Goal: Information Seeking & Learning: Learn about a topic

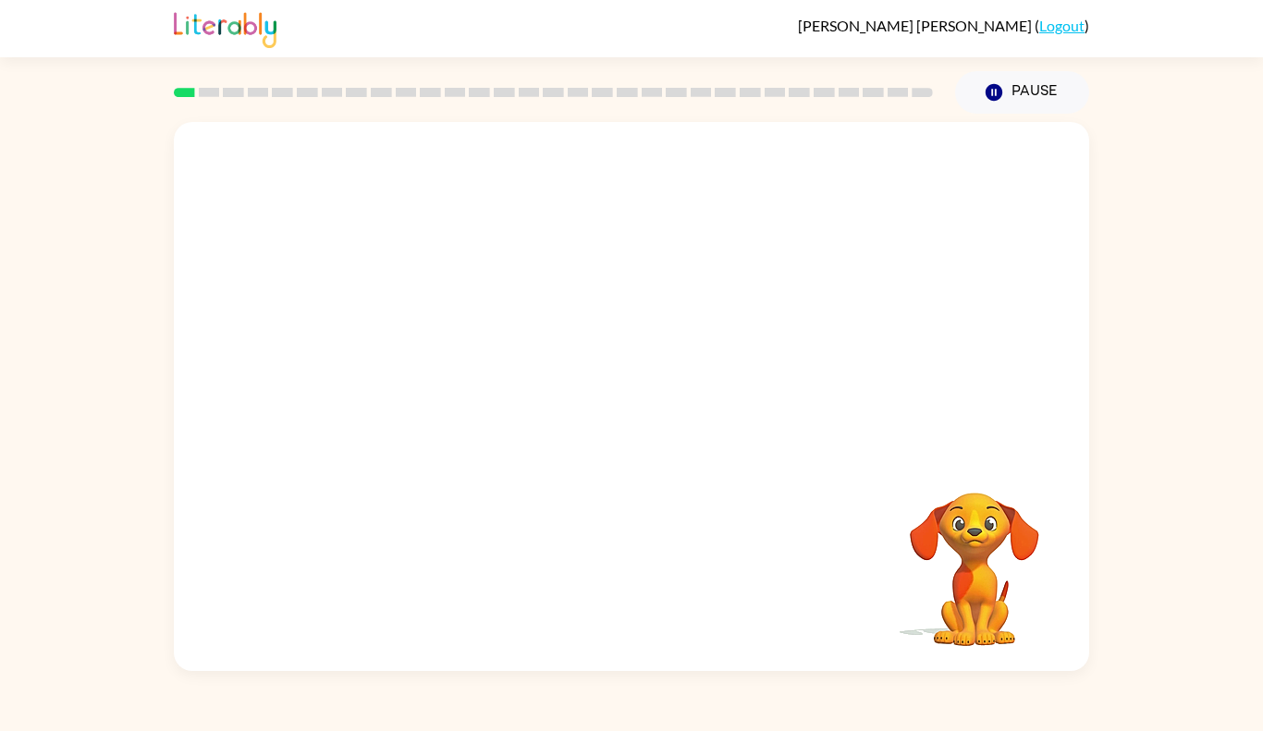
click at [473, 337] on div at bounding box center [631, 288] width 915 height 332
click at [473, 335] on div at bounding box center [631, 288] width 915 height 332
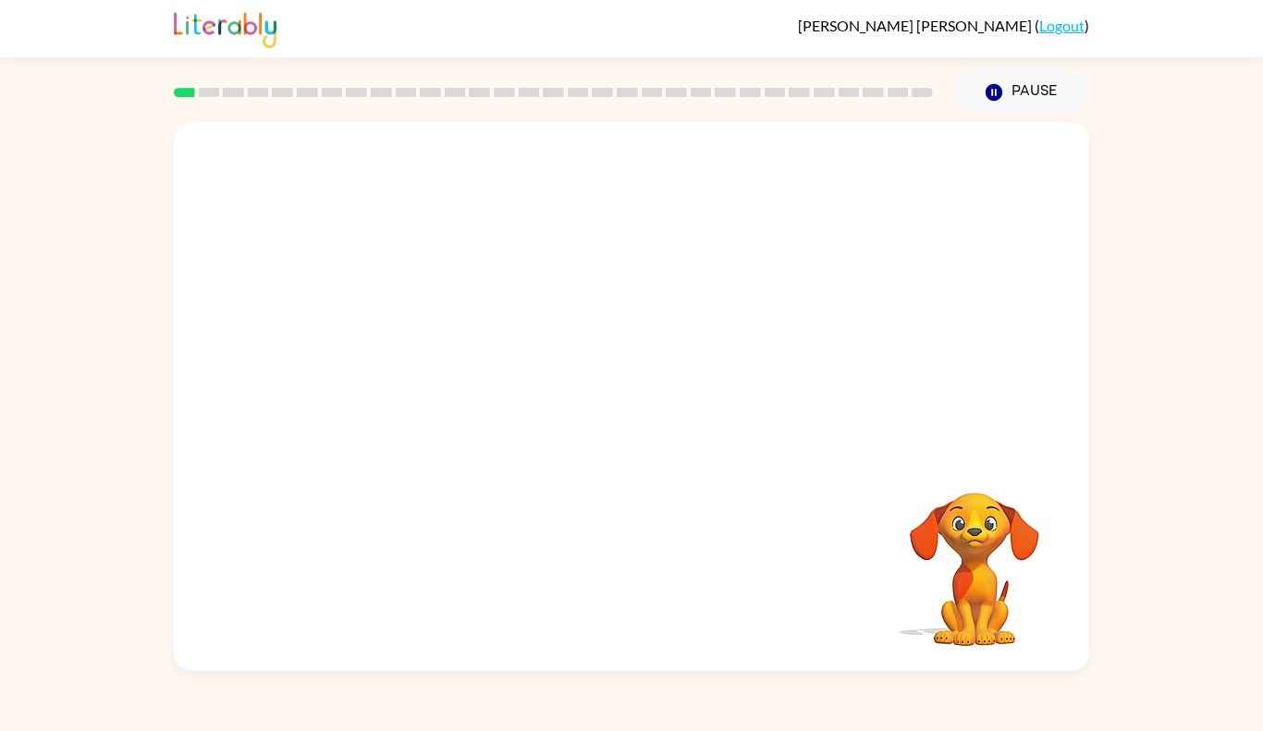
click at [473, 335] on div at bounding box center [631, 288] width 915 height 332
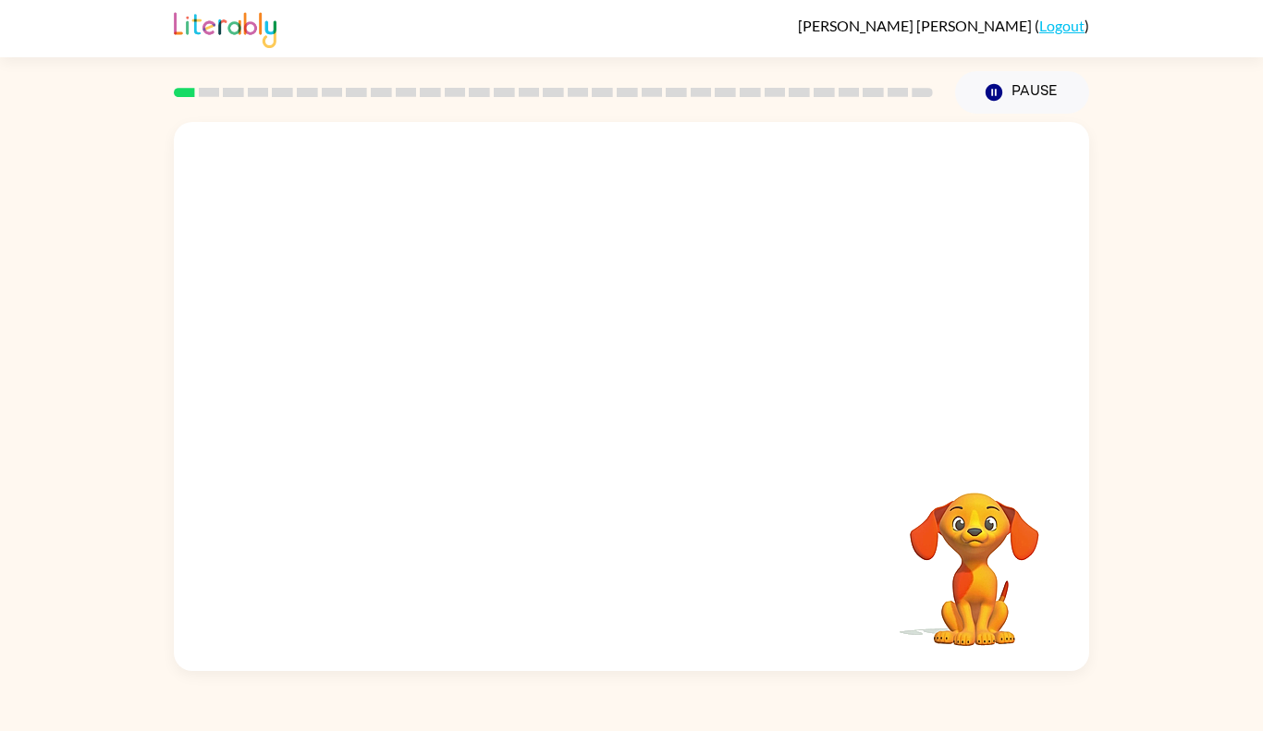
click at [473, 335] on div at bounding box center [631, 288] width 915 height 332
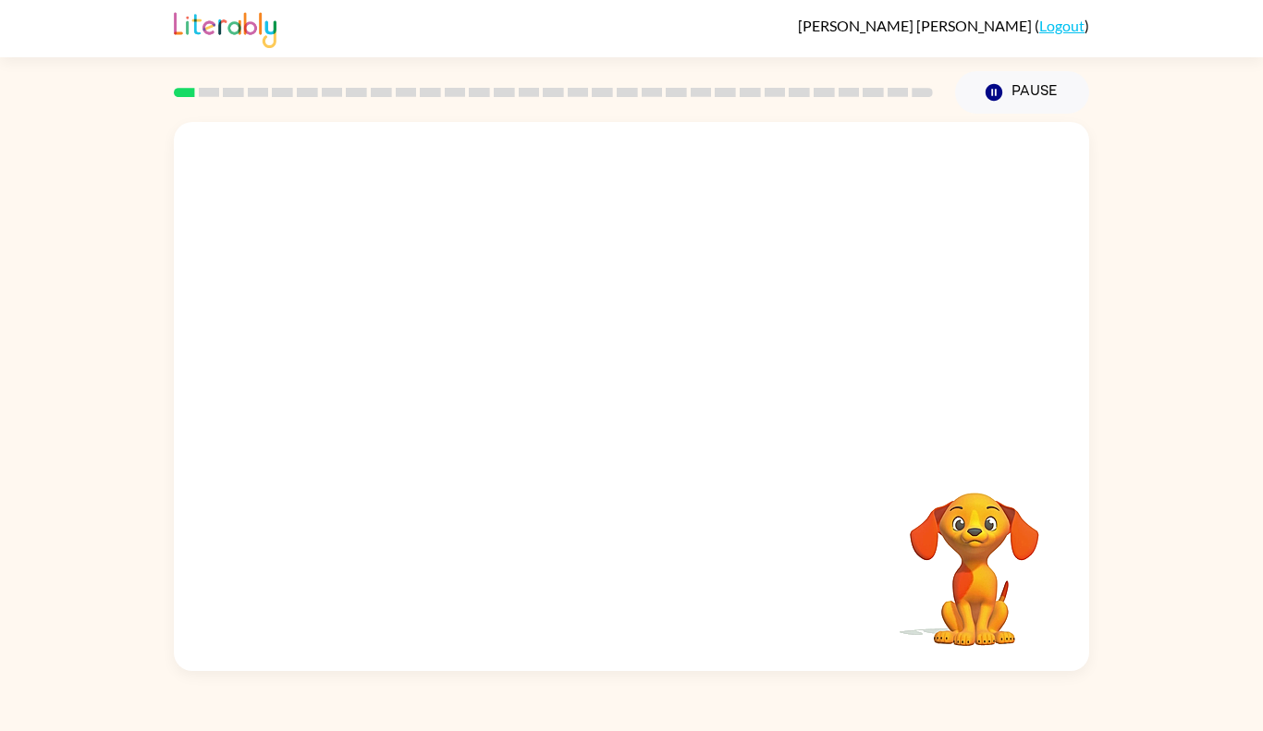
click at [473, 335] on div at bounding box center [631, 288] width 915 height 332
click at [619, 393] on icon "button" at bounding box center [632, 406] width 32 height 32
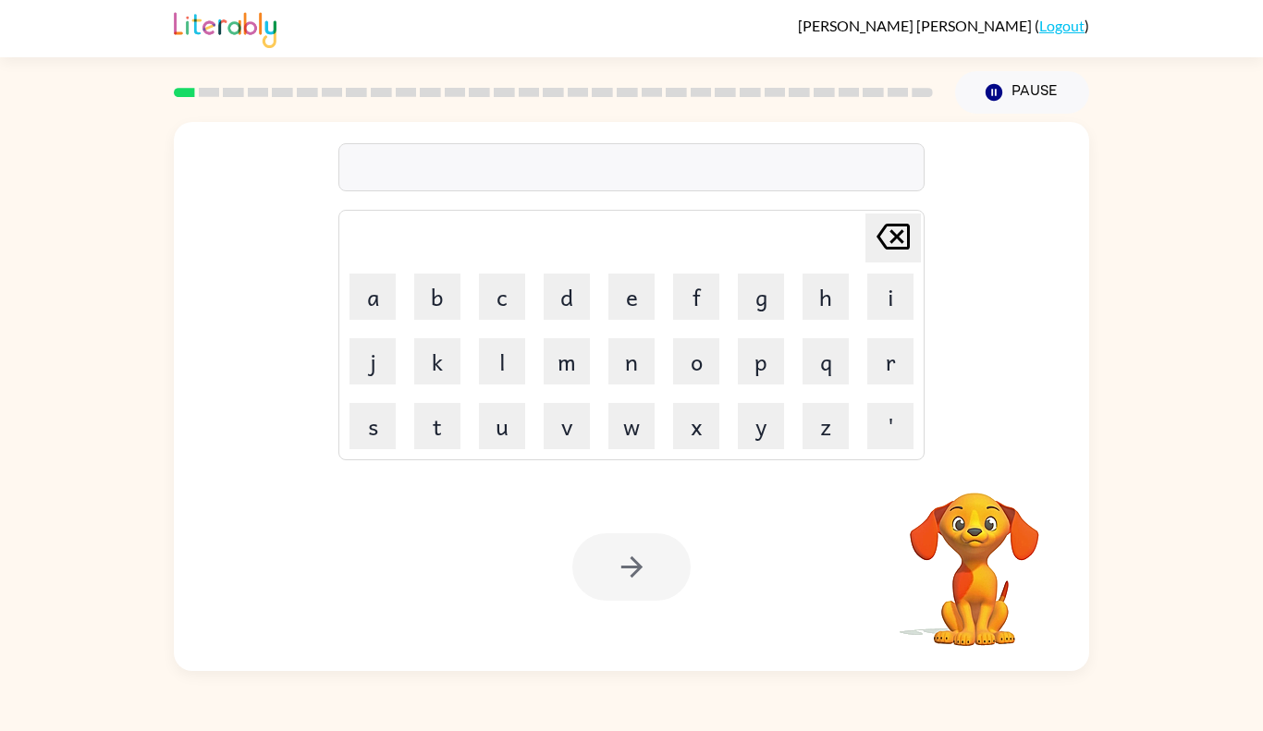
click at [505, 177] on div at bounding box center [631, 167] width 586 height 48
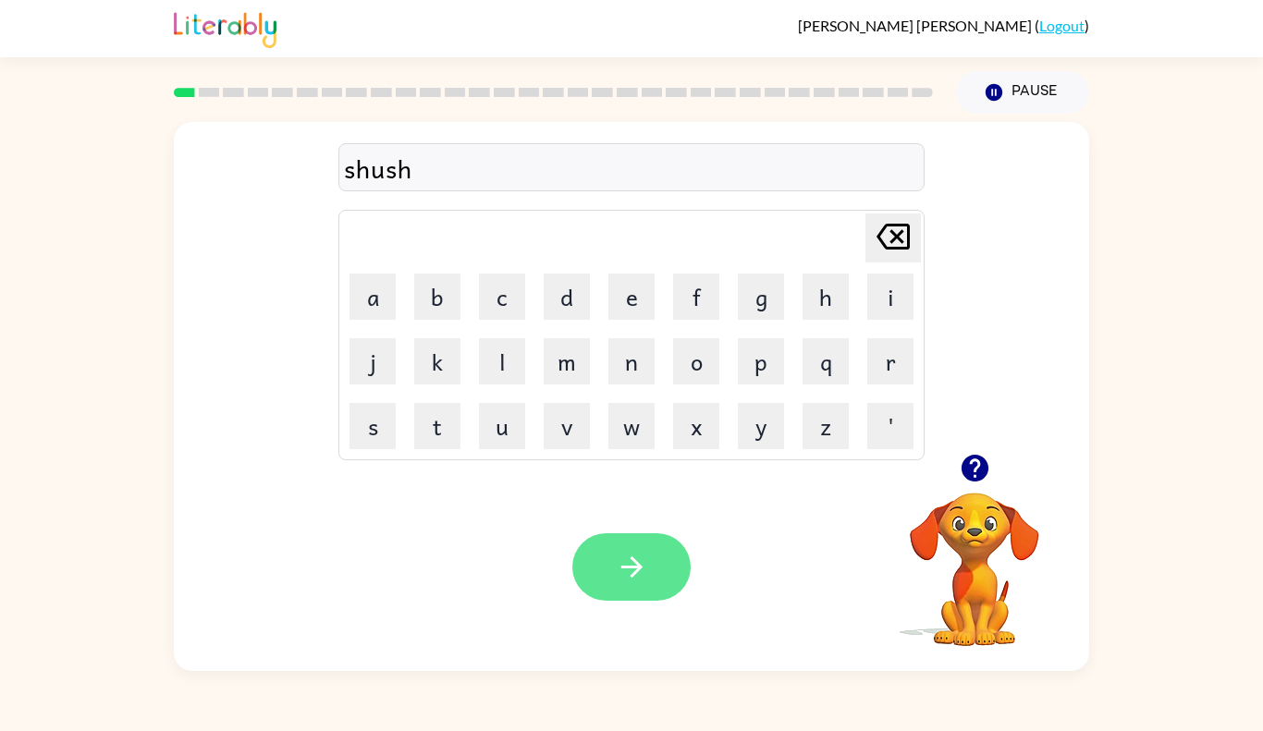
click at [606, 570] on button "button" at bounding box center [631, 566] width 118 height 67
click at [590, 576] on button "button" at bounding box center [631, 566] width 118 height 67
click at [978, 459] on icon "button" at bounding box center [974, 468] width 27 height 27
click at [597, 569] on button "button" at bounding box center [631, 566] width 118 height 67
click at [610, 573] on button "button" at bounding box center [631, 566] width 118 height 67
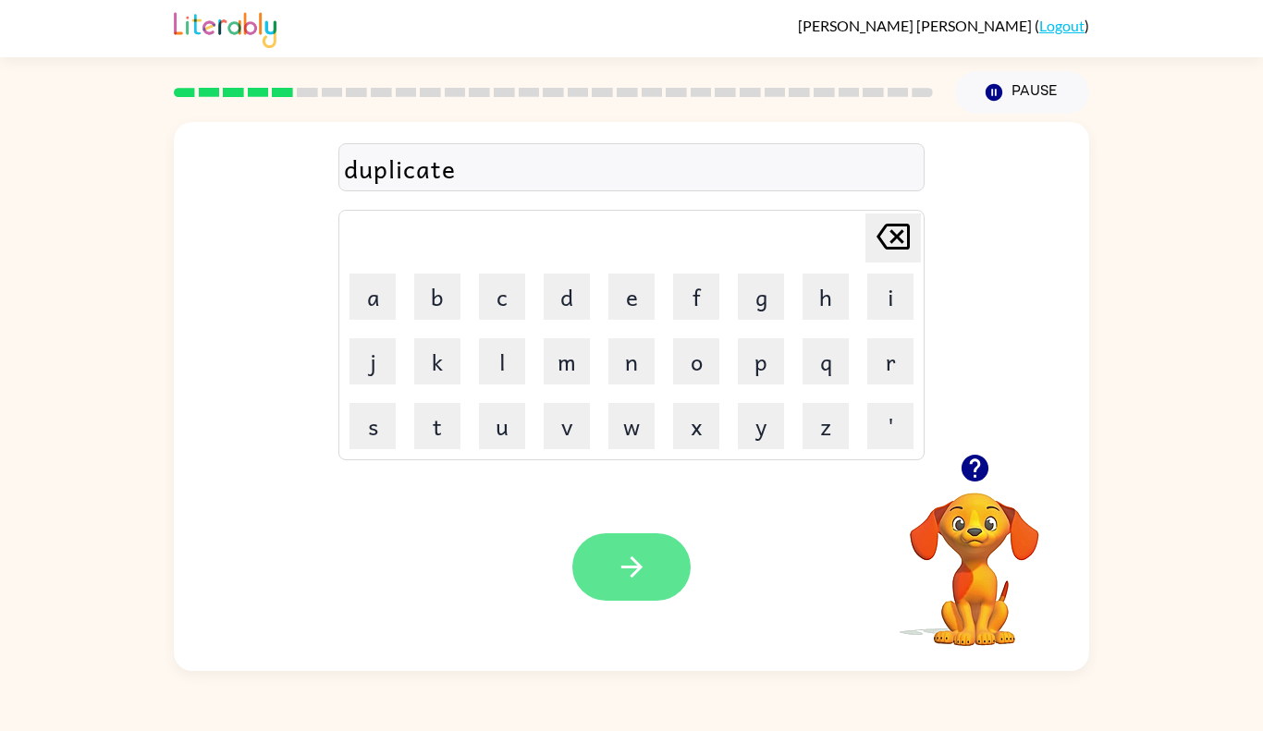
click at [618, 593] on button "button" at bounding box center [631, 566] width 118 height 67
click at [618, 593] on div at bounding box center [631, 566] width 118 height 67
click at [616, 594] on button "button" at bounding box center [631, 566] width 118 height 67
click at [599, 573] on button "button" at bounding box center [631, 566] width 118 height 67
click at [608, 554] on button "button" at bounding box center [631, 566] width 118 height 67
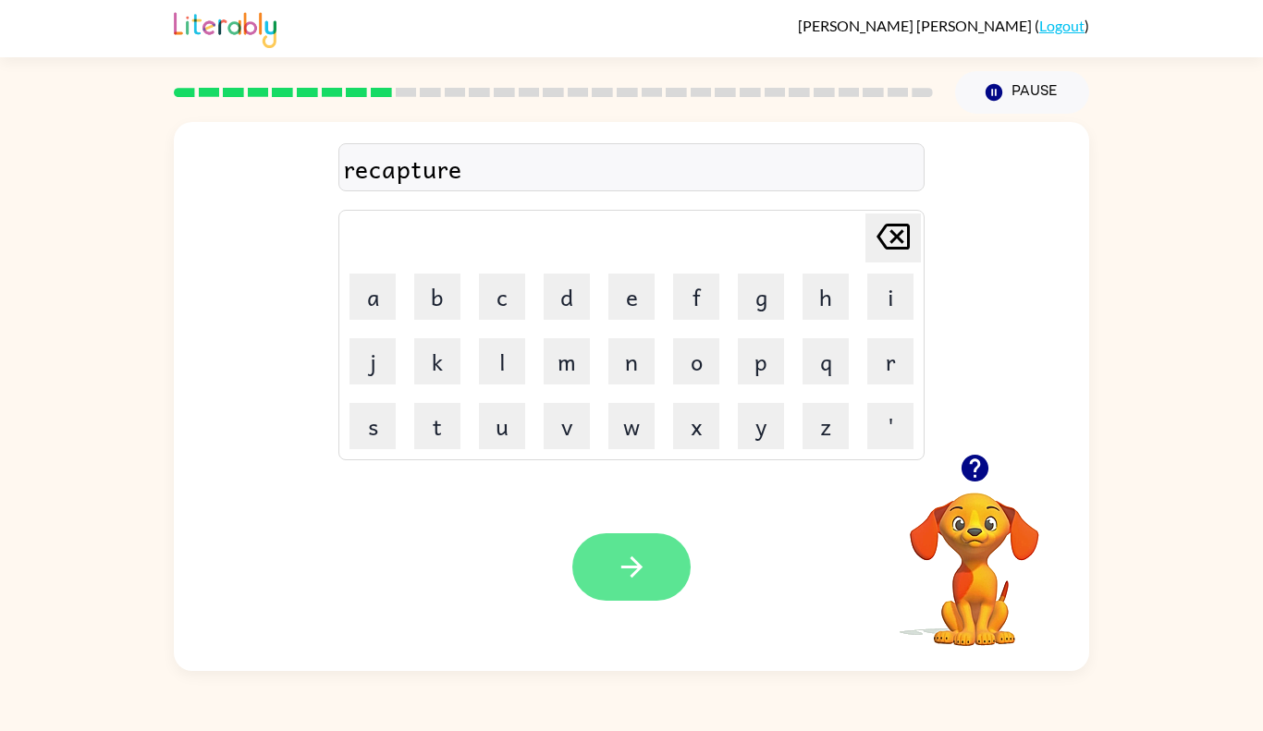
click at [608, 546] on button "button" at bounding box center [631, 566] width 118 height 67
click at [612, 542] on button "button" at bounding box center [631, 566] width 118 height 67
click at [616, 561] on icon "button" at bounding box center [632, 567] width 32 height 32
click at [611, 574] on button "button" at bounding box center [631, 566] width 118 height 67
click at [616, 574] on icon "button" at bounding box center [632, 567] width 32 height 32
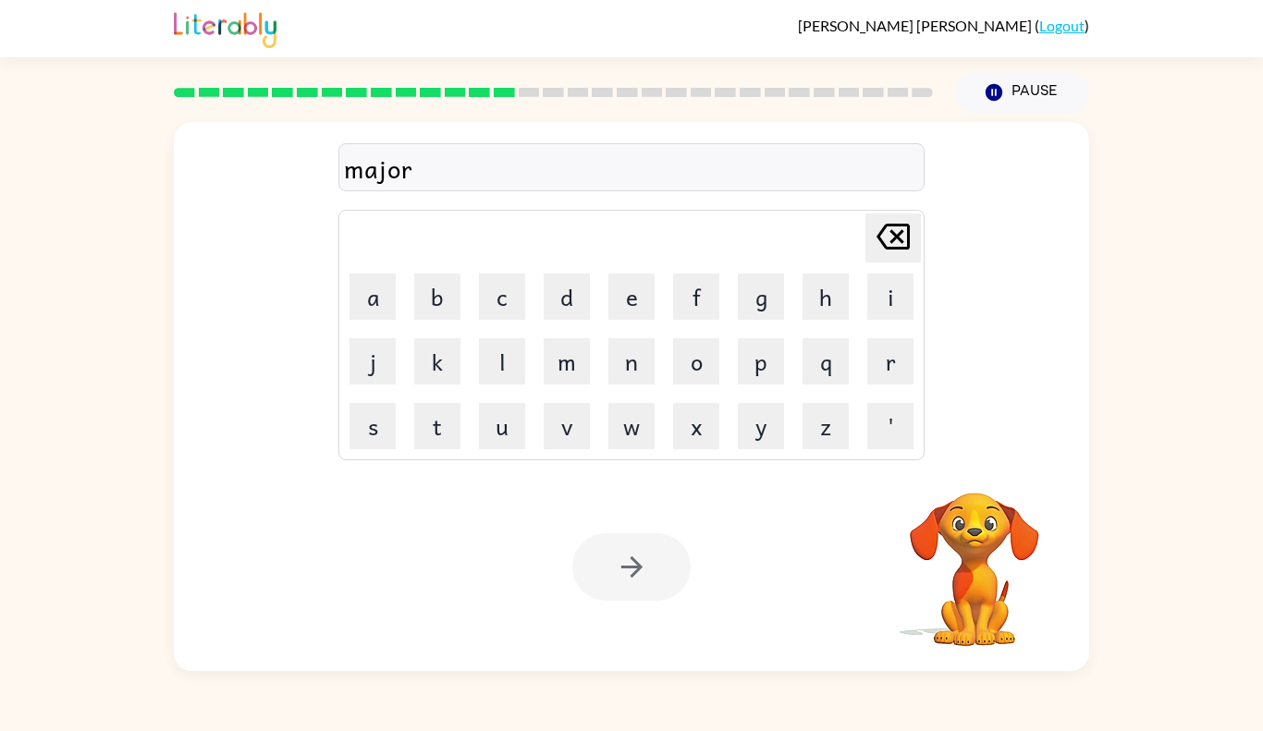
click at [614, 570] on div at bounding box center [631, 566] width 118 height 67
click at [616, 570] on icon "button" at bounding box center [632, 567] width 32 height 32
click at [606, 562] on div at bounding box center [631, 566] width 118 height 67
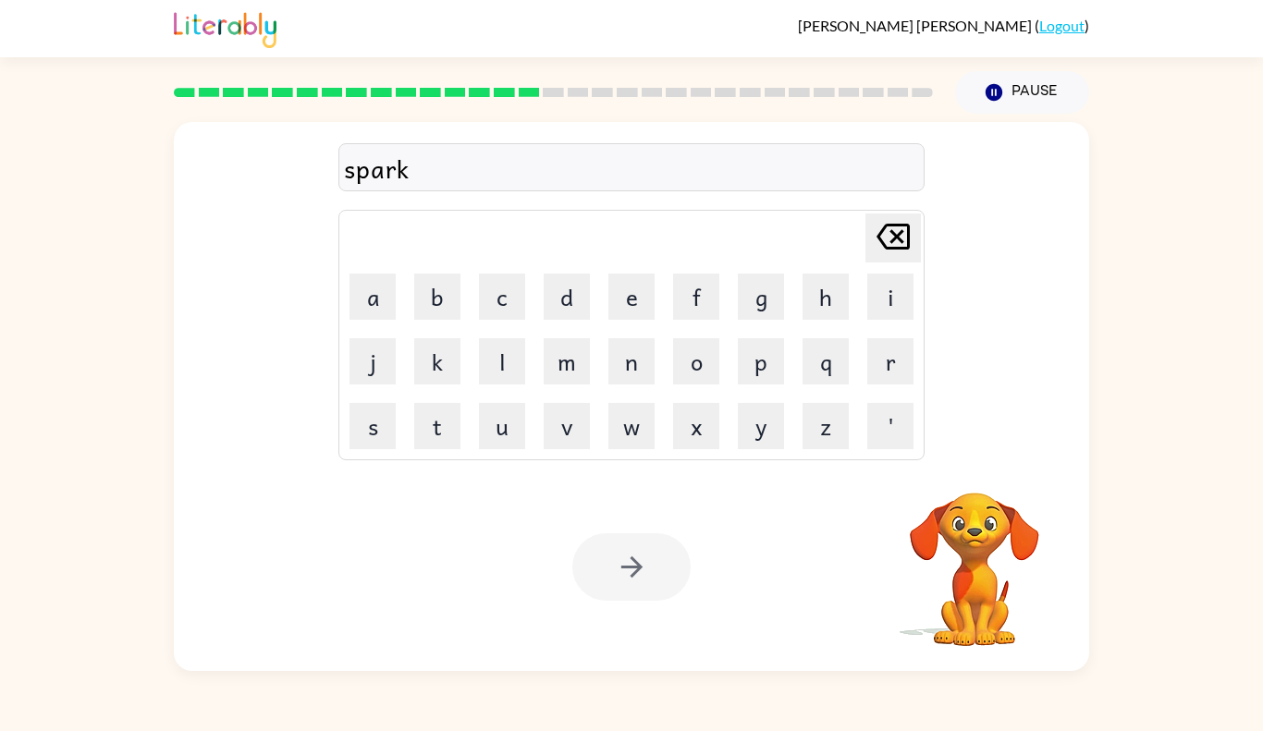
click at [606, 562] on button "button" at bounding box center [631, 566] width 118 height 67
click at [606, 562] on div at bounding box center [631, 566] width 118 height 67
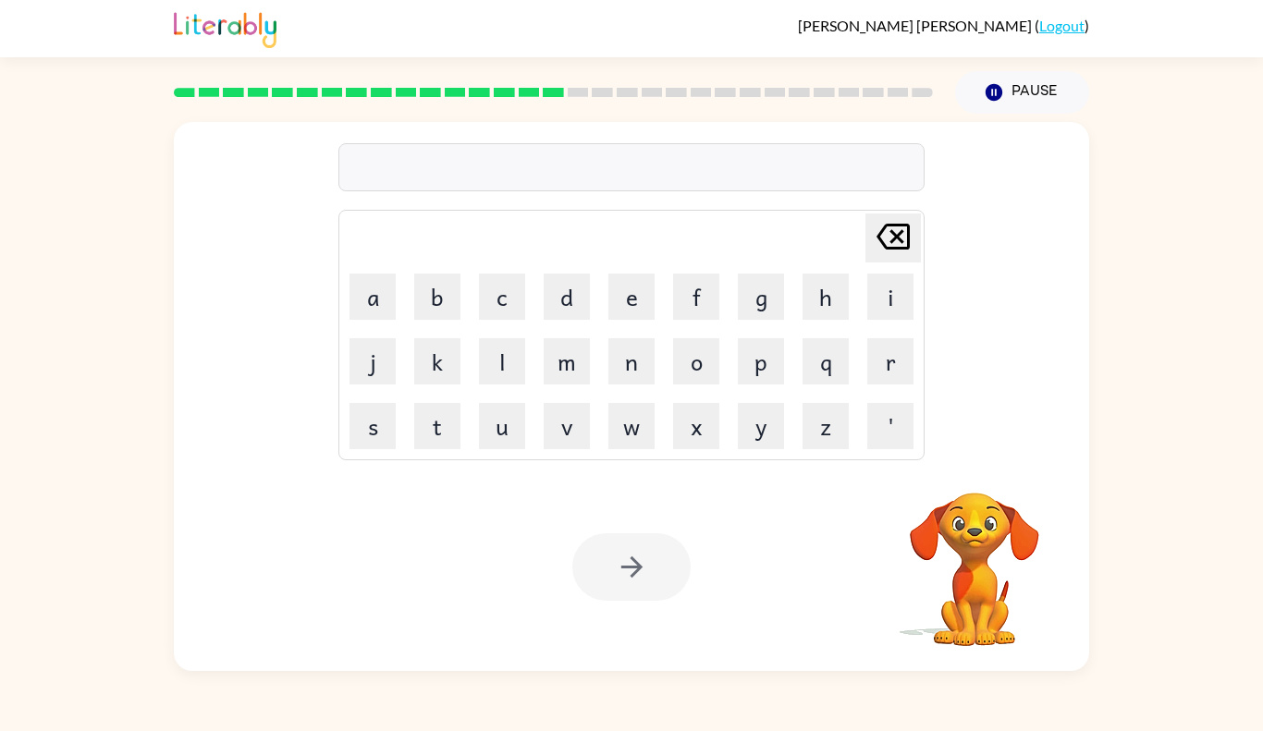
click at [606, 563] on div at bounding box center [631, 566] width 118 height 67
click at [578, 569] on button "button" at bounding box center [631, 566] width 118 height 67
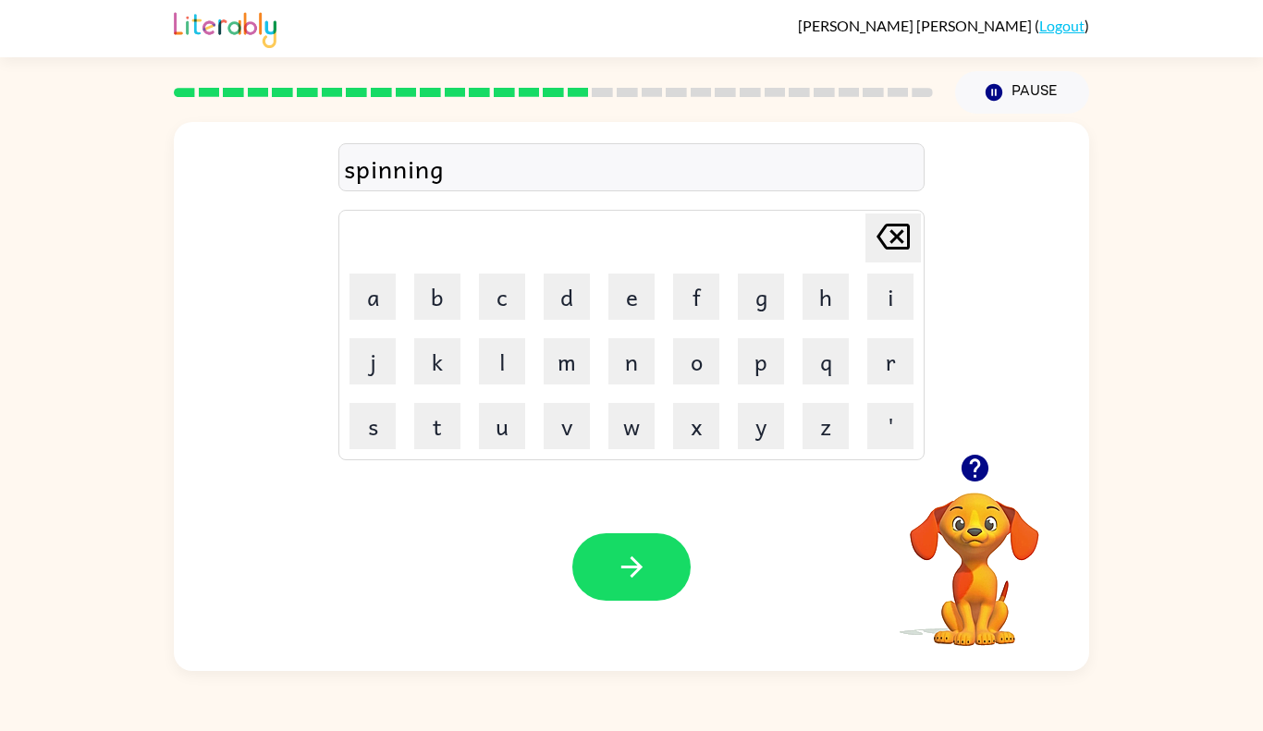
click at [579, 563] on button "button" at bounding box center [631, 566] width 118 height 67
click at [592, 547] on button "button" at bounding box center [631, 566] width 118 height 67
click at [595, 550] on button "button" at bounding box center [631, 566] width 118 height 67
click at [593, 546] on button "button" at bounding box center [631, 566] width 118 height 67
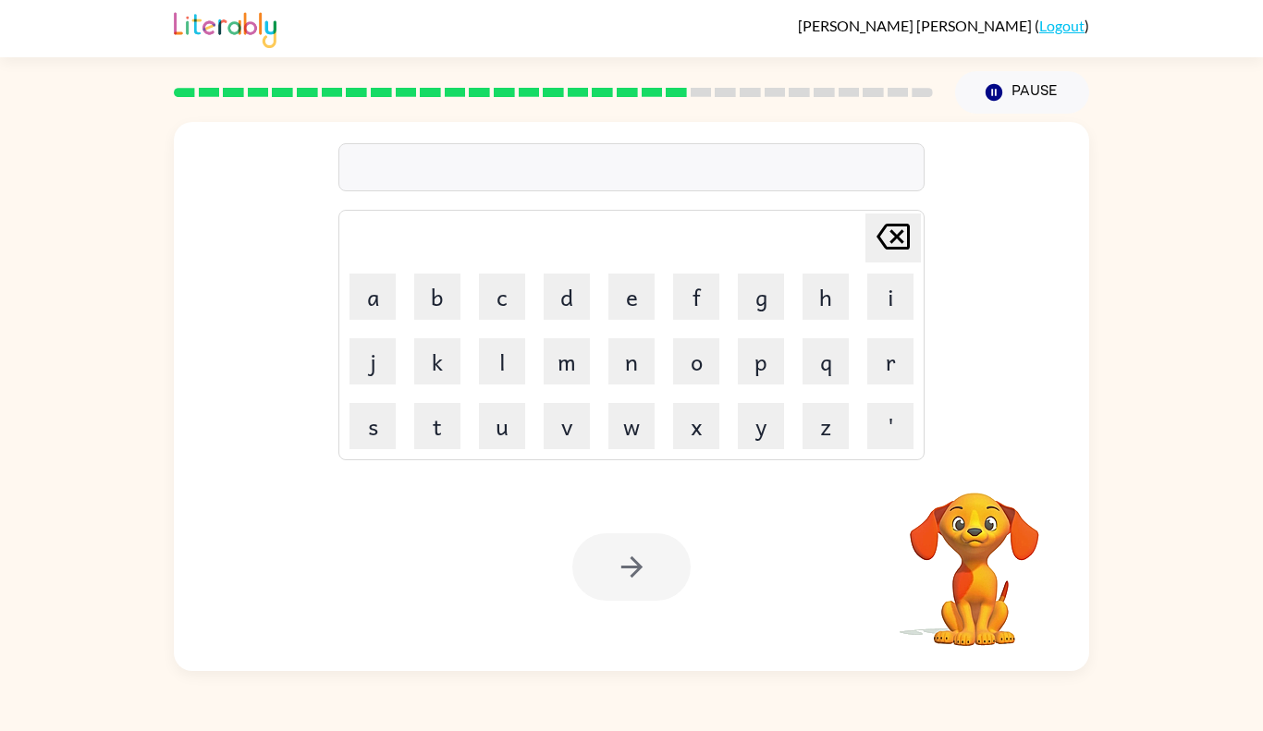
click at [593, 546] on div at bounding box center [631, 566] width 118 height 67
click at [589, 554] on div at bounding box center [631, 566] width 118 height 67
click at [590, 557] on div at bounding box center [631, 566] width 118 height 67
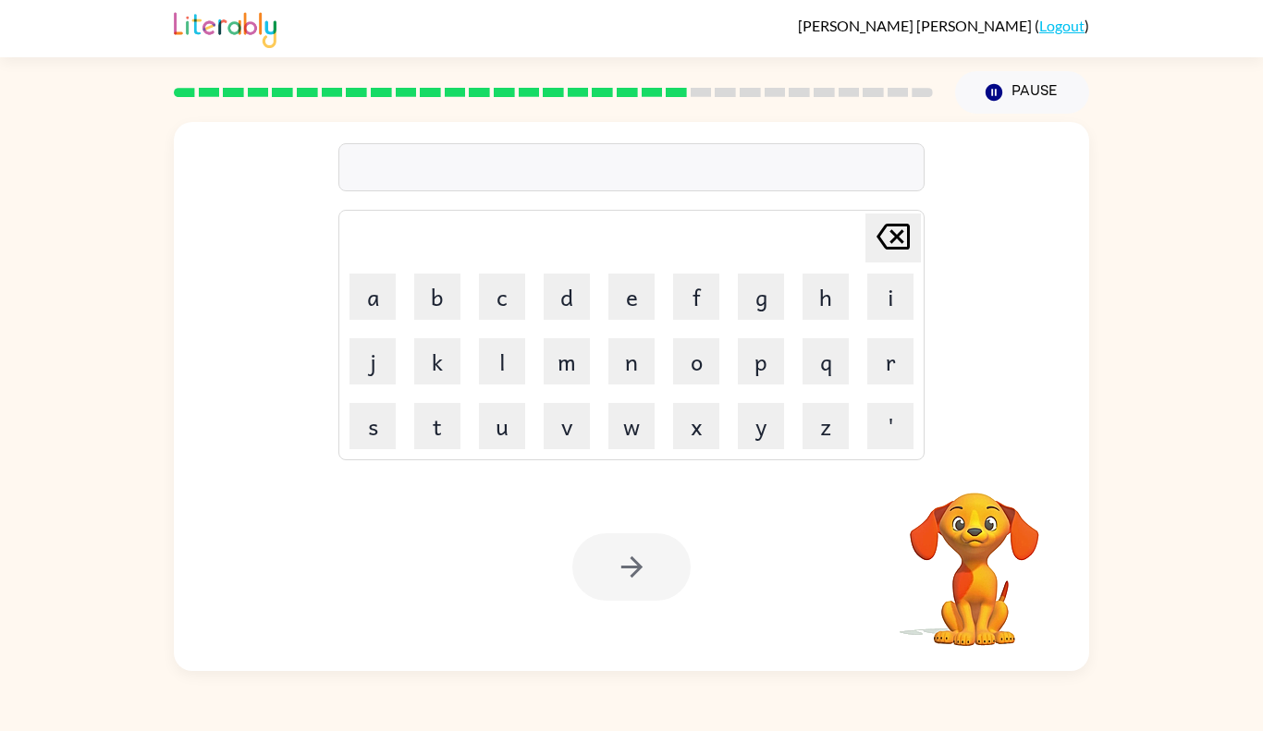
click at [592, 557] on div at bounding box center [631, 566] width 118 height 67
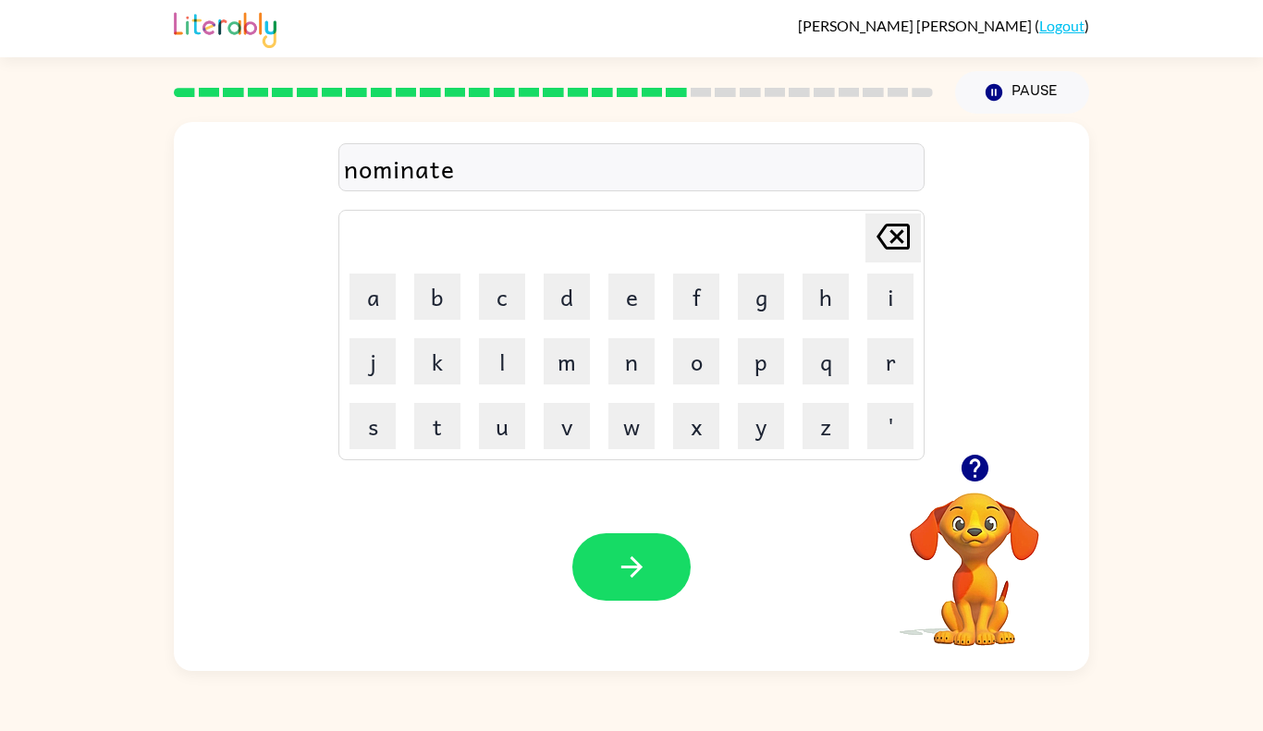
click at [592, 557] on button "button" at bounding box center [631, 566] width 118 height 67
click at [592, 557] on div at bounding box center [631, 566] width 118 height 67
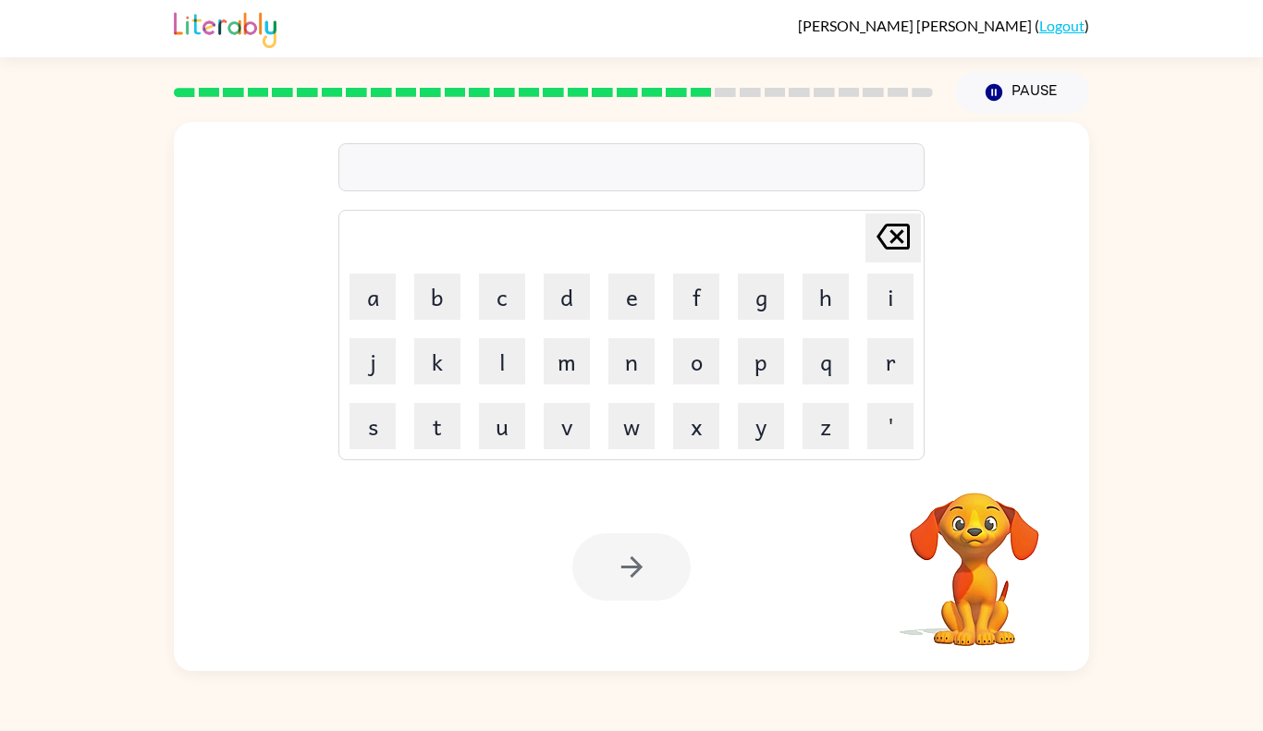
click at [592, 557] on div at bounding box center [631, 566] width 118 height 67
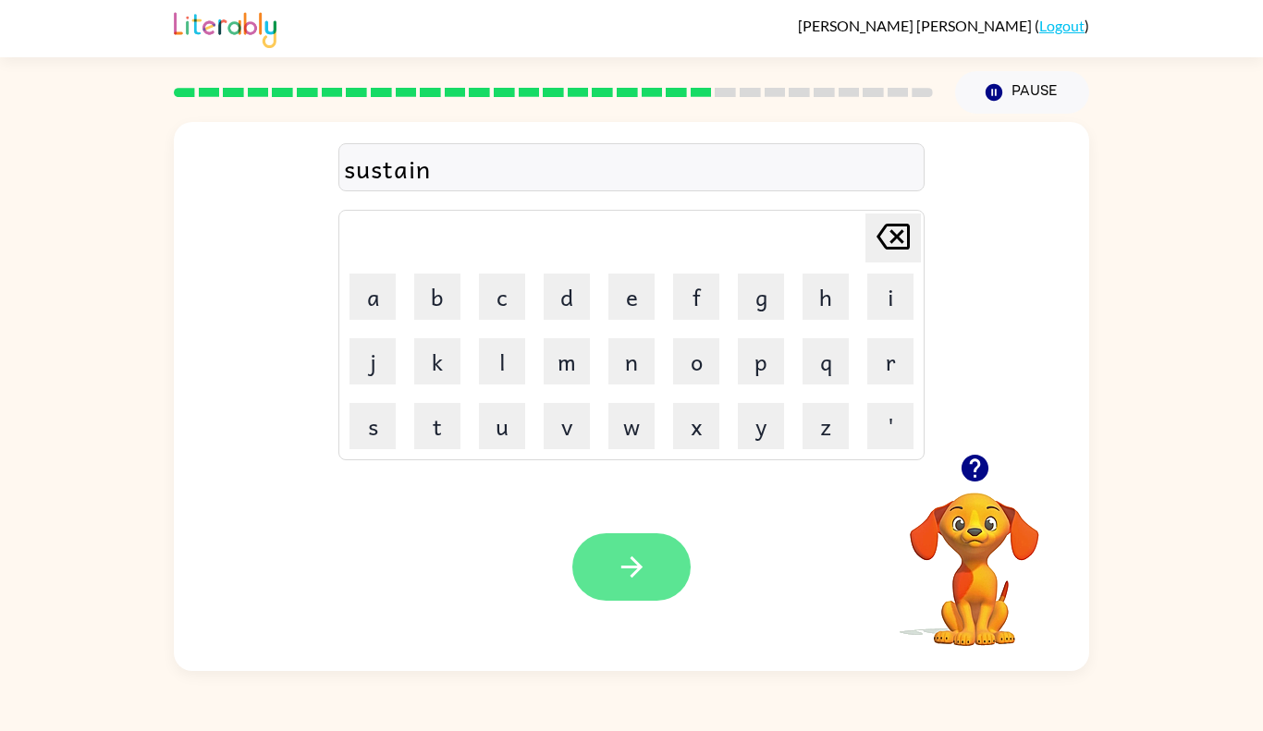
click at [595, 557] on button "button" at bounding box center [631, 566] width 118 height 67
click at [598, 555] on button "button" at bounding box center [631, 566] width 118 height 67
click at [599, 552] on button "button" at bounding box center [631, 566] width 118 height 67
click at [603, 557] on button "button" at bounding box center [631, 566] width 118 height 67
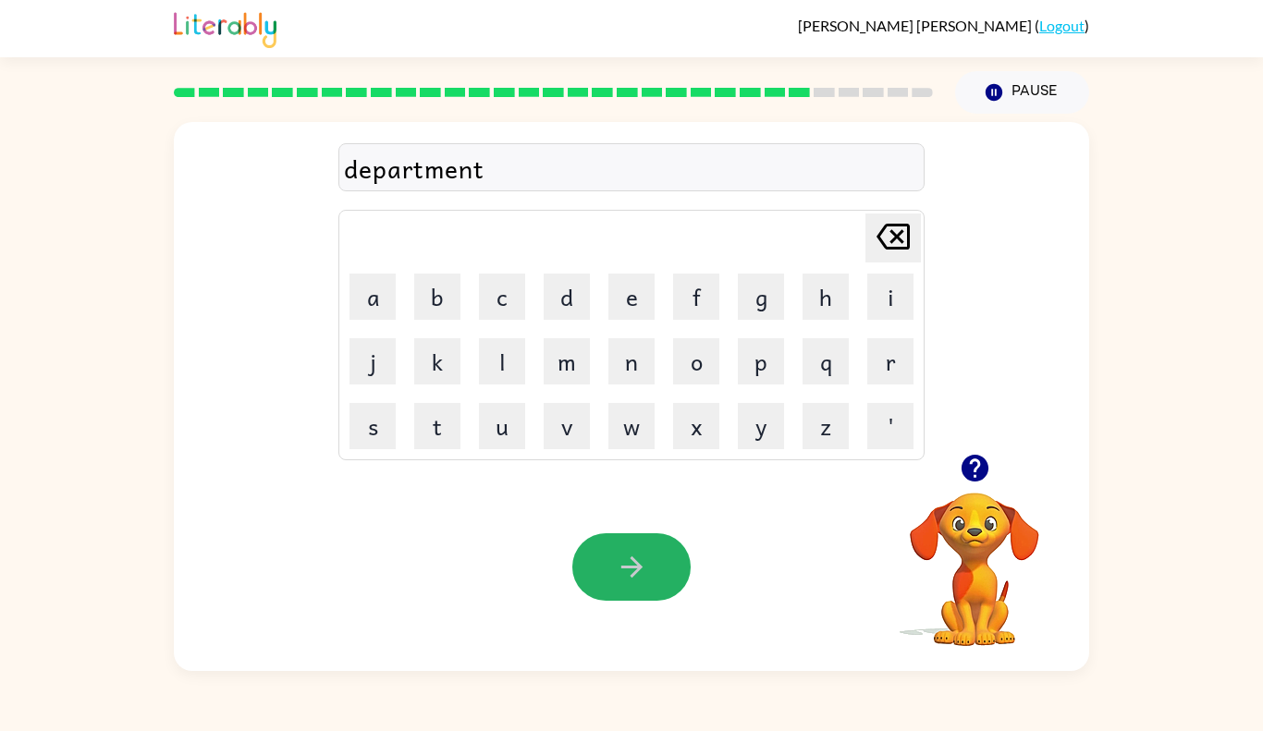
click at [577, 551] on button "button" at bounding box center [631, 566] width 118 height 67
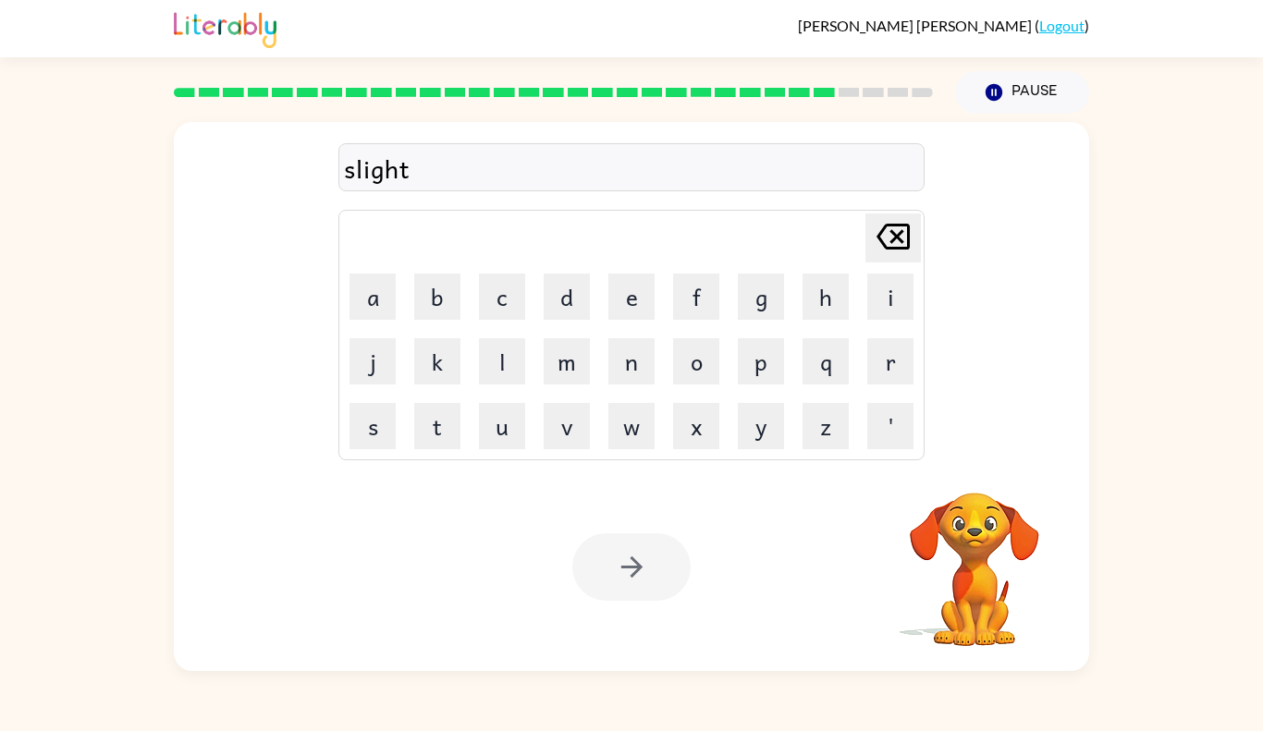
click at [602, 554] on div at bounding box center [631, 566] width 118 height 67
click at [614, 556] on div at bounding box center [631, 566] width 118 height 67
click at [613, 557] on div at bounding box center [631, 566] width 118 height 67
click at [614, 557] on div at bounding box center [631, 566] width 118 height 67
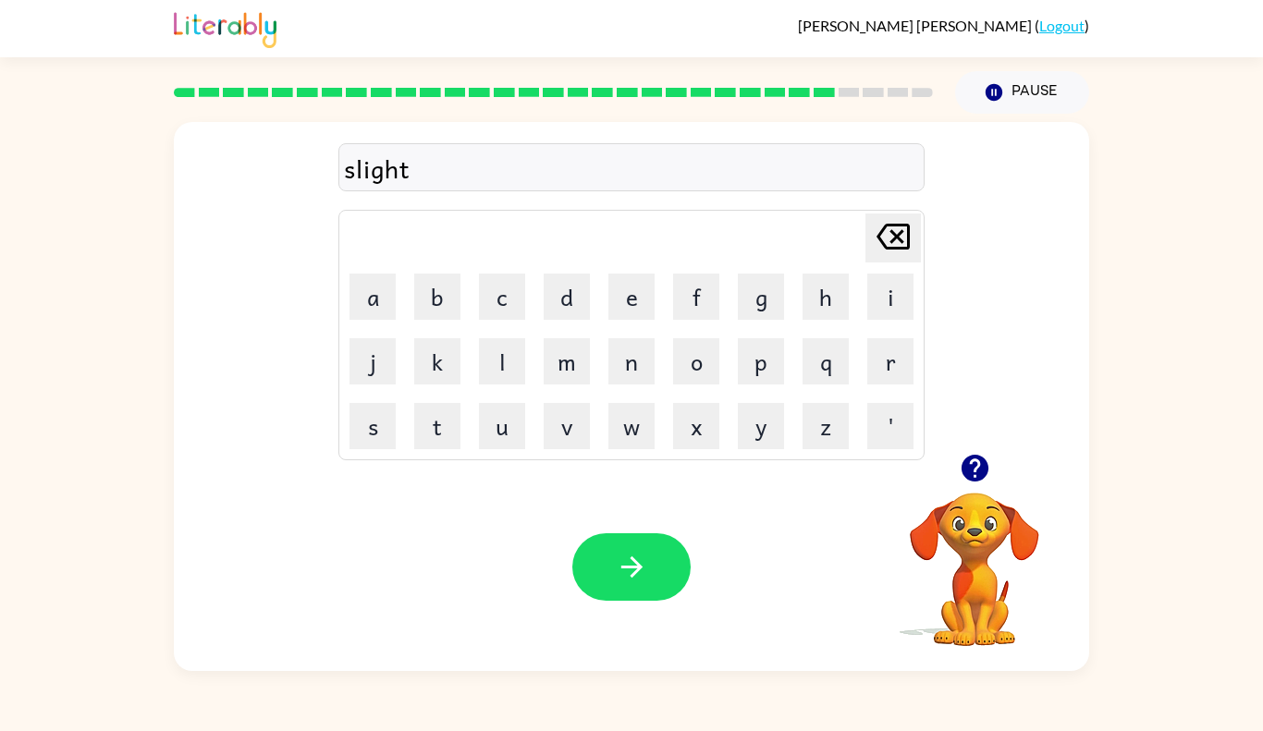
click at [614, 557] on div at bounding box center [631, 566] width 118 height 67
click at [616, 557] on icon "button" at bounding box center [632, 567] width 32 height 32
click at [614, 557] on div at bounding box center [631, 566] width 118 height 67
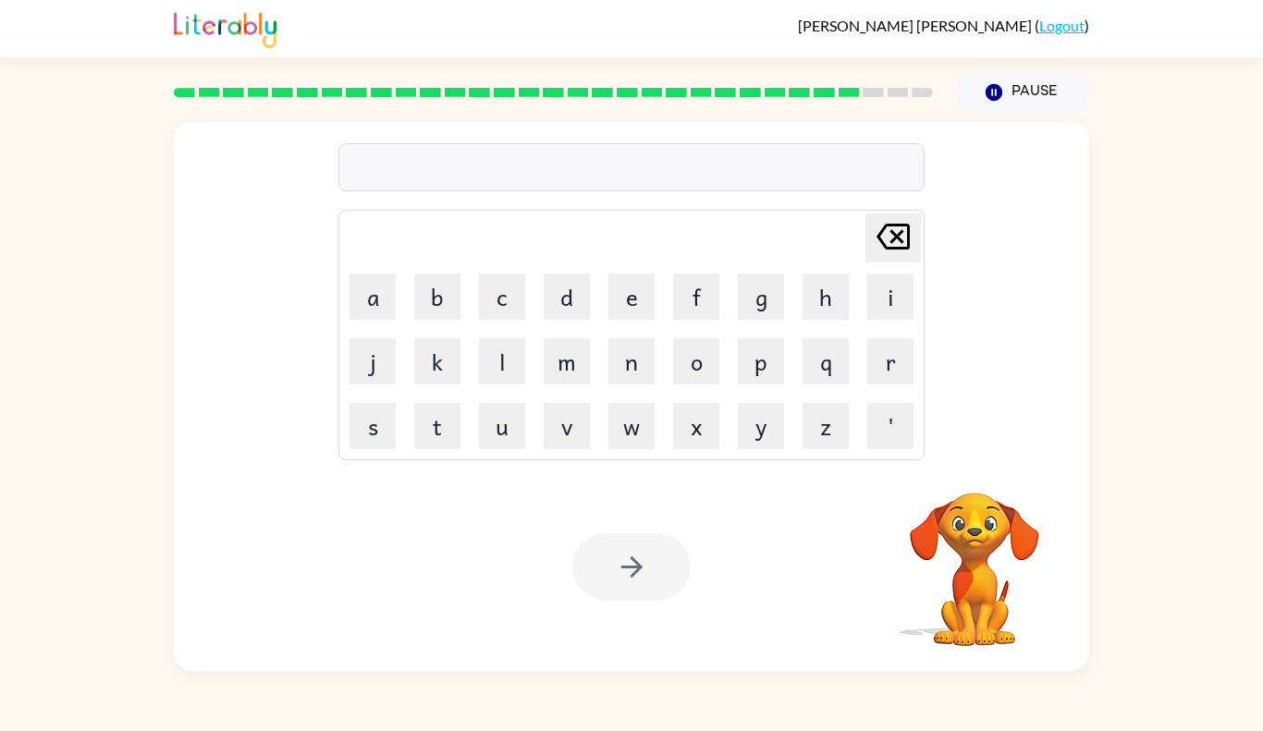
click at [616, 557] on div at bounding box center [631, 566] width 118 height 67
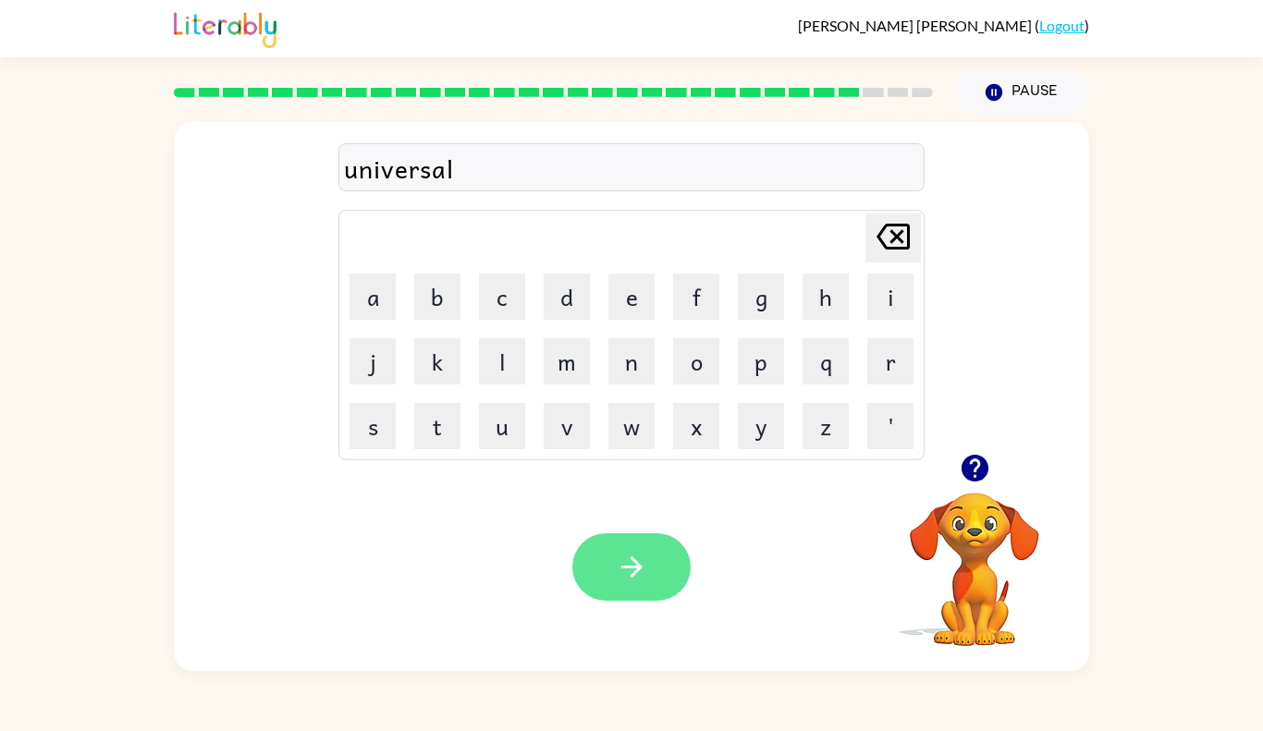
click at [621, 555] on icon "button" at bounding box center [632, 567] width 32 height 32
click at [619, 552] on icon "button" at bounding box center [632, 567] width 32 height 32
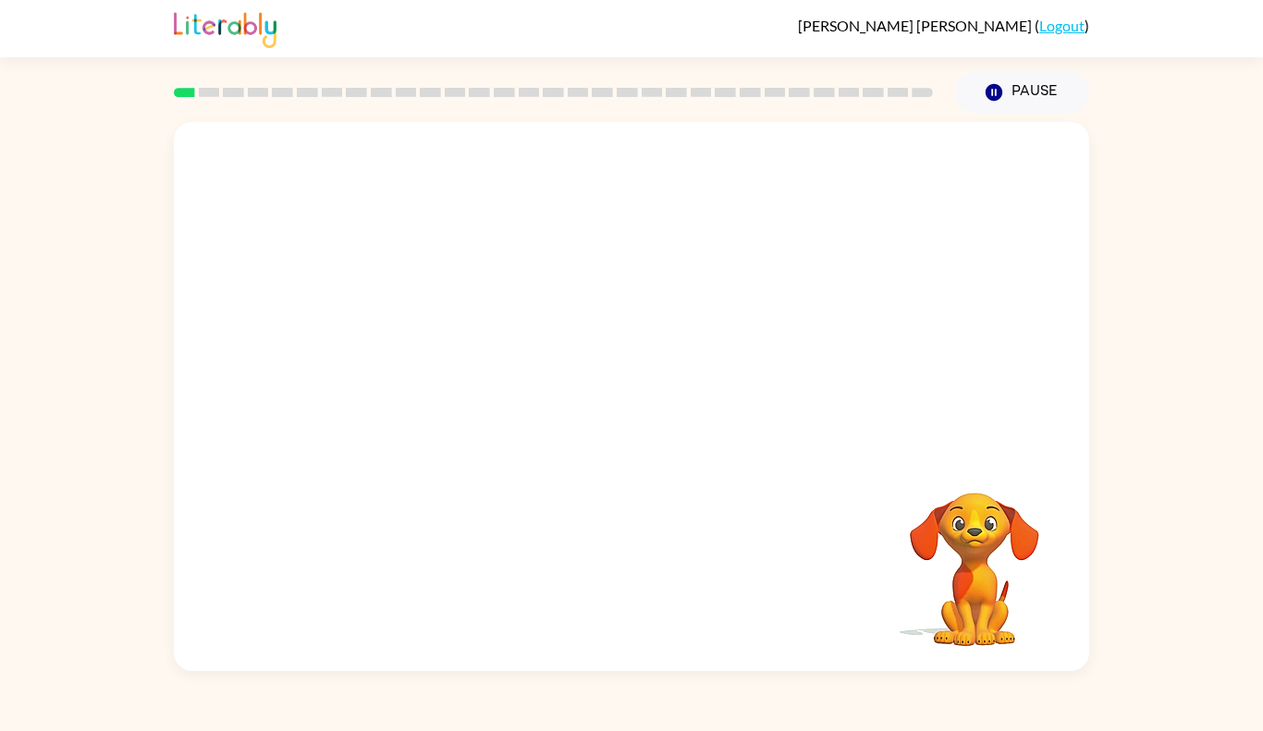
click at [409, 361] on video "Your browser must support playing .mp4 files to use Literably. Please try using…" at bounding box center [631, 288] width 915 height 332
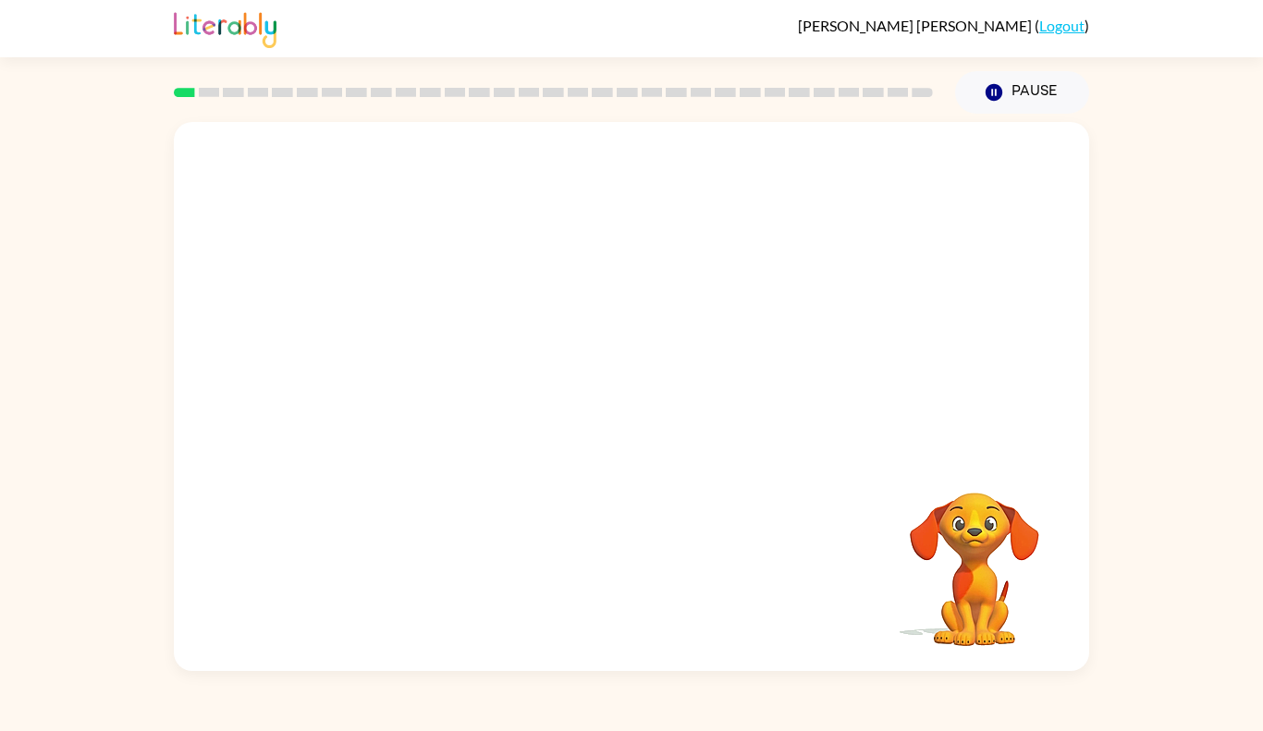
click at [409, 361] on video "Your browser must support playing .mp4 files to use Literably. Please try using…" at bounding box center [631, 288] width 915 height 332
click at [662, 375] on button "button" at bounding box center [631, 406] width 118 height 67
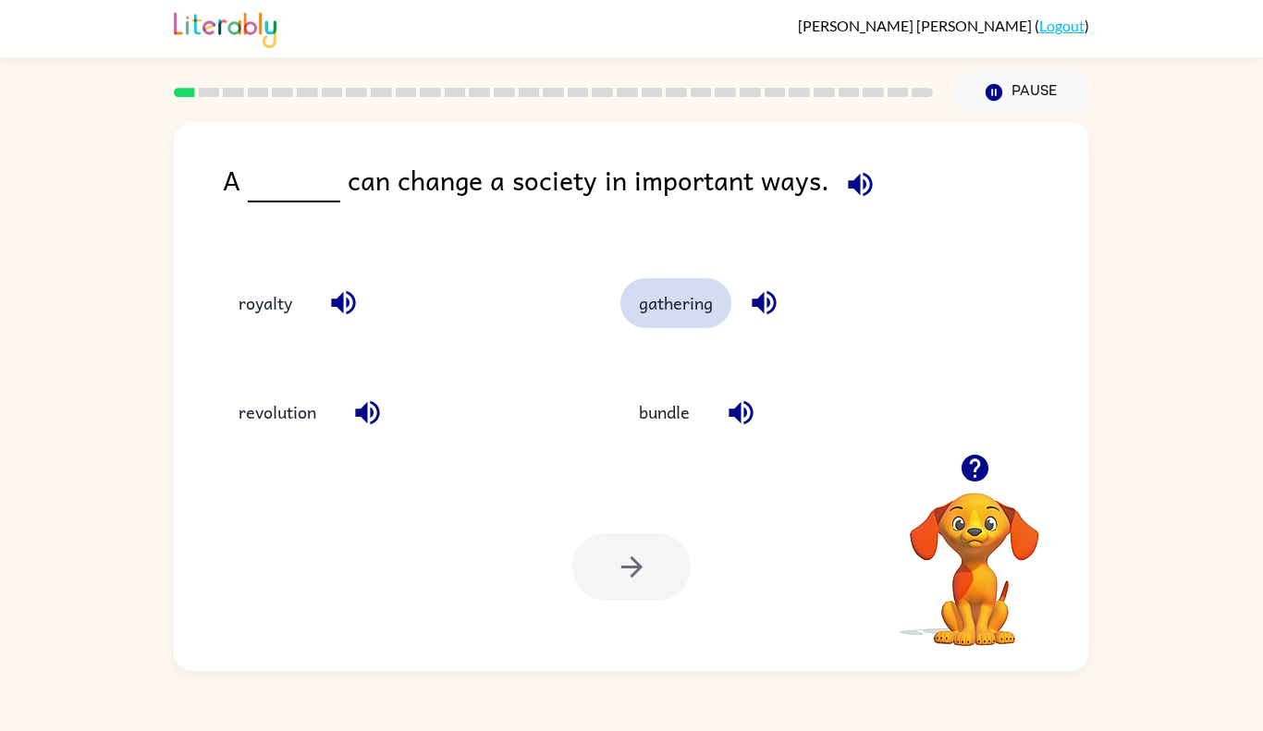
click at [696, 312] on button "gathering" at bounding box center [675, 303] width 111 height 50
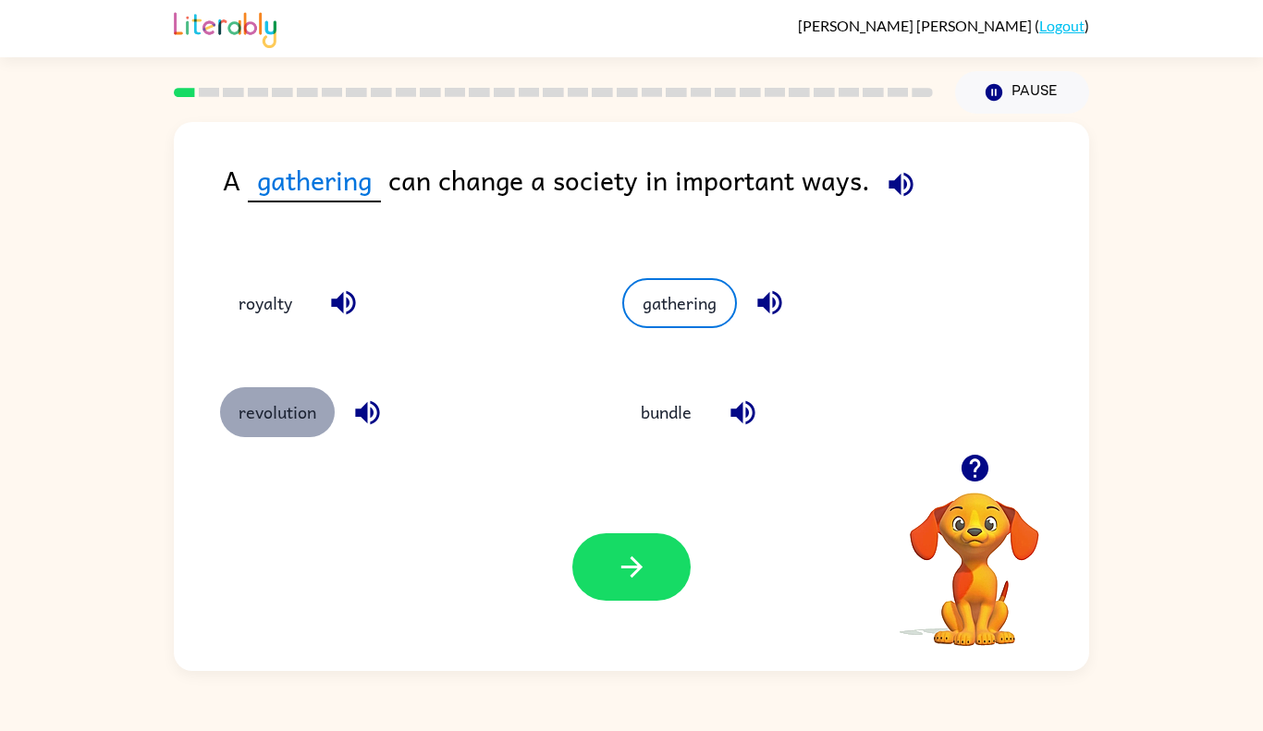
click at [312, 402] on button "revolution" at bounding box center [277, 412] width 115 height 50
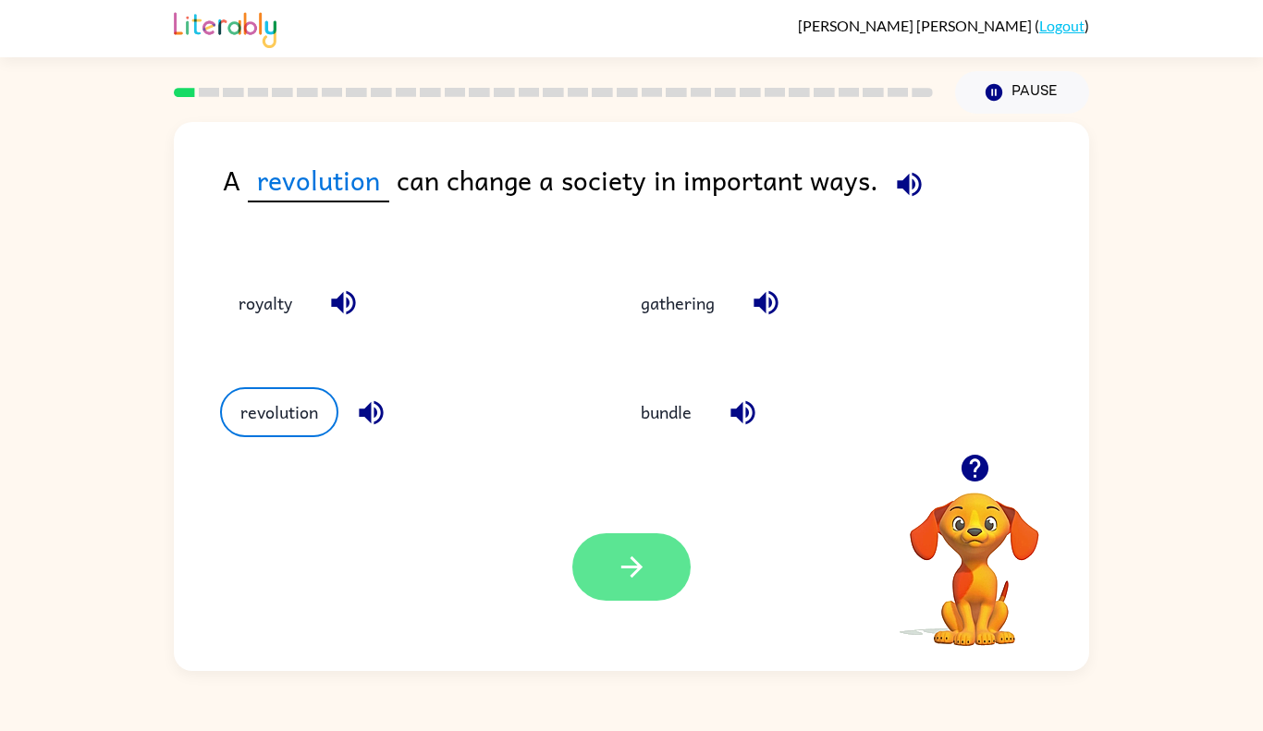
click at [657, 557] on button "button" at bounding box center [631, 566] width 118 height 67
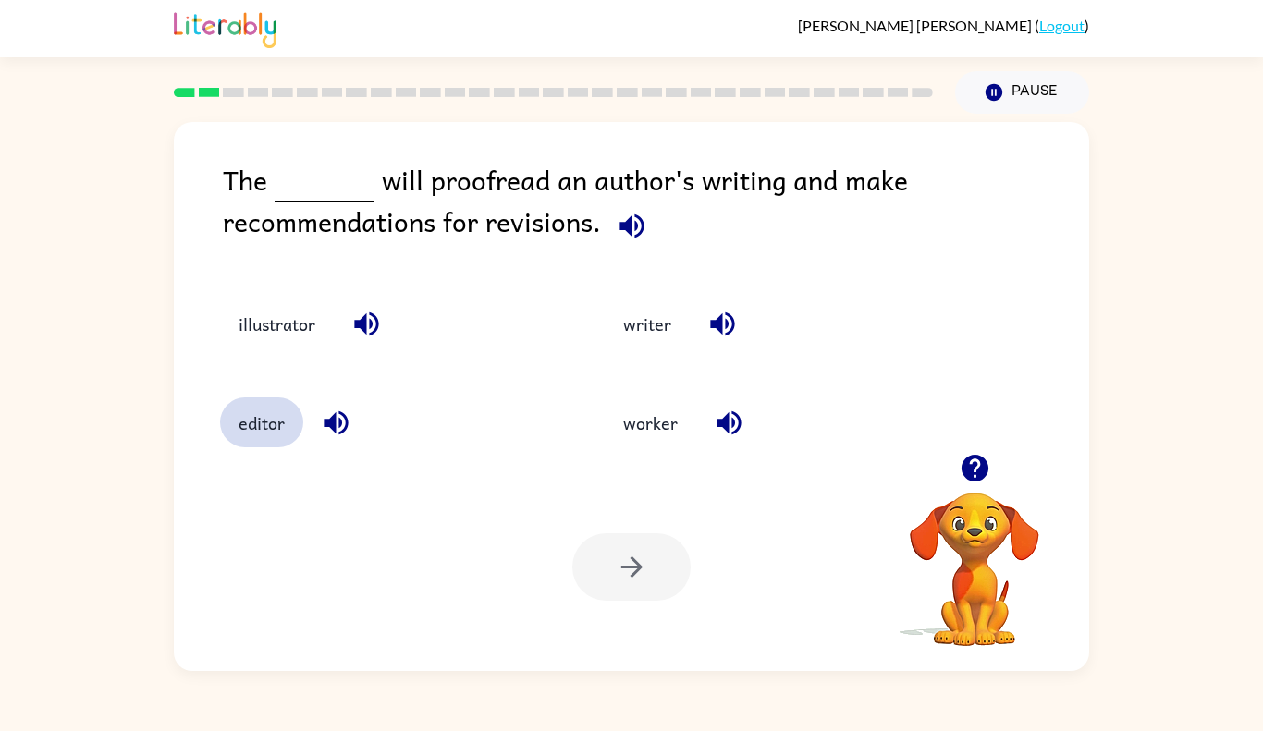
click at [258, 418] on button "editor" at bounding box center [261, 423] width 83 height 50
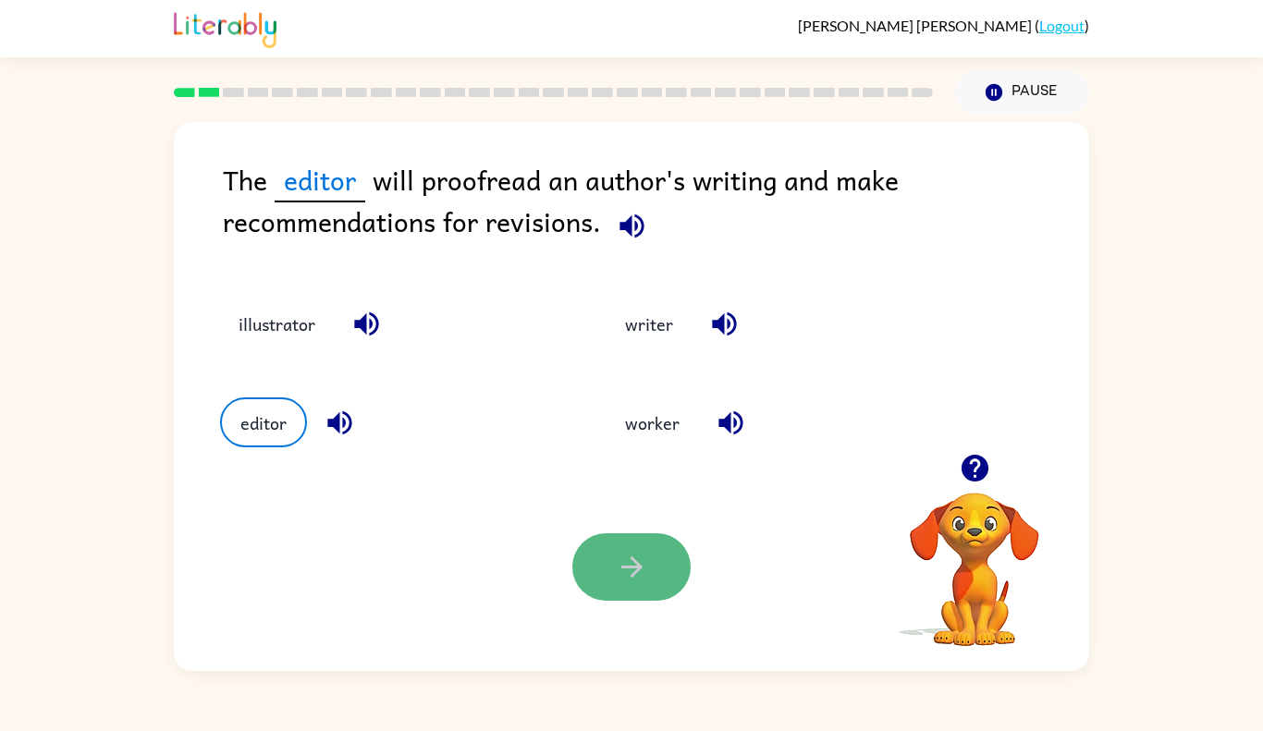
click at [662, 551] on button "button" at bounding box center [631, 566] width 118 height 67
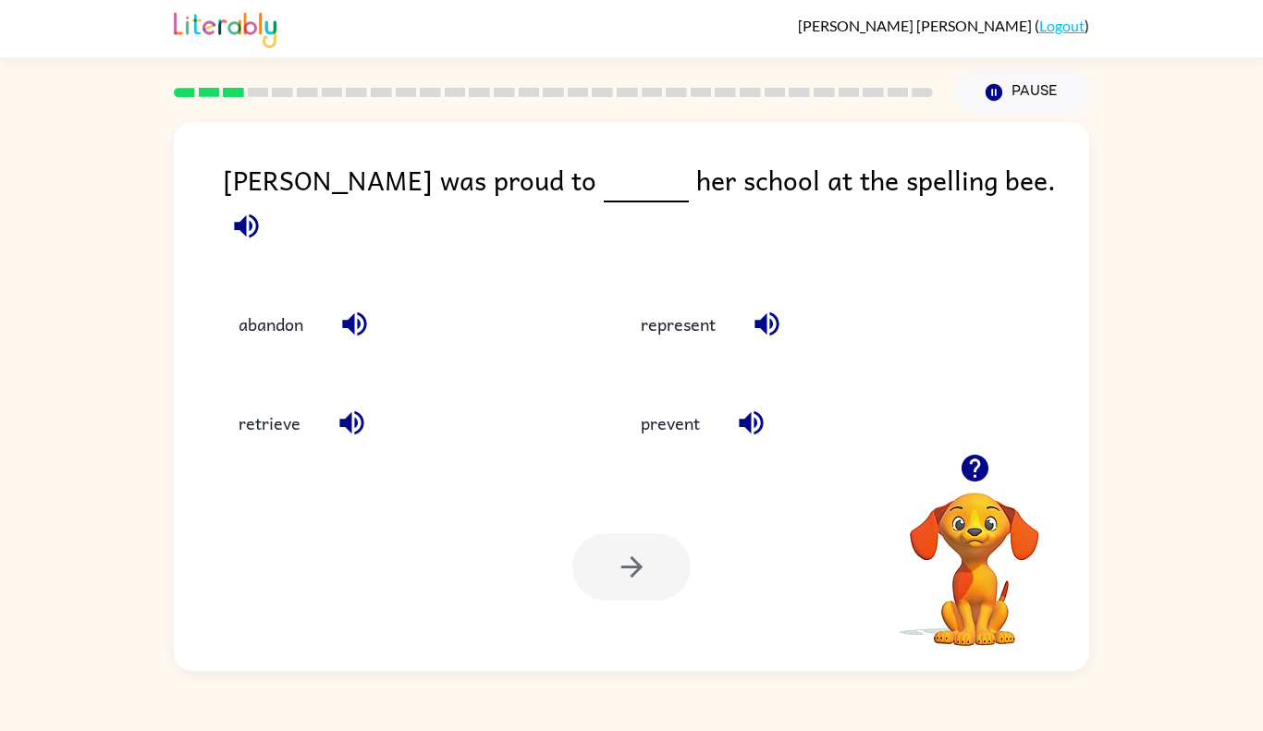
click at [644, 364] on div "prevent" at bounding box center [788, 411] width 402 height 99
click at [661, 312] on button "represent" at bounding box center [678, 324] width 112 height 50
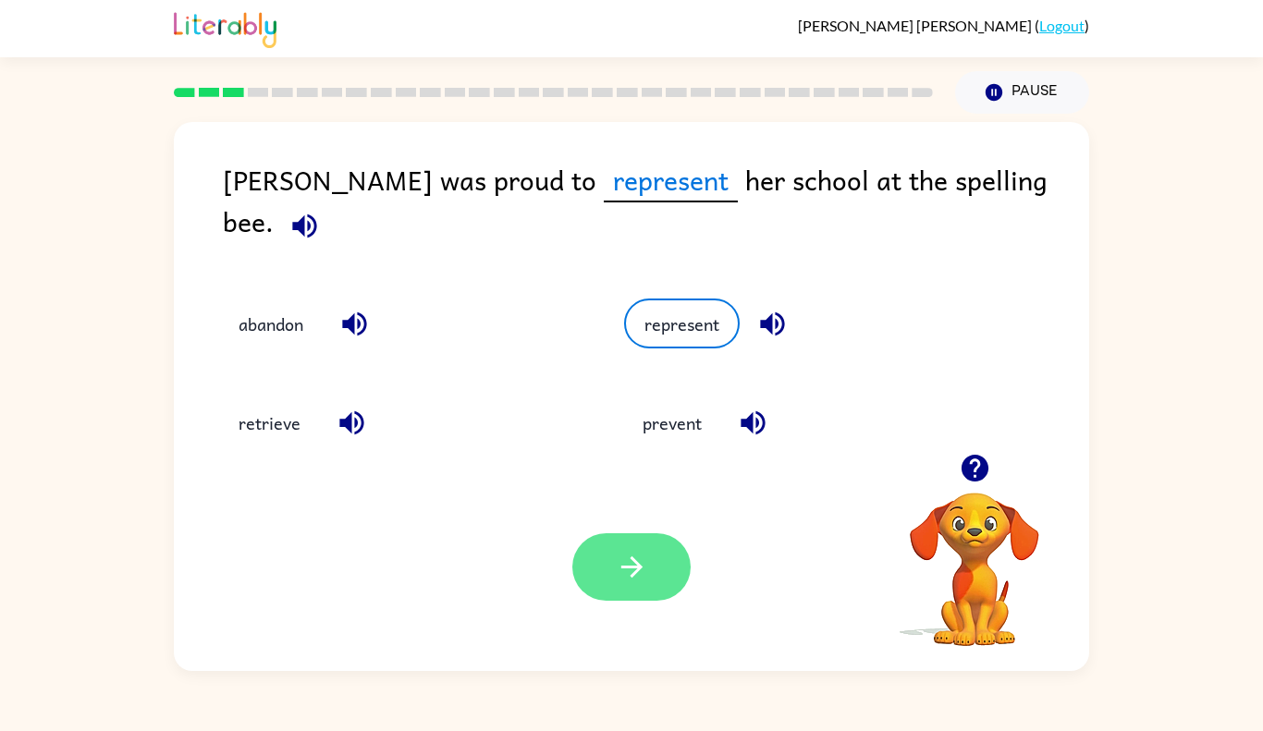
click at [607, 545] on button "button" at bounding box center [631, 566] width 118 height 67
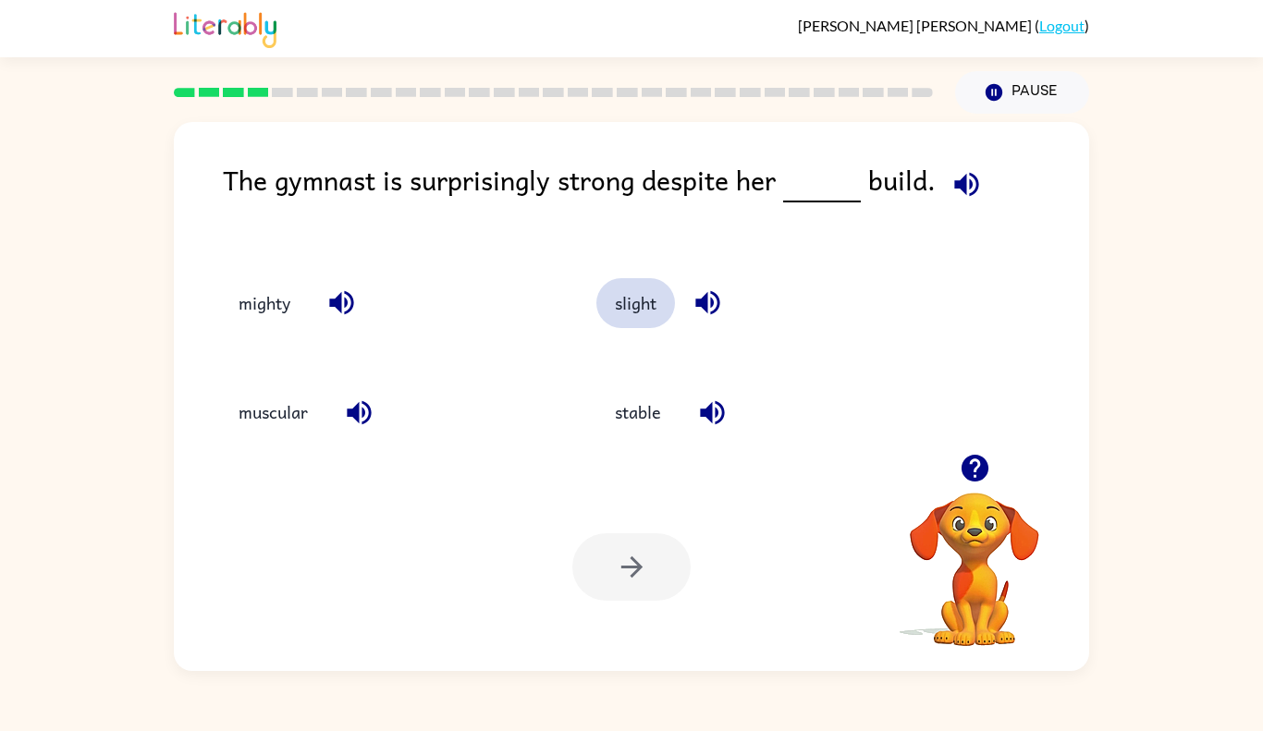
click at [623, 312] on button "slight" at bounding box center [635, 303] width 79 height 50
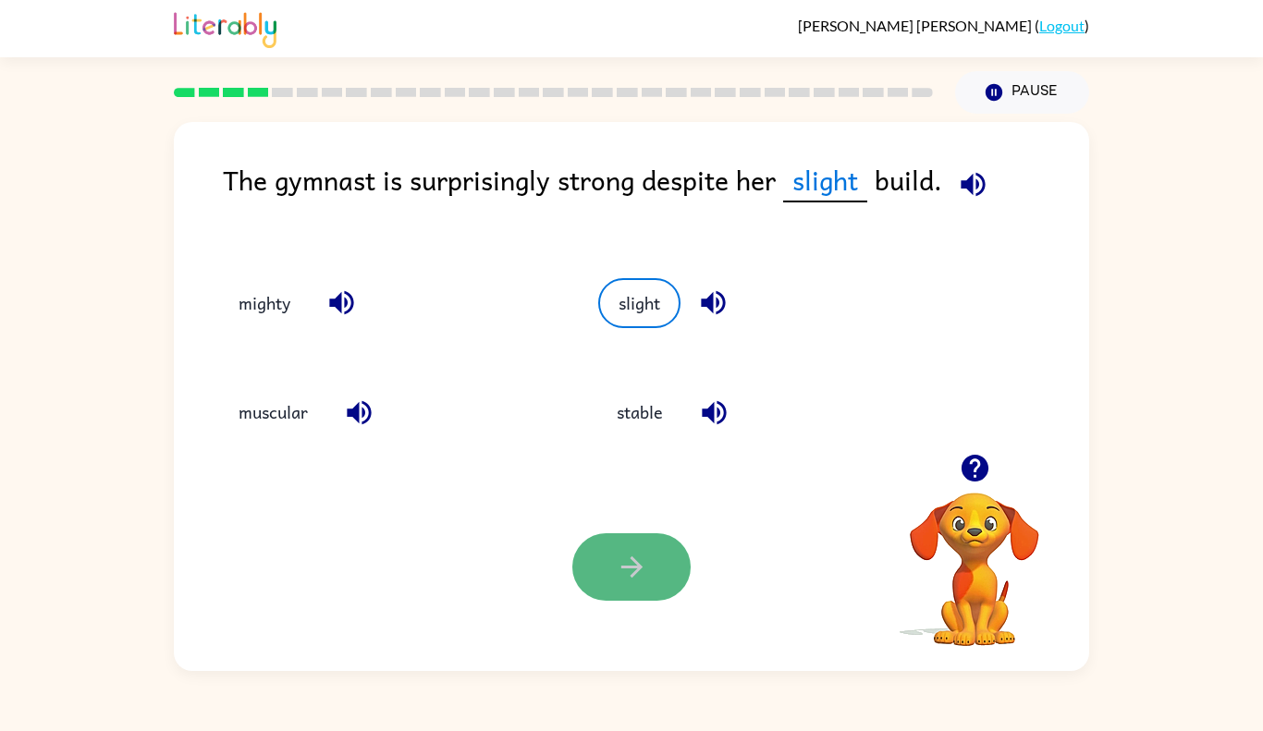
click at [612, 547] on button "button" at bounding box center [631, 566] width 118 height 67
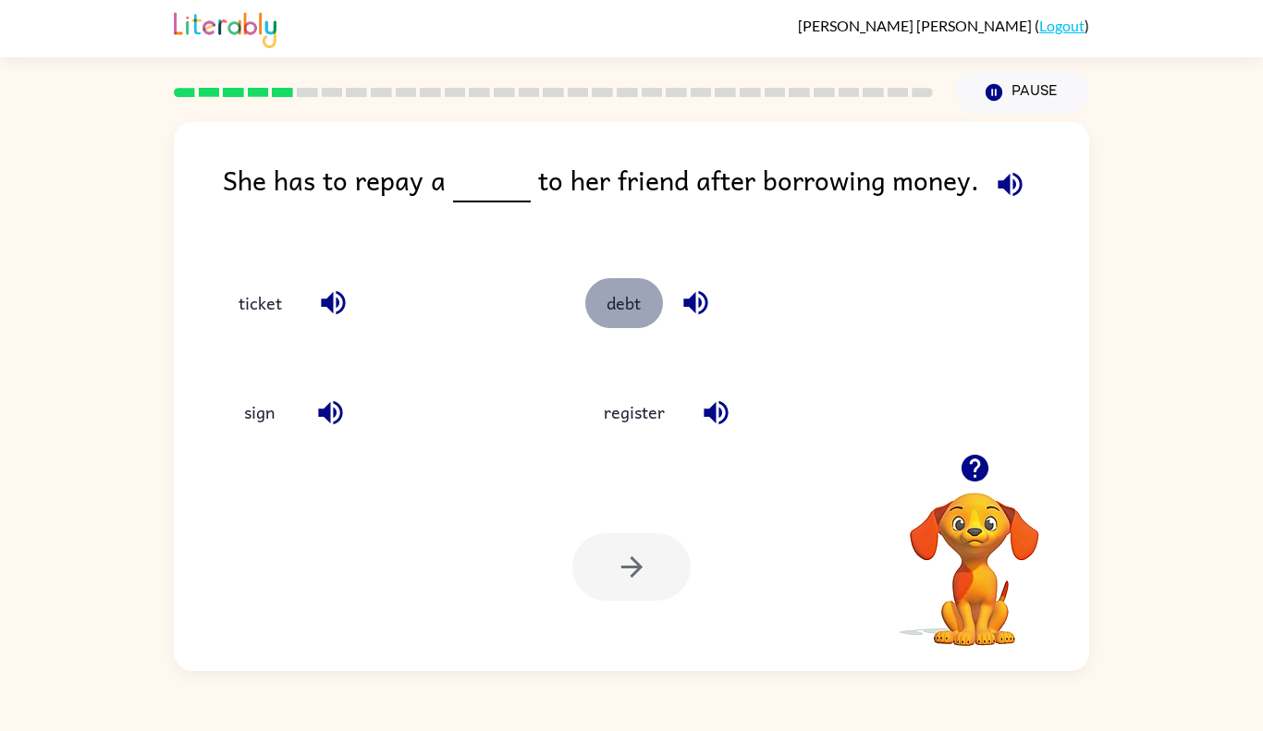
click at [615, 303] on button "debt" at bounding box center [624, 303] width 78 height 50
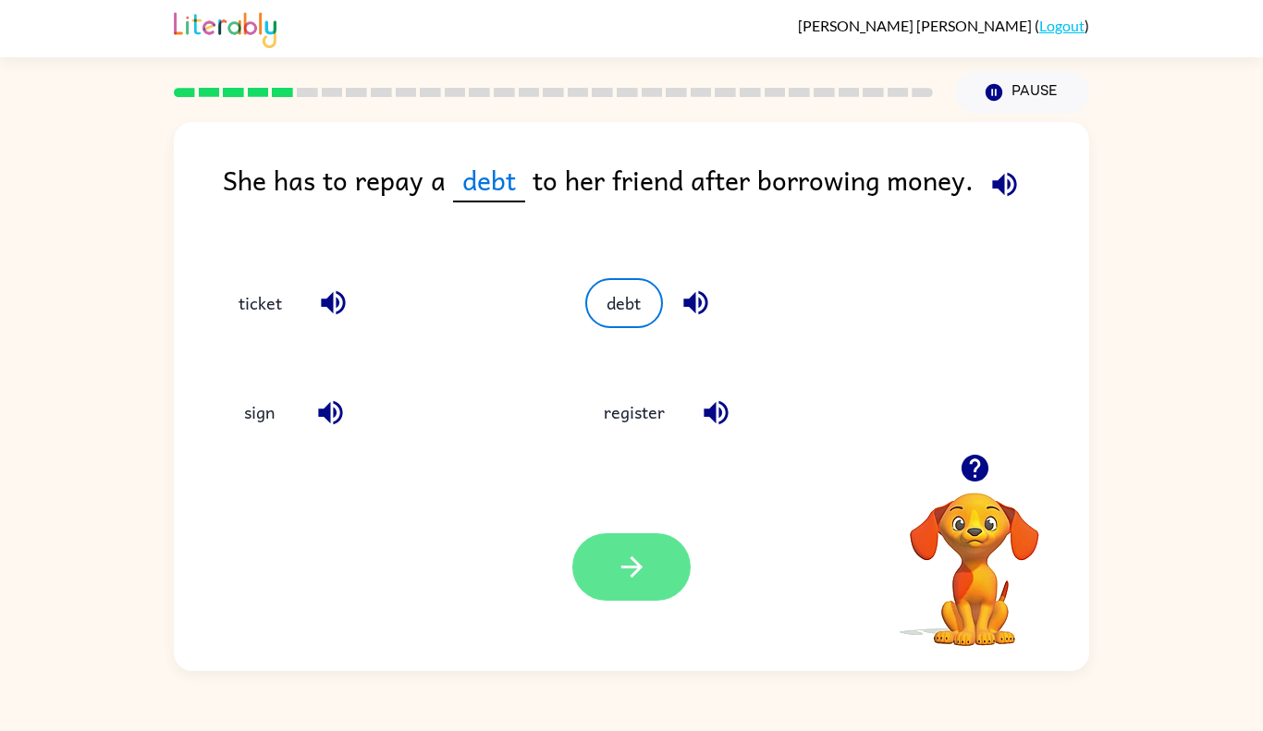
click at [655, 563] on button "button" at bounding box center [631, 566] width 118 height 67
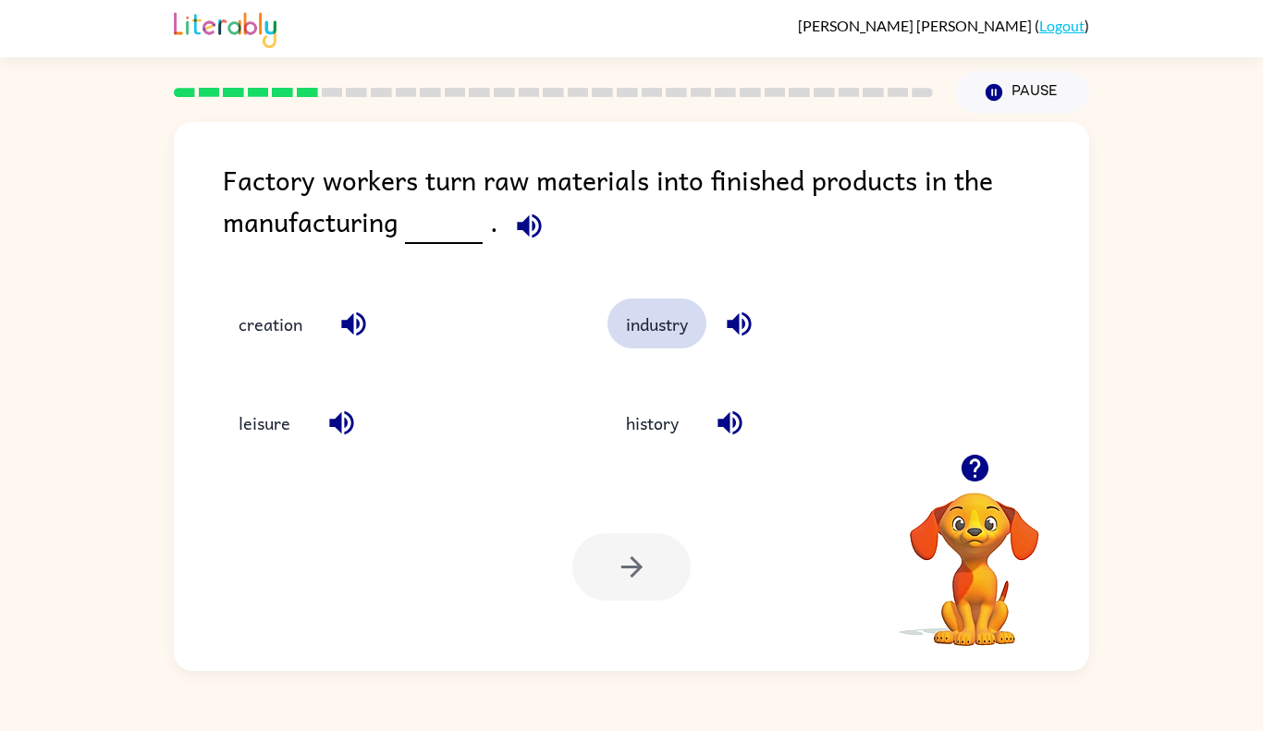
click at [638, 340] on button "industry" at bounding box center [656, 324] width 99 height 50
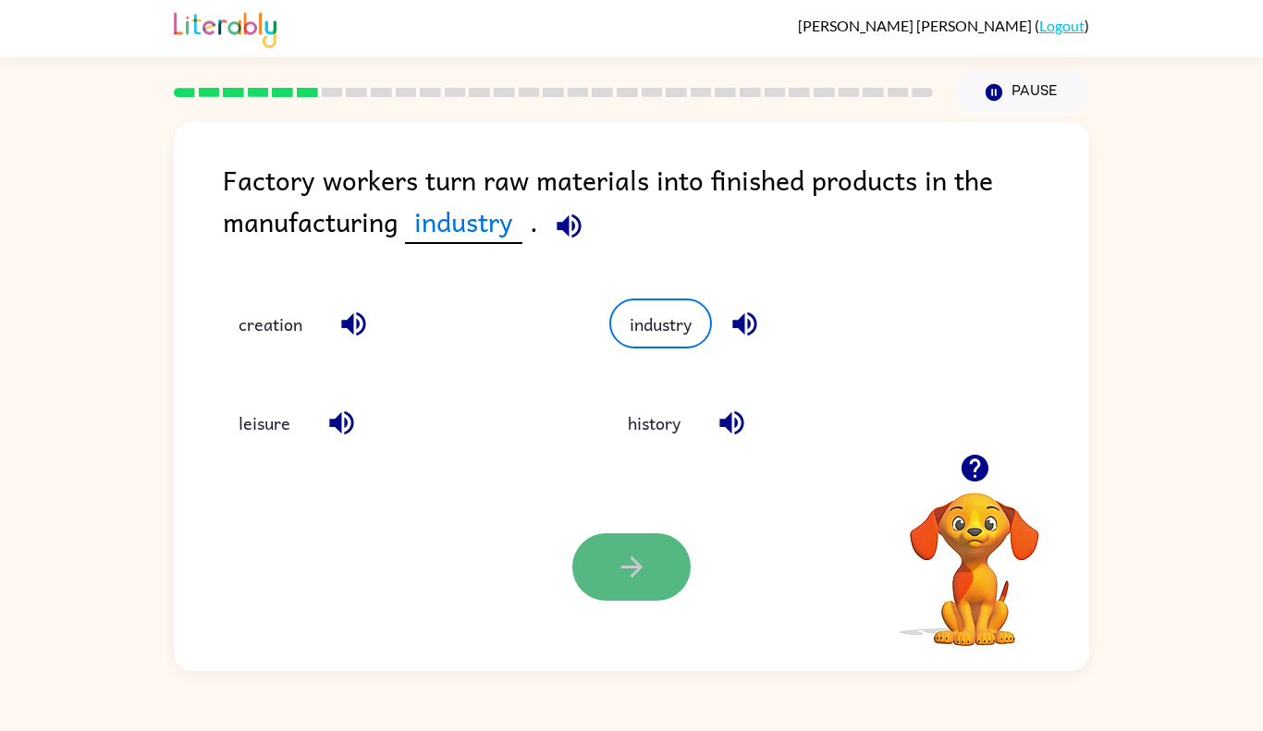
click at [636, 591] on button "button" at bounding box center [631, 566] width 118 height 67
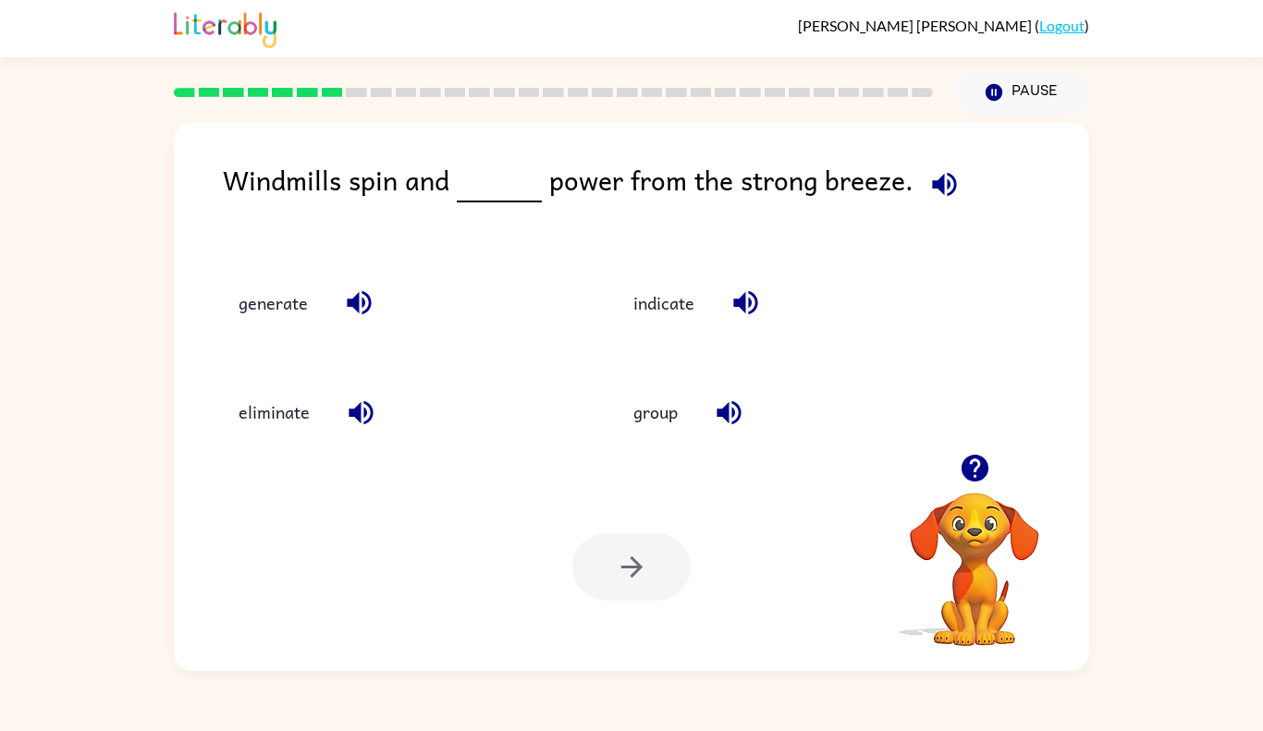
click at [636, 589] on div at bounding box center [631, 566] width 118 height 67
click at [296, 316] on button "generate" at bounding box center [273, 303] width 106 height 50
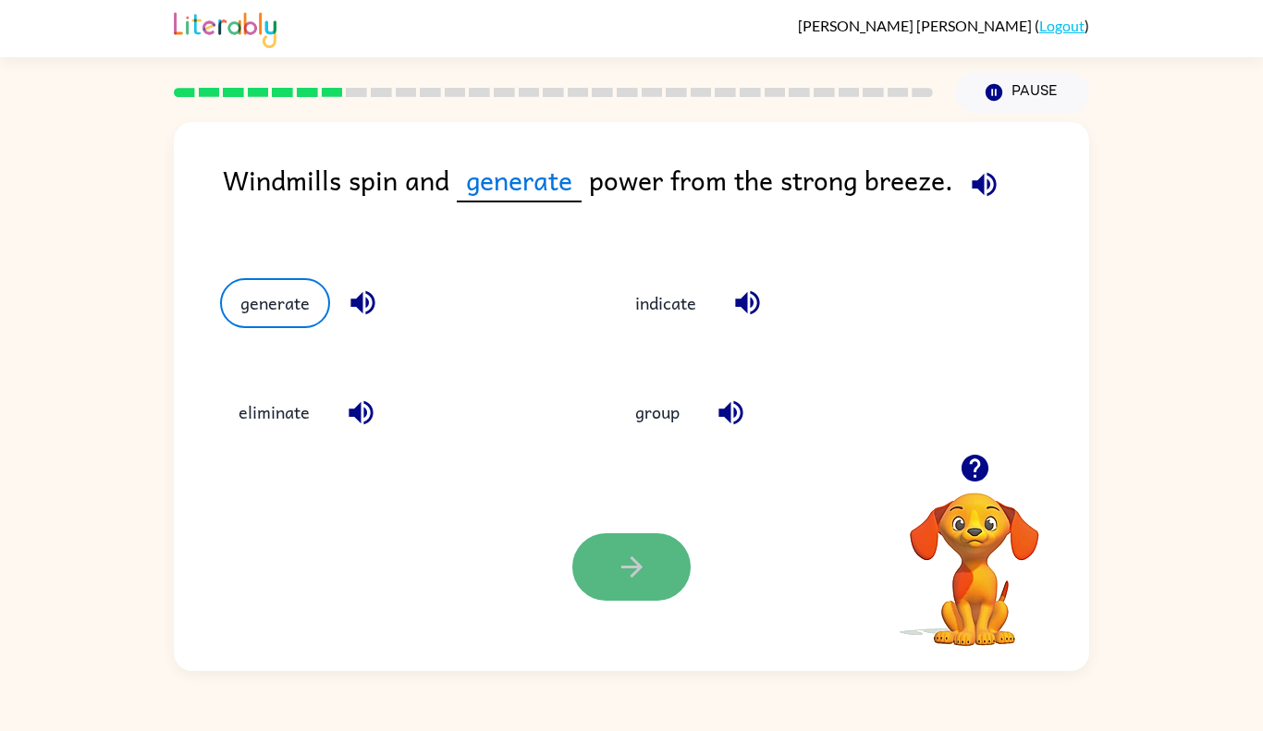
click at [602, 582] on button "button" at bounding box center [631, 566] width 118 height 67
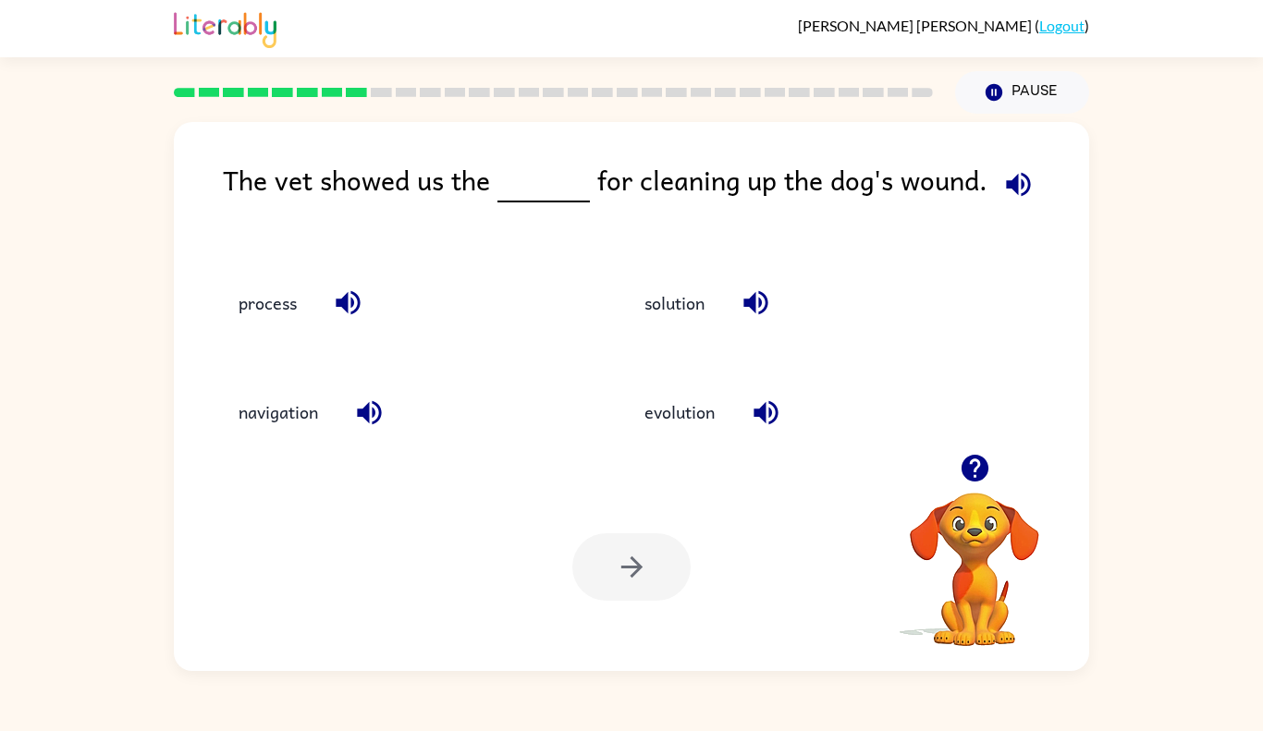
click at [603, 582] on div at bounding box center [631, 566] width 118 height 67
click at [639, 283] on button "solution" at bounding box center [674, 303] width 97 height 50
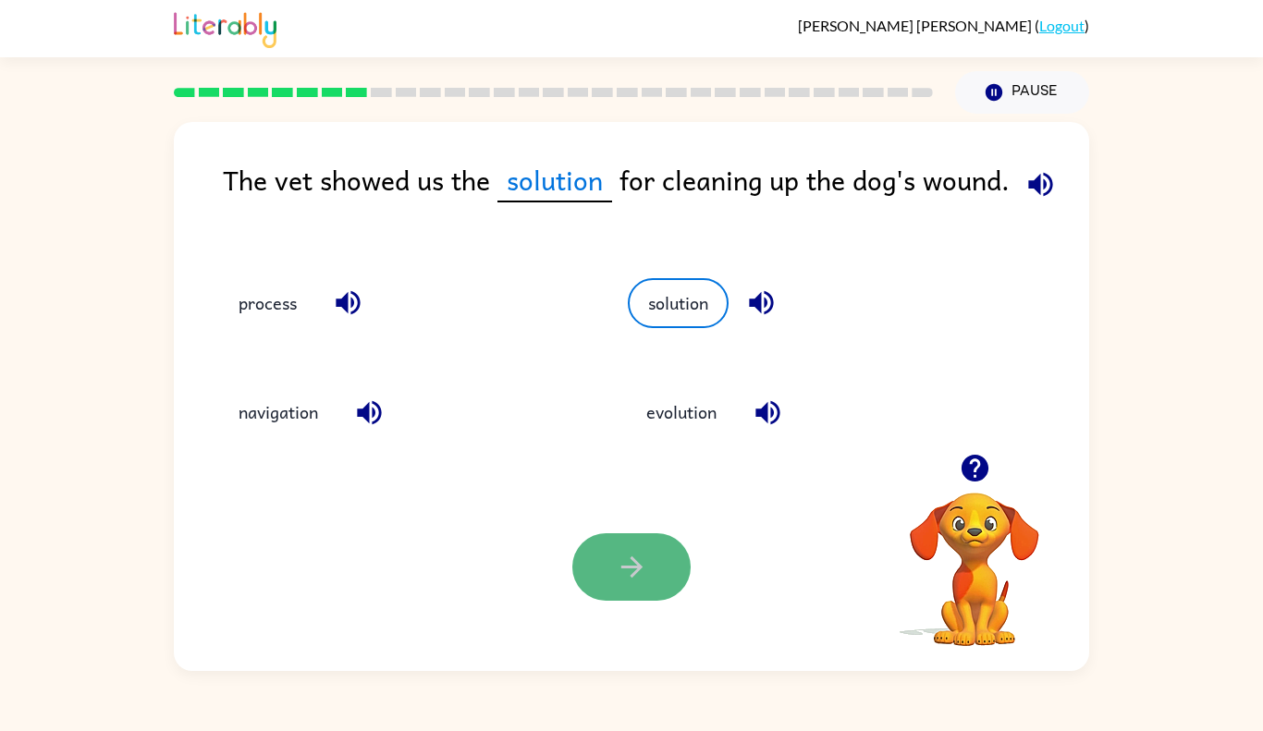
click at [627, 557] on icon "button" at bounding box center [632, 567] width 32 height 32
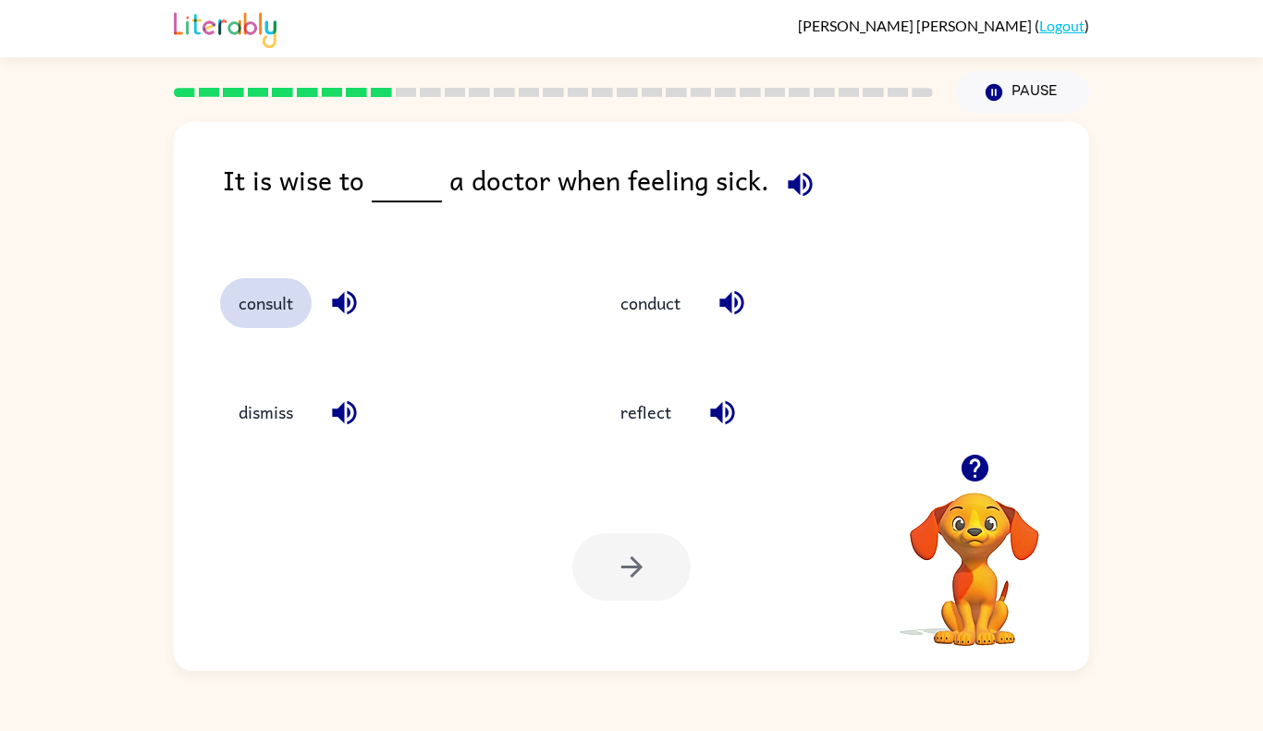
click at [263, 299] on button "consult" at bounding box center [266, 303] width 92 height 50
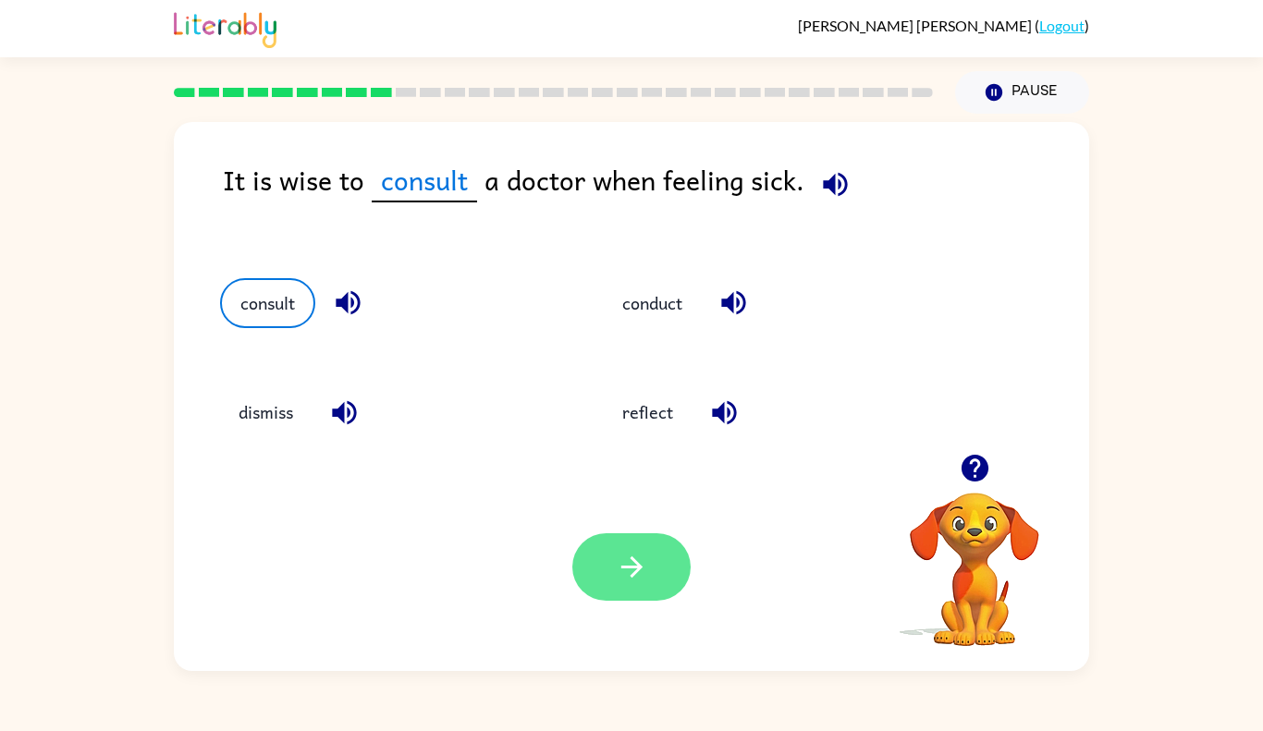
click at [637, 545] on button "button" at bounding box center [631, 566] width 118 height 67
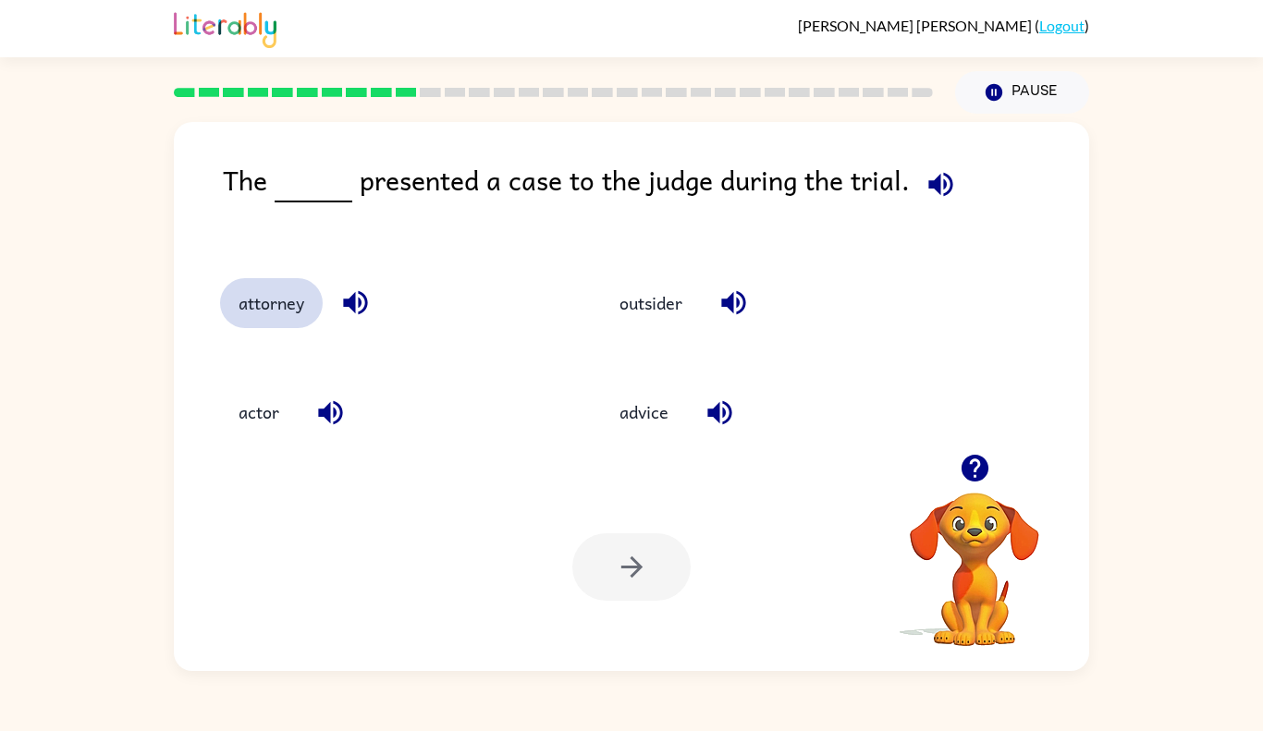
click at [279, 299] on button "attorney" at bounding box center [271, 303] width 103 height 50
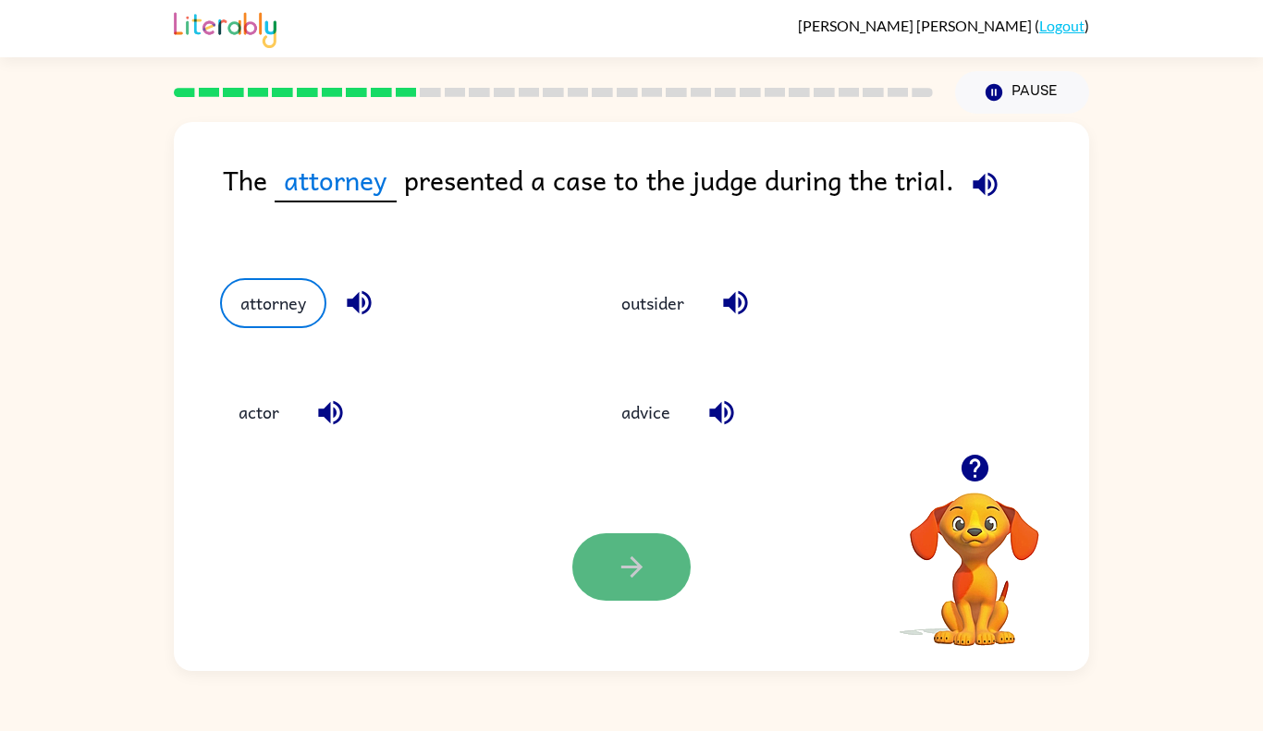
click at [665, 591] on button "button" at bounding box center [631, 566] width 118 height 67
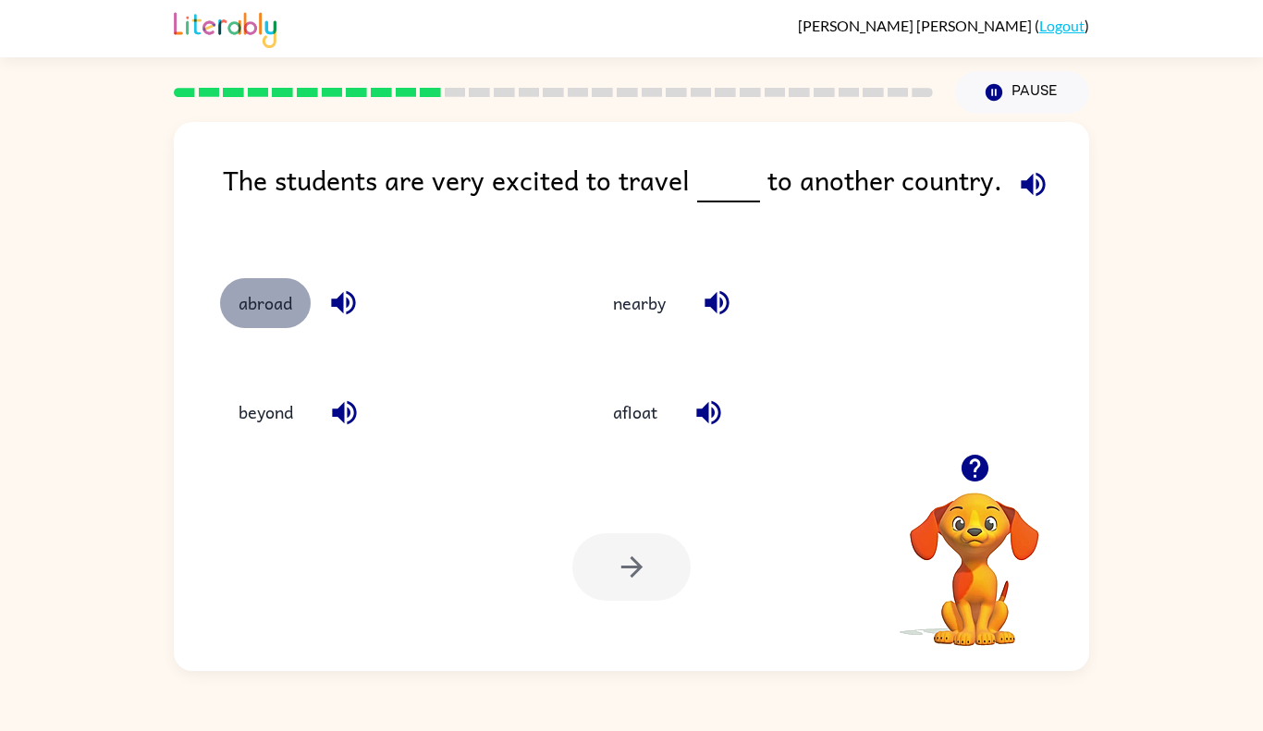
click at [251, 302] on button "abroad" at bounding box center [265, 303] width 91 height 50
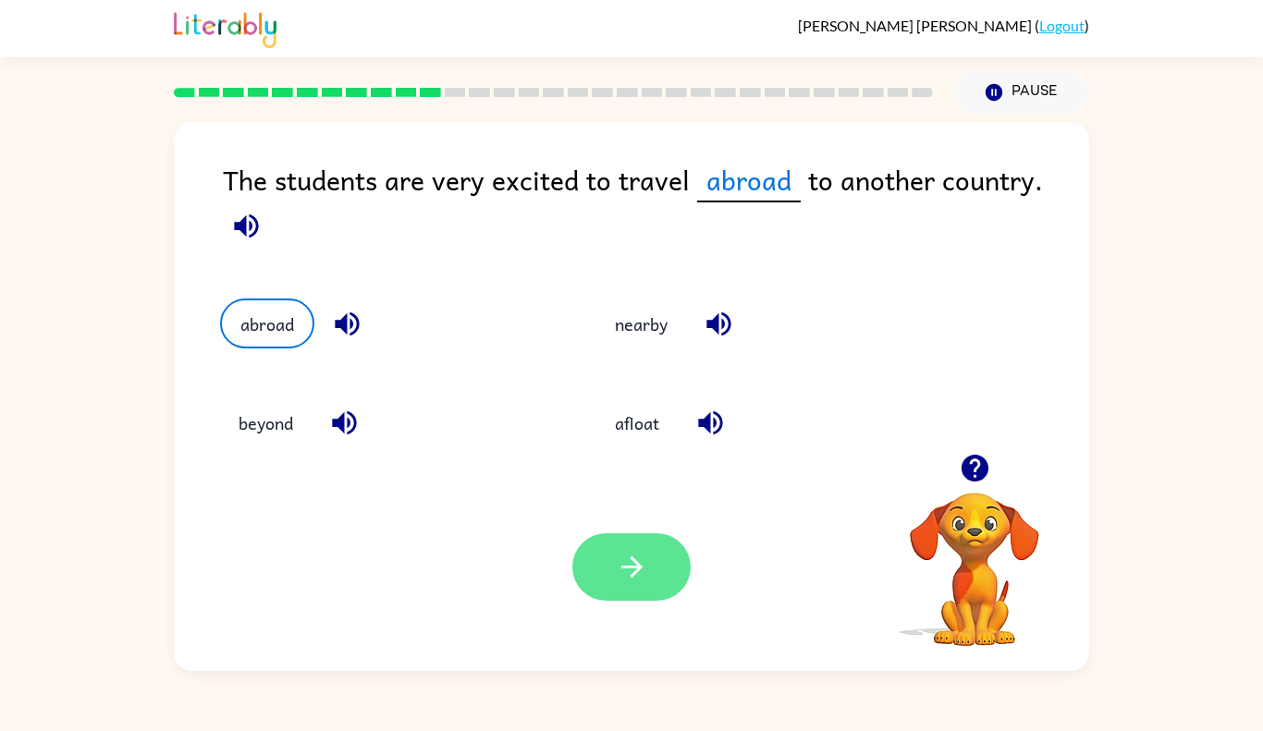
click at [607, 537] on button "button" at bounding box center [631, 566] width 118 height 67
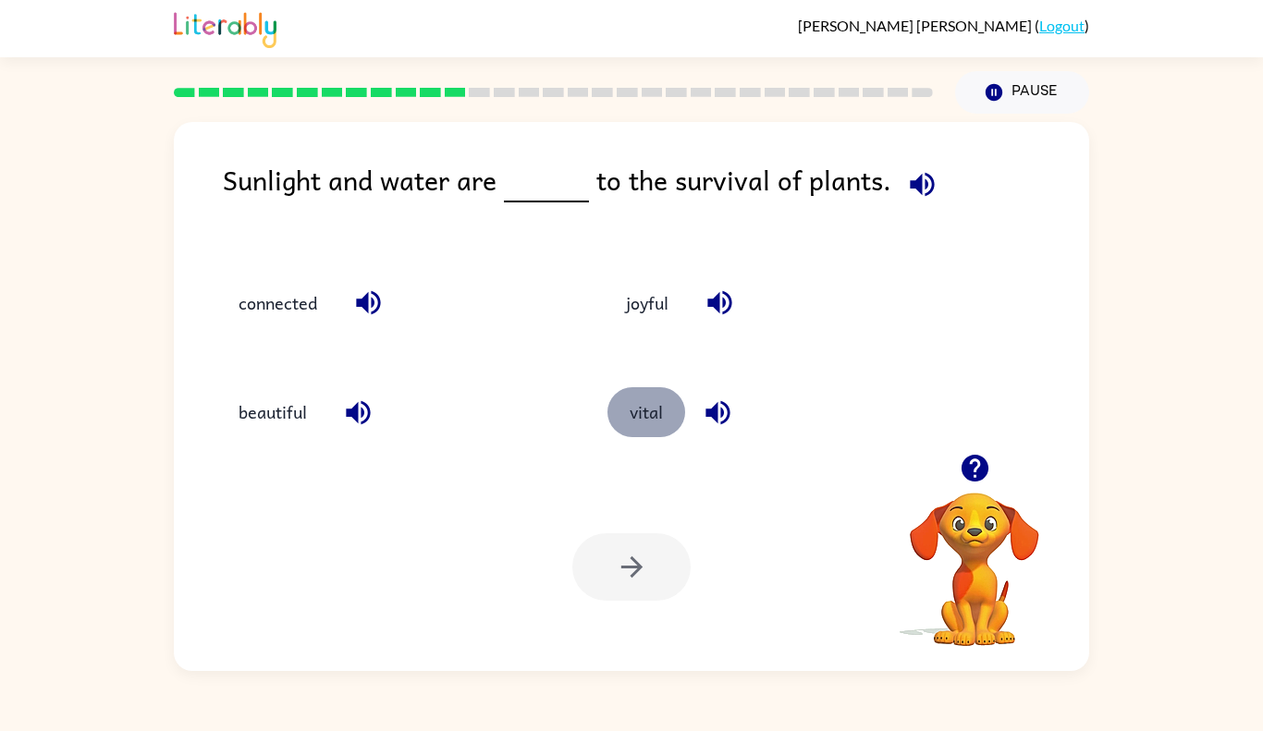
click at [643, 411] on button "vital" at bounding box center [646, 412] width 78 height 50
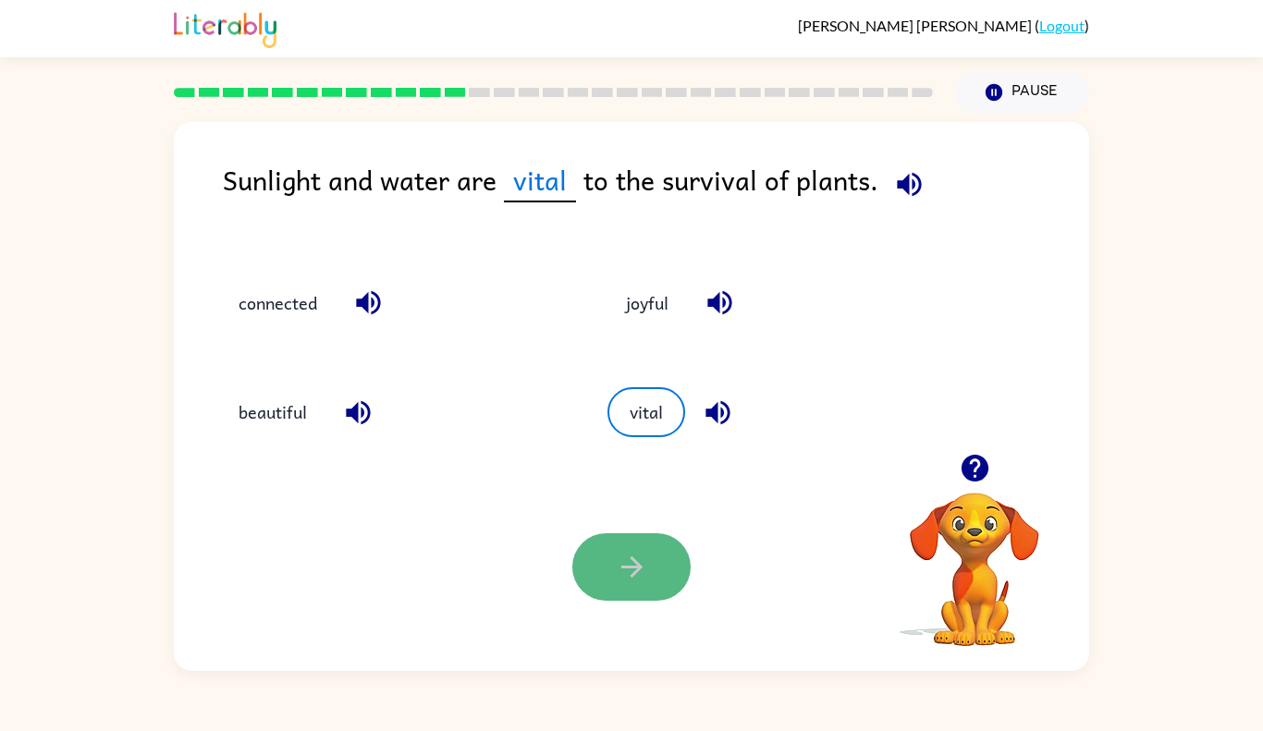
click at [642, 556] on icon "button" at bounding box center [632, 567] width 32 height 32
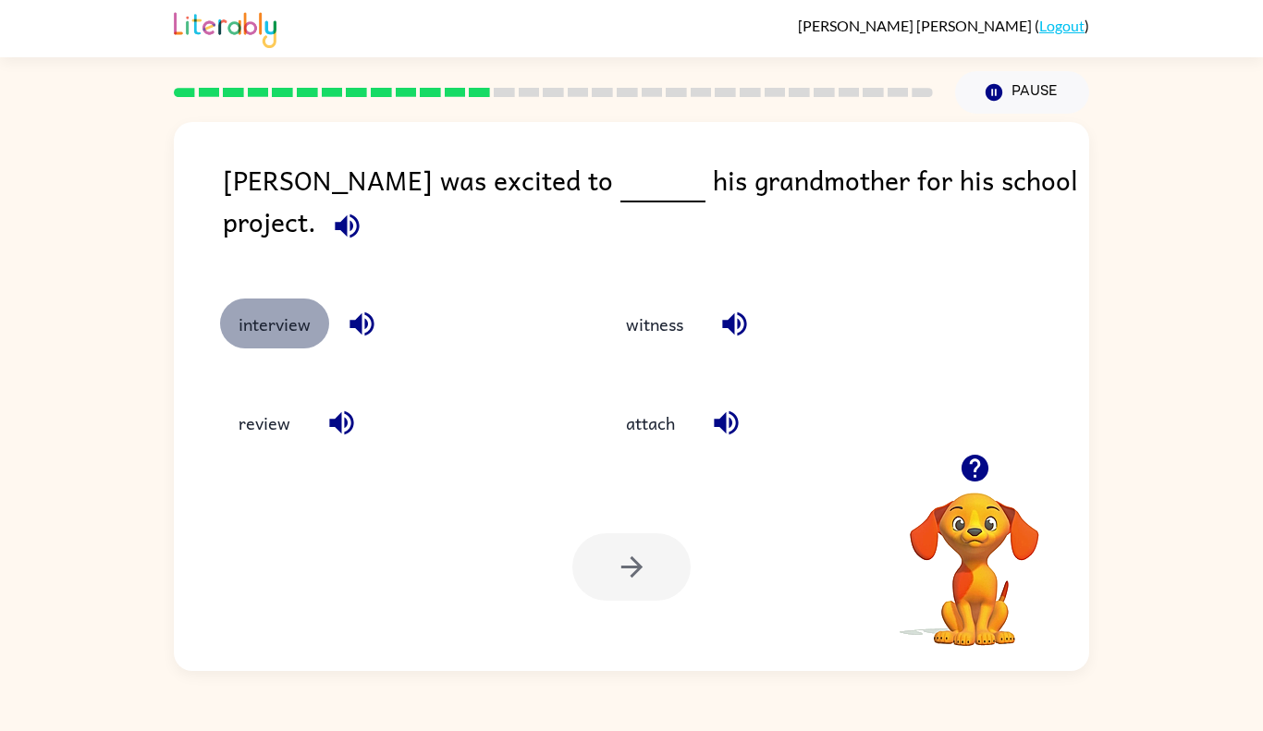
click at [223, 299] on button "interview" at bounding box center [274, 324] width 109 height 50
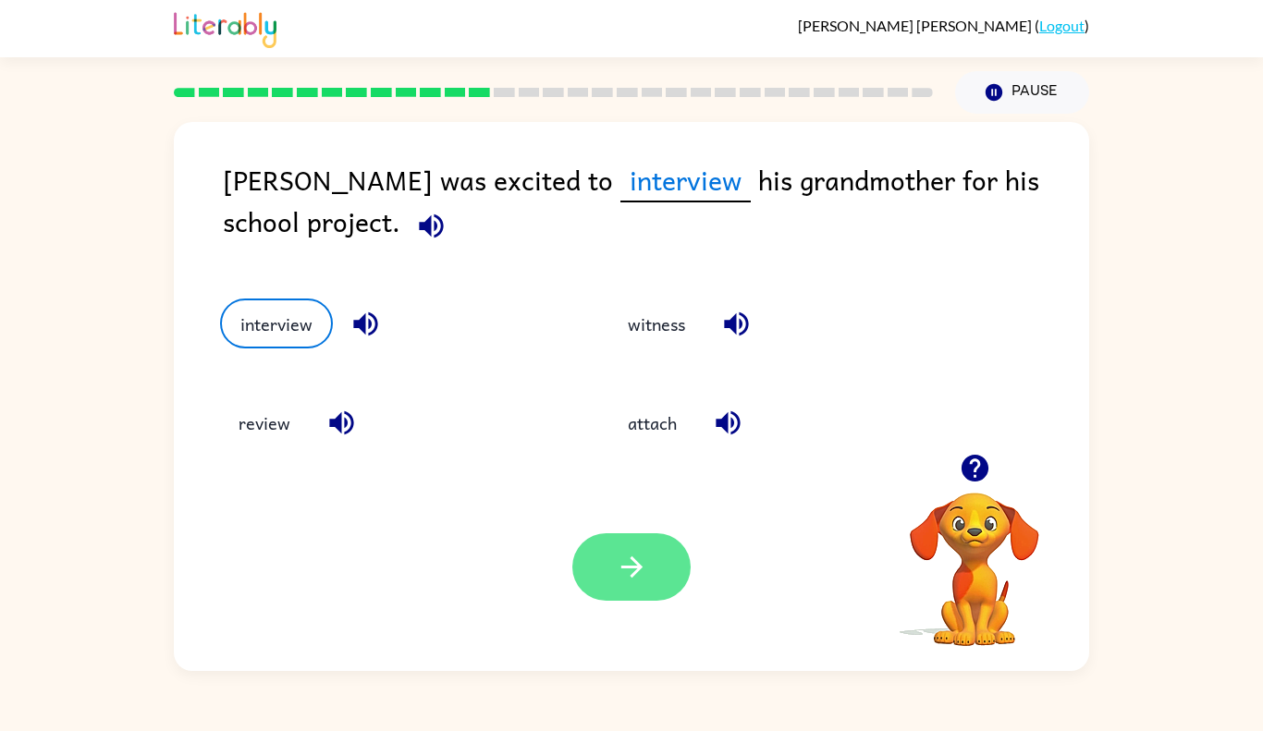
click at [633, 554] on icon "button" at bounding box center [632, 567] width 32 height 32
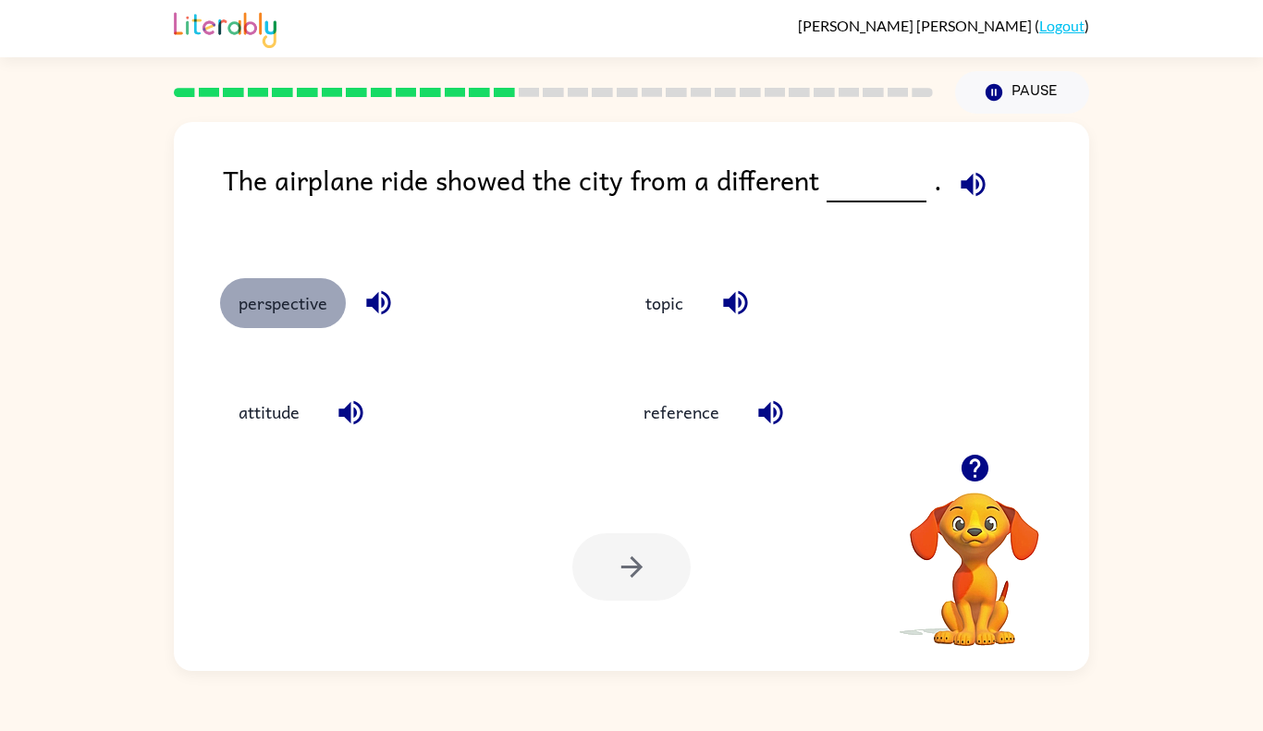
click at [263, 309] on button "perspective" at bounding box center [283, 303] width 126 height 50
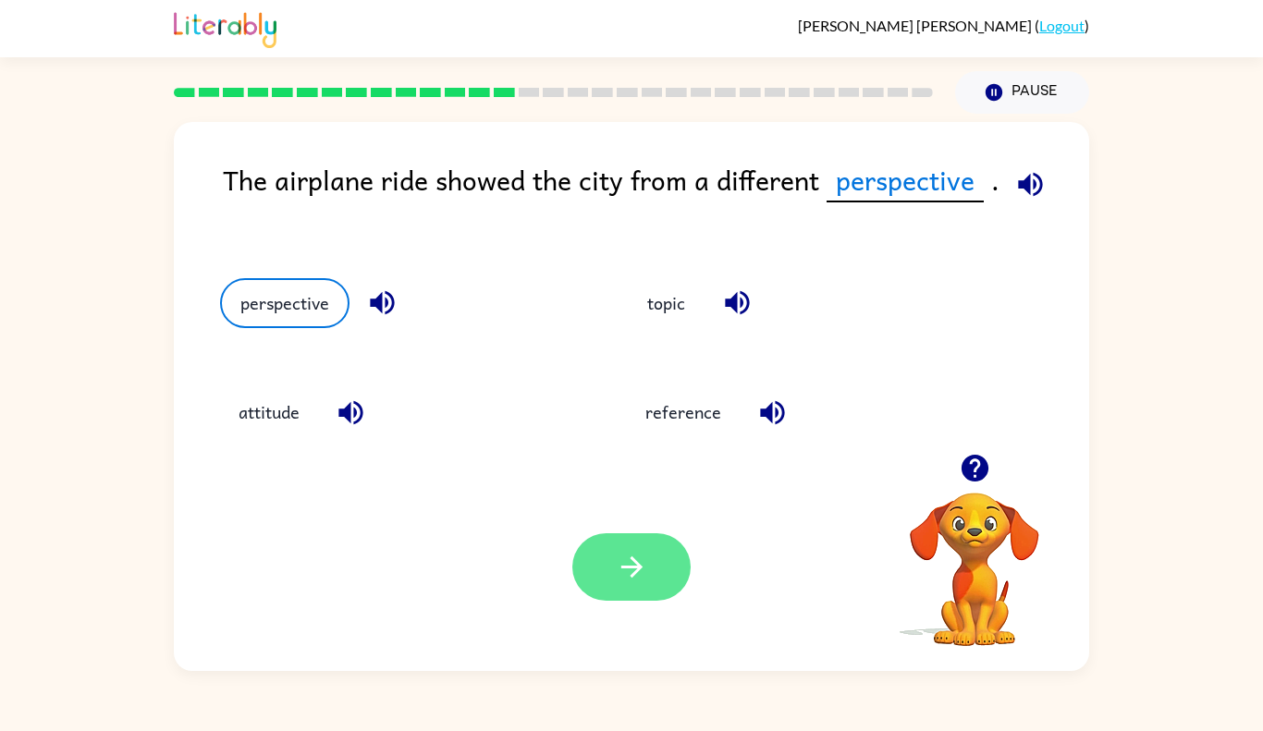
click at [599, 586] on button "button" at bounding box center [631, 566] width 118 height 67
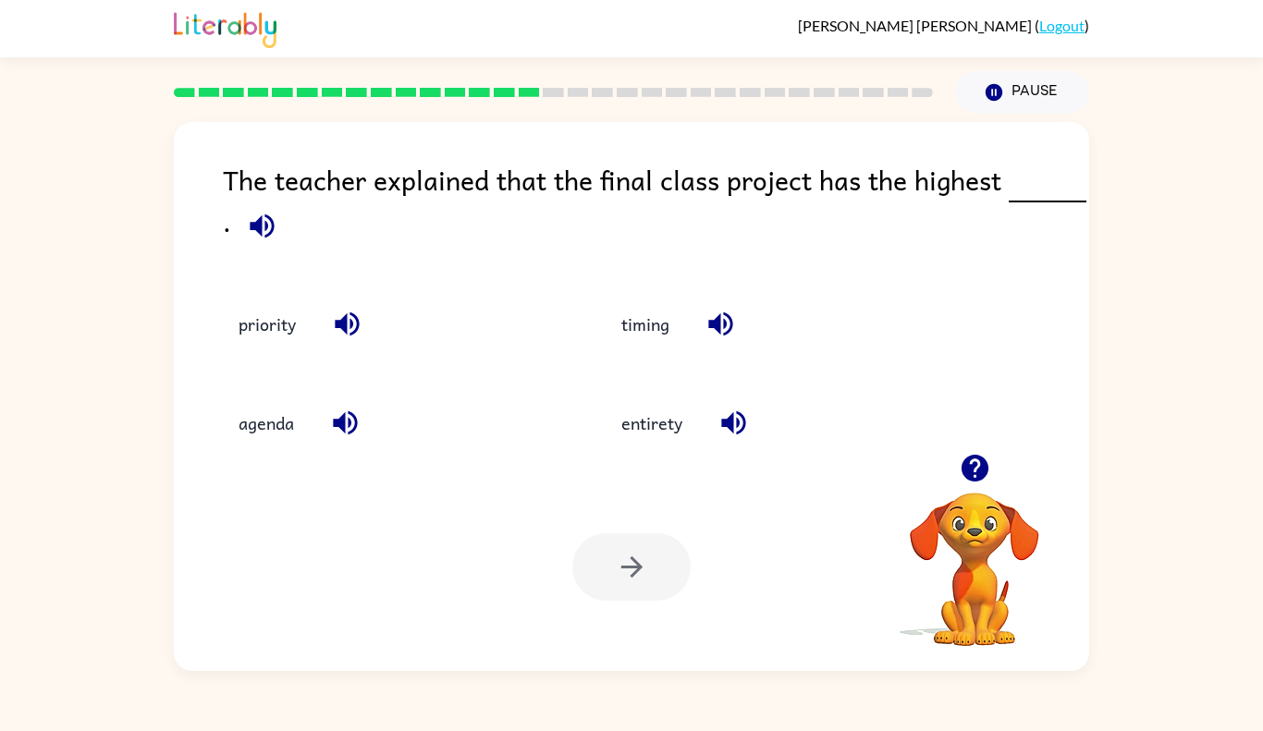
click at [310, 338] on div "priority" at bounding box center [390, 324] width 340 height 50
click at [263, 343] on button "priority" at bounding box center [267, 324] width 94 height 50
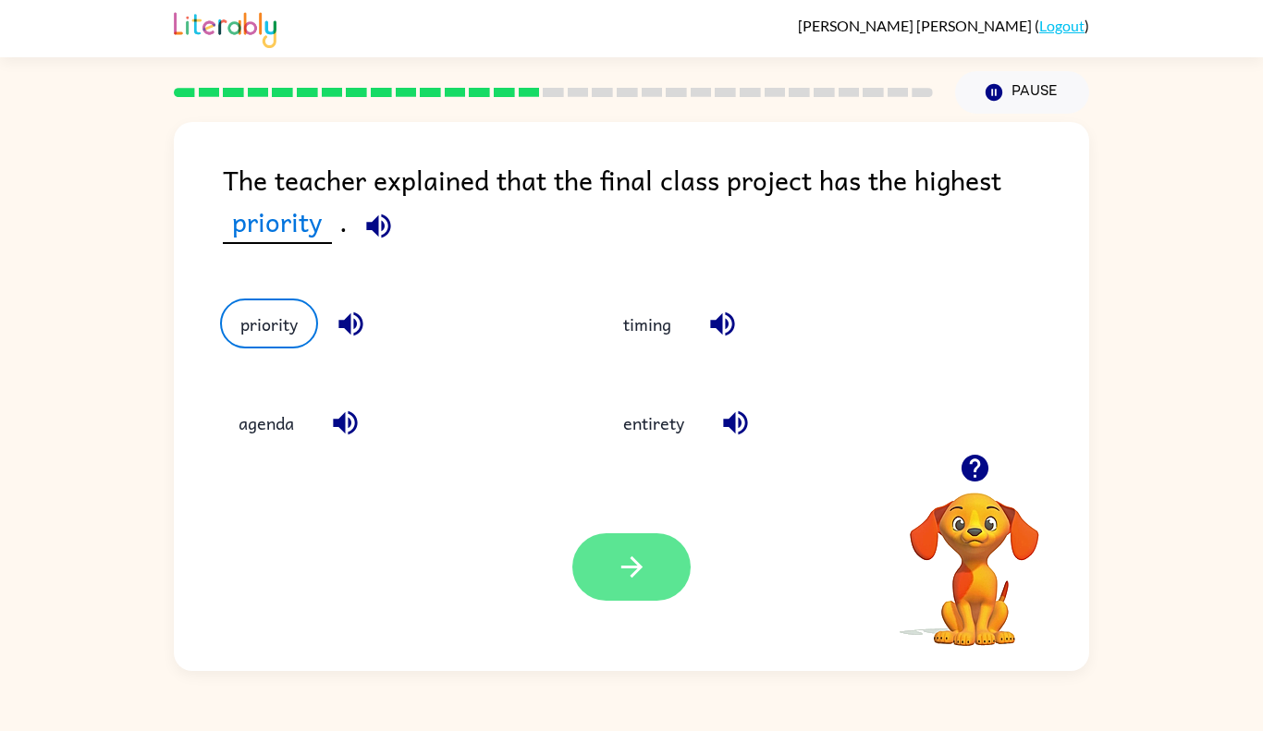
click at [586, 551] on button "button" at bounding box center [631, 566] width 118 height 67
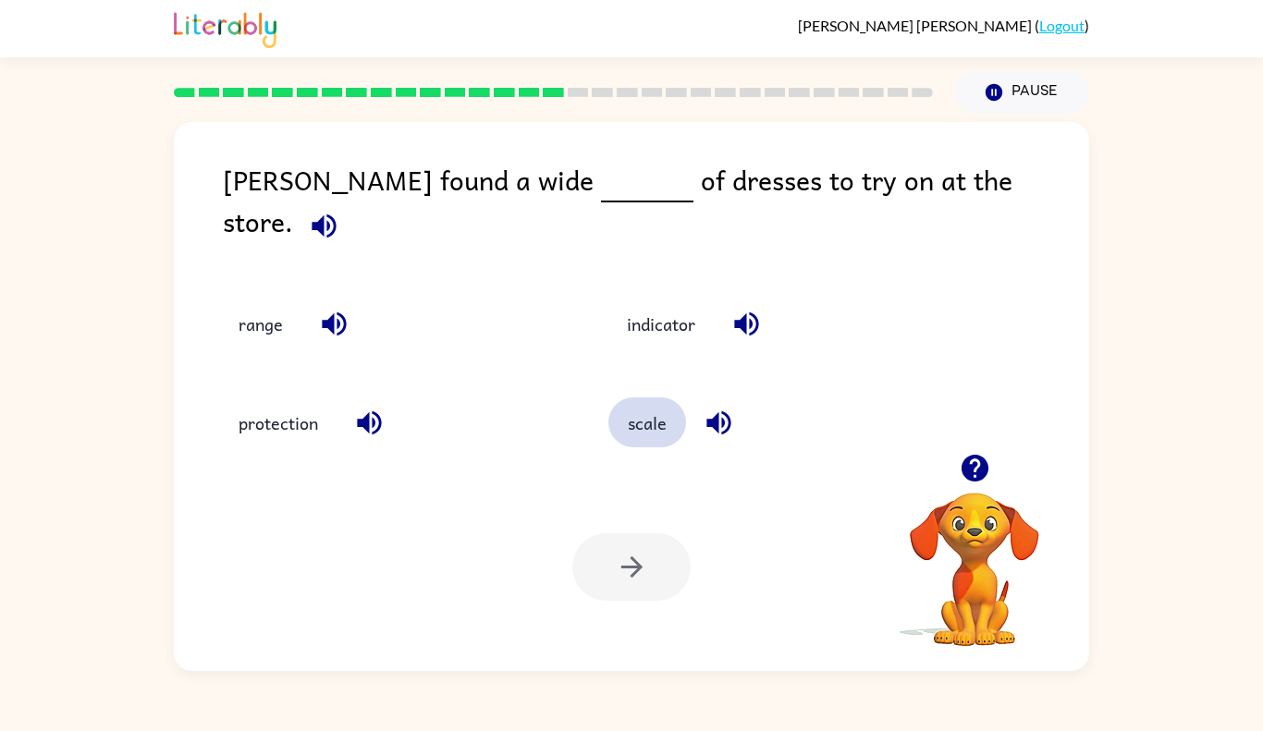
click at [656, 408] on button "scale" at bounding box center [647, 423] width 78 height 50
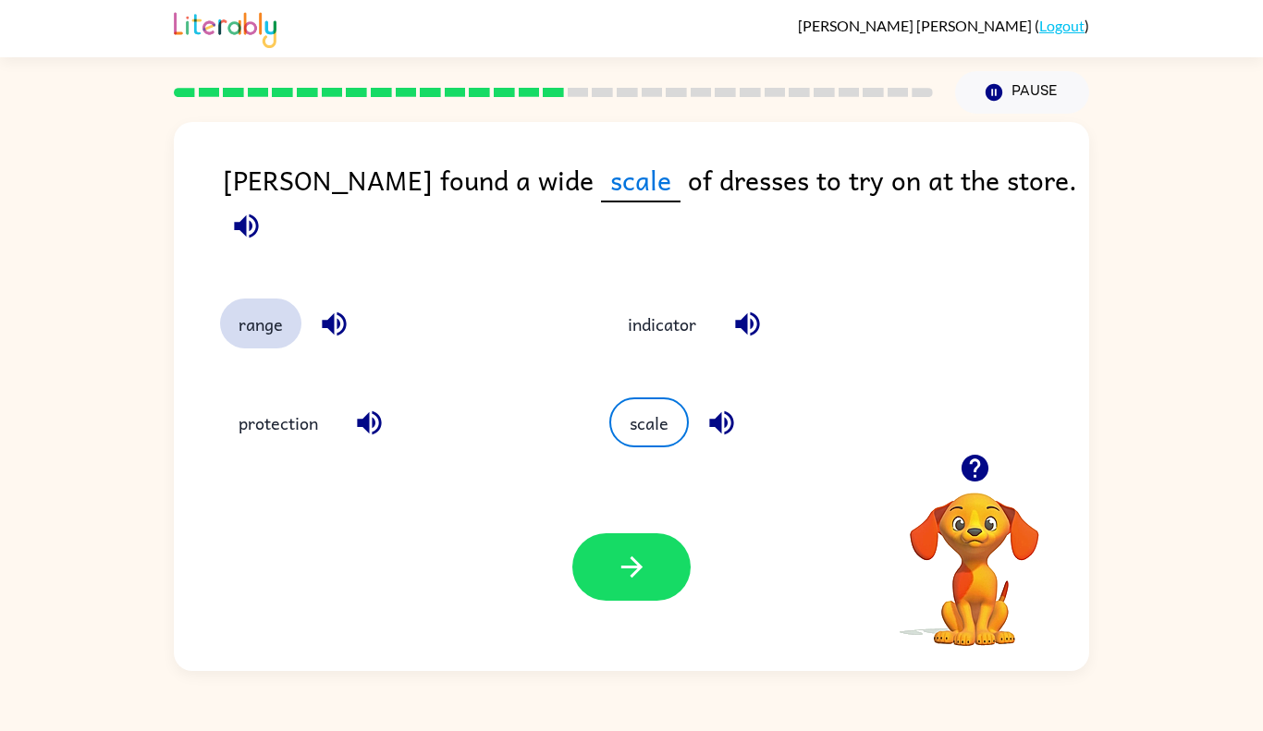
click at [272, 305] on button "range" at bounding box center [260, 324] width 81 height 50
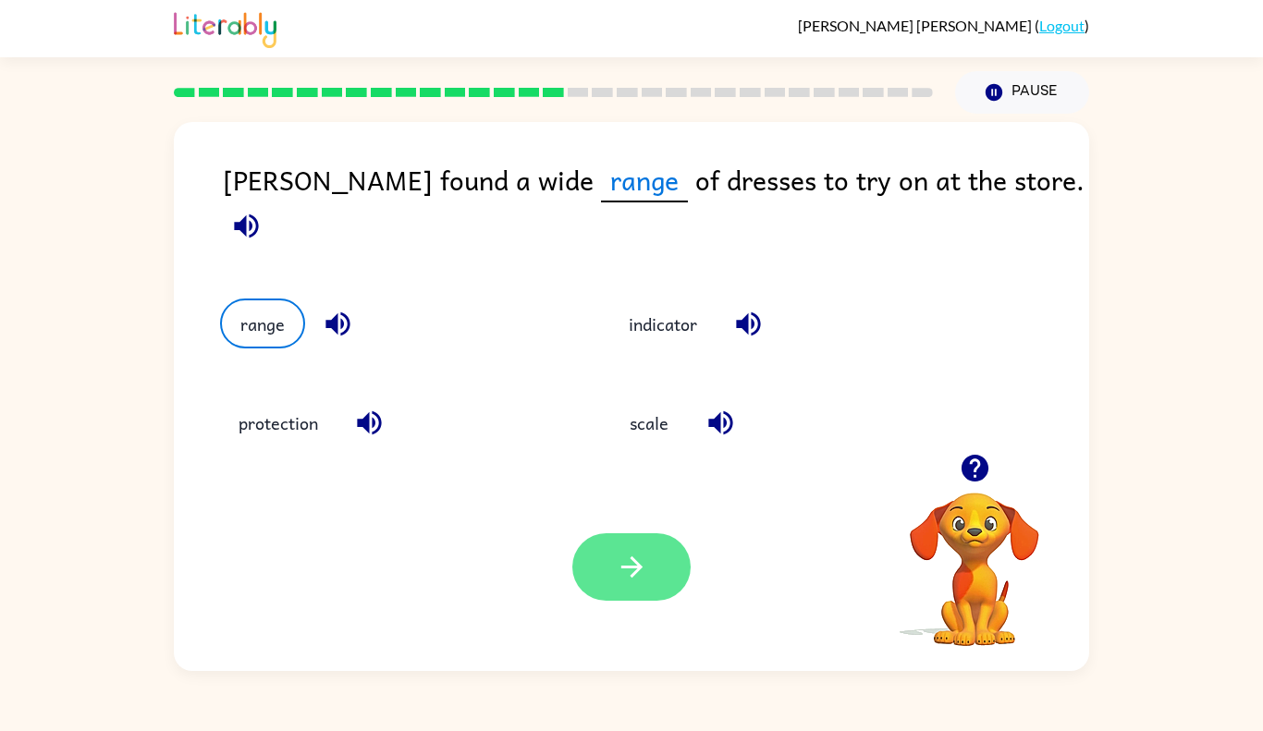
click at [610, 569] on button "button" at bounding box center [631, 566] width 118 height 67
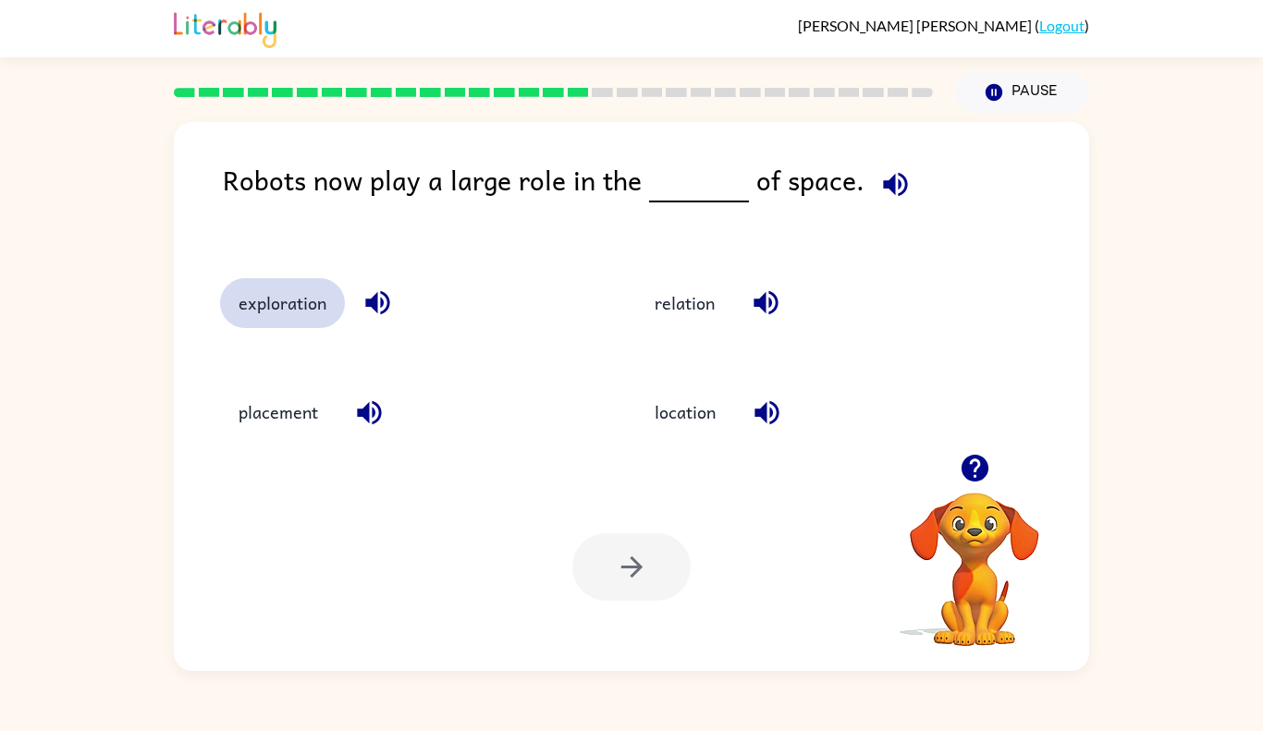
click at [320, 319] on button "exploration" at bounding box center [282, 303] width 125 height 50
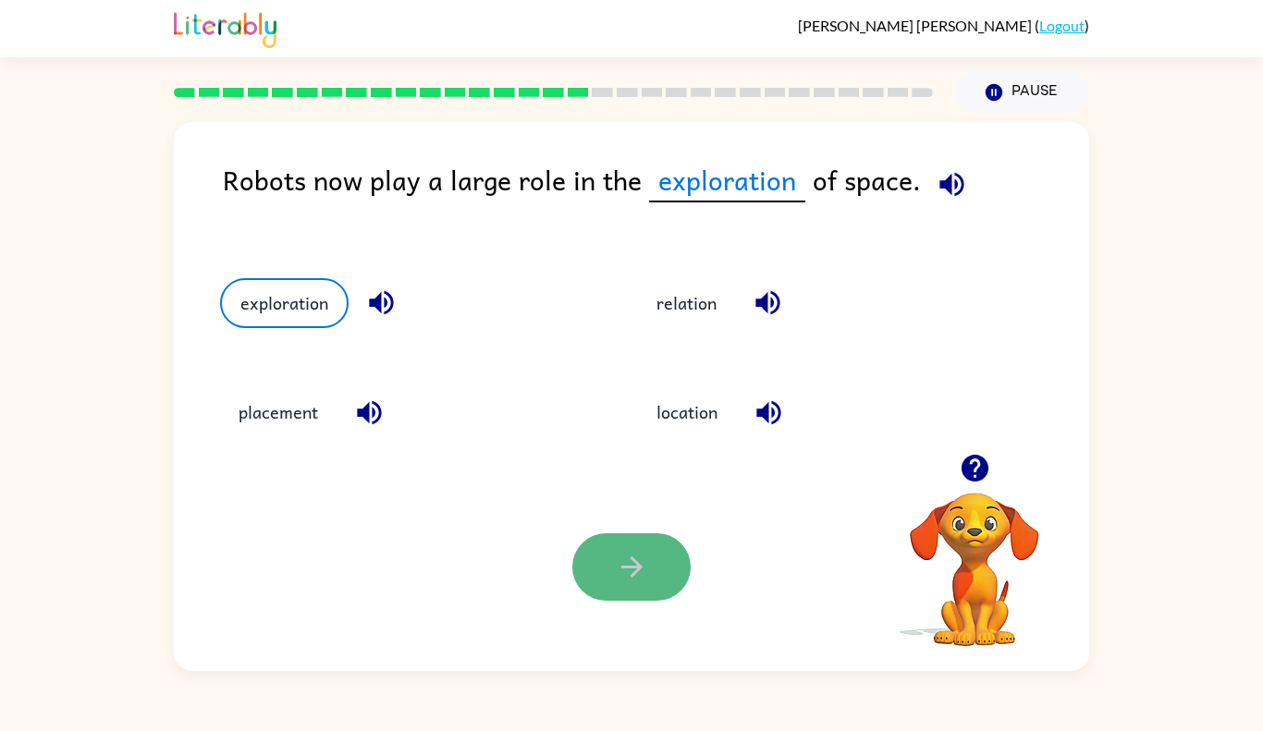
click at [639, 546] on button "button" at bounding box center [631, 566] width 118 height 67
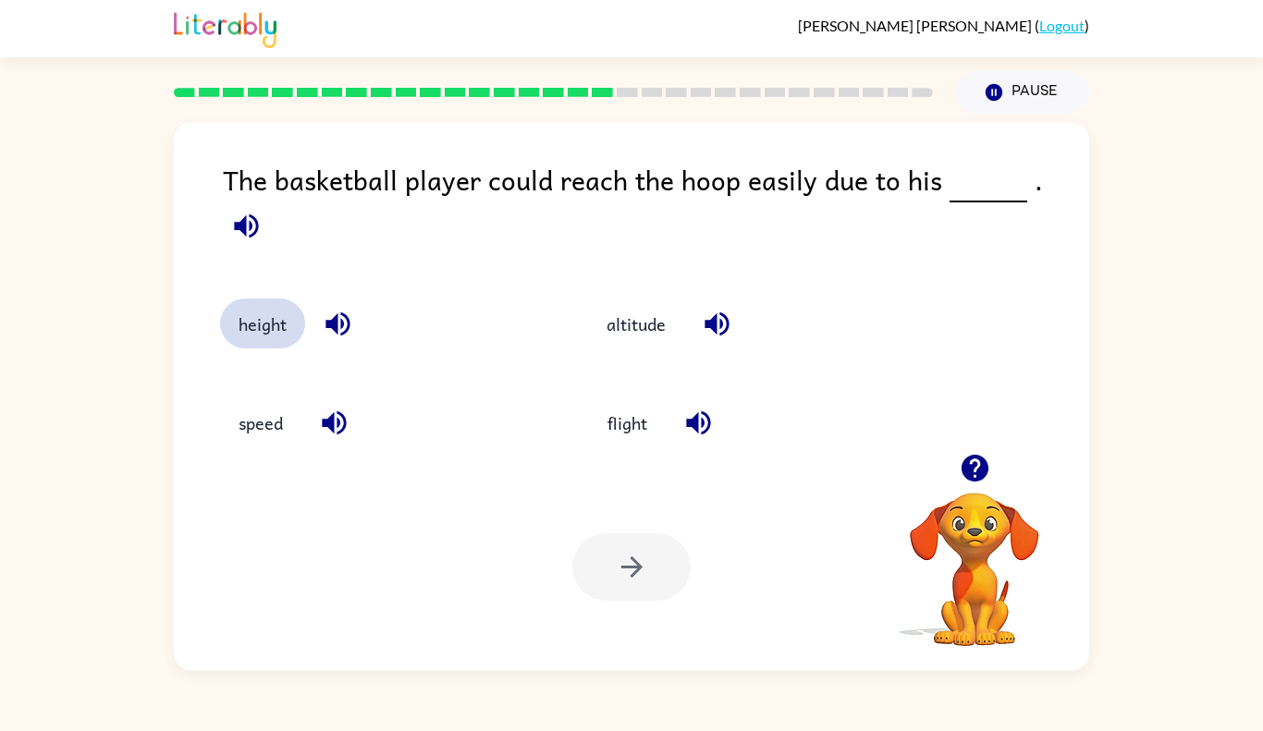
click at [256, 299] on button "height" at bounding box center [262, 324] width 85 height 50
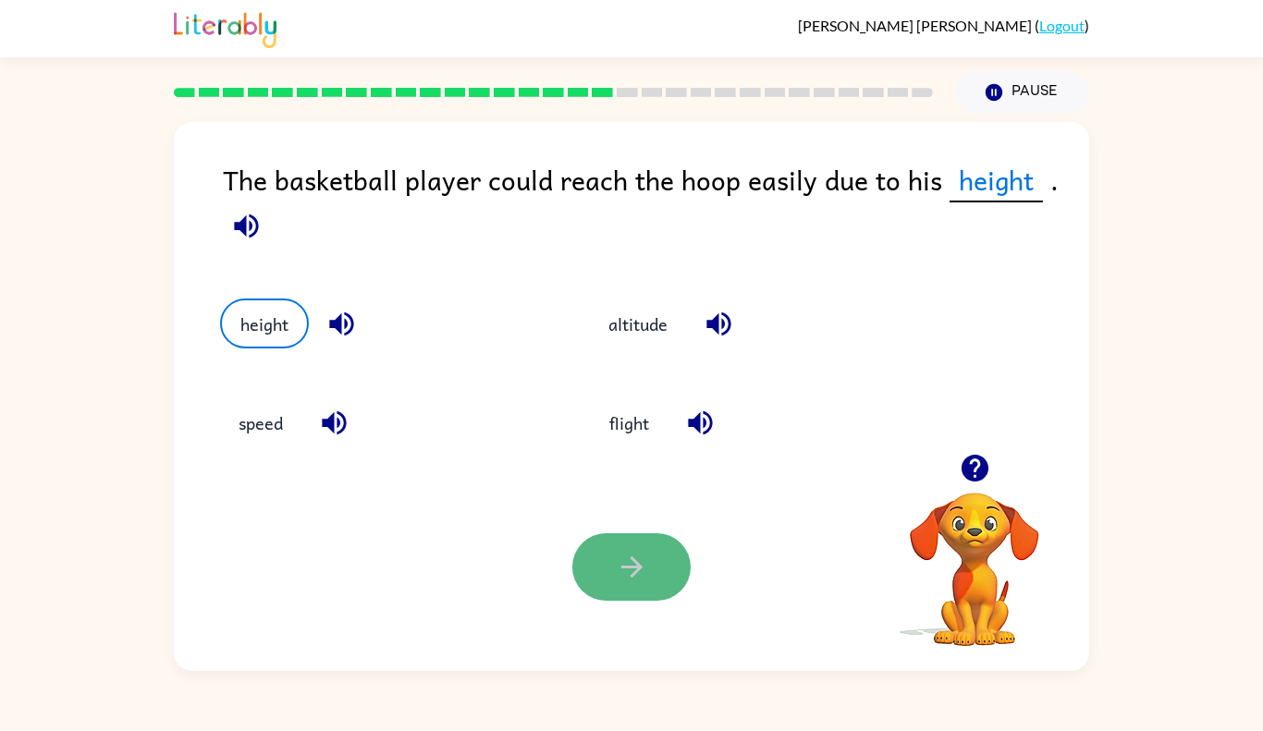
click at [625, 588] on button "button" at bounding box center [631, 566] width 118 height 67
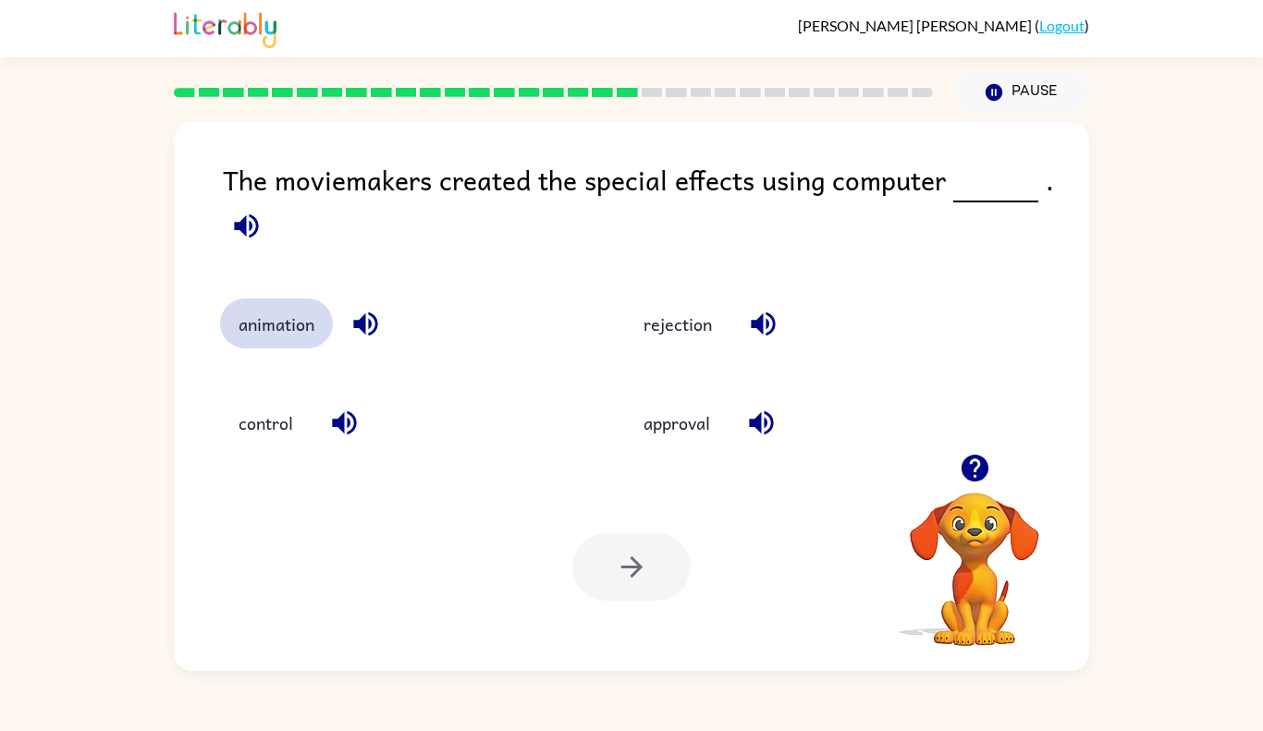
click at [314, 312] on button "animation" at bounding box center [276, 324] width 113 height 50
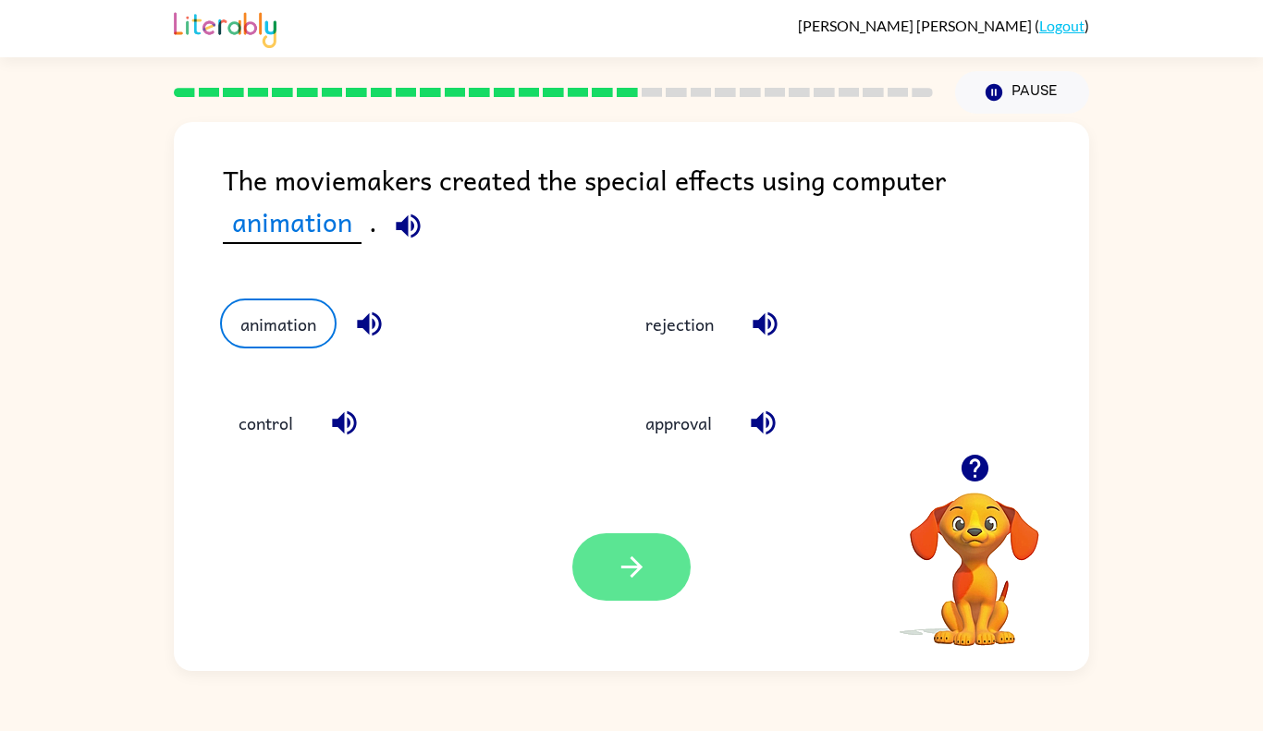
click at [648, 557] on button "button" at bounding box center [631, 566] width 118 height 67
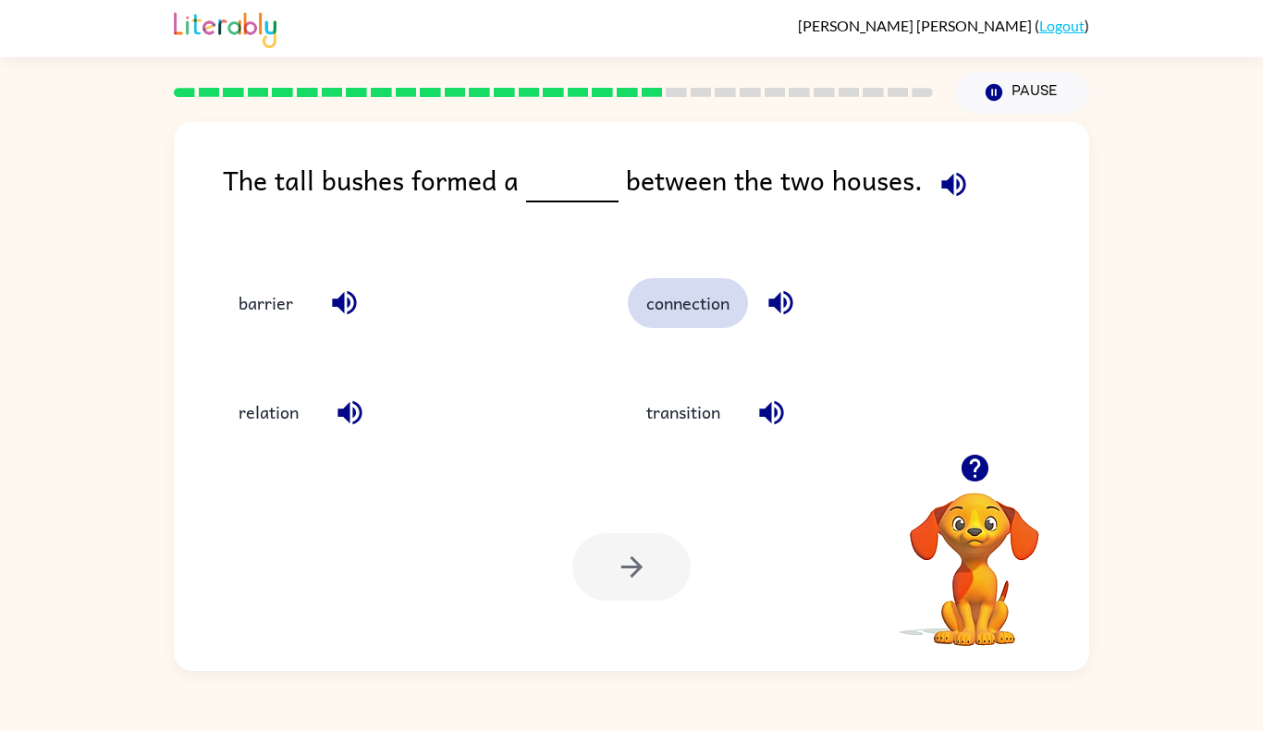
click at [667, 305] on button "connection" at bounding box center [688, 303] width 120 height 50
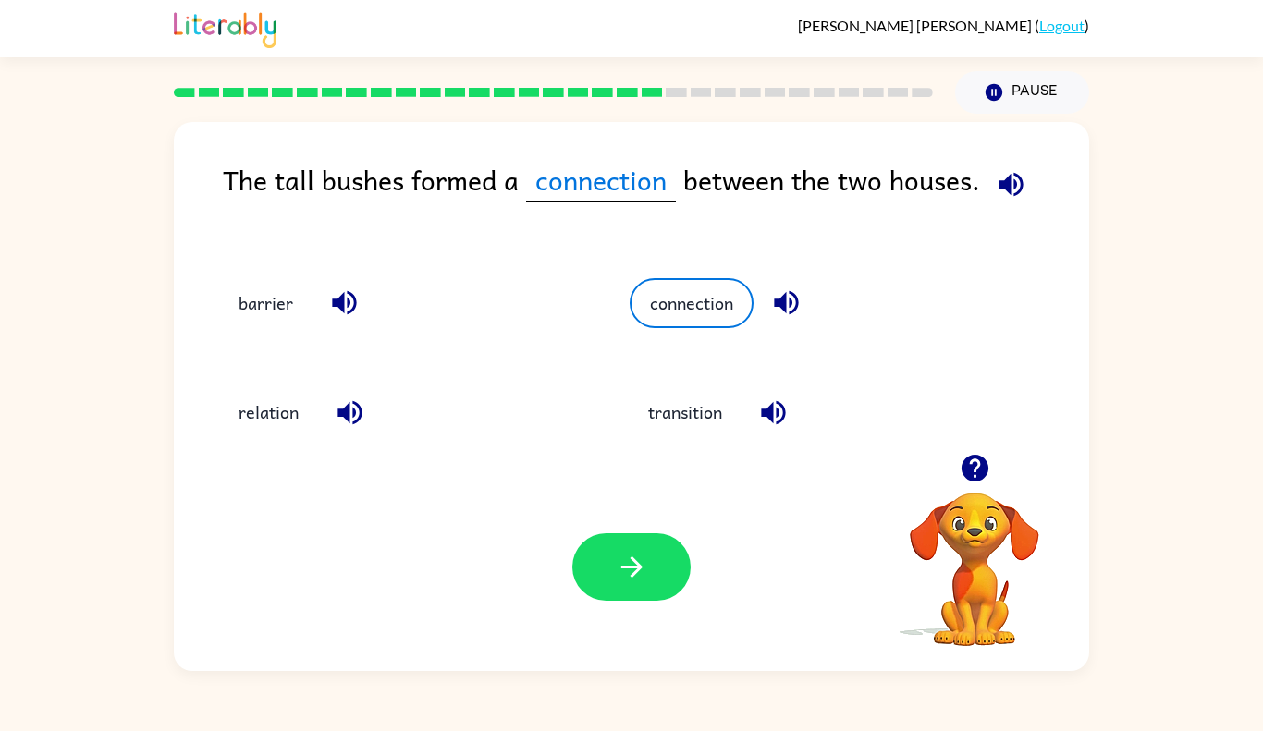
click at [267, 267] on div "barrier" at bounding box center [390, 297] width 410 height 109
click at [278, 322] on button "barrier" at bounding box center [266, 303] width 92 height 50
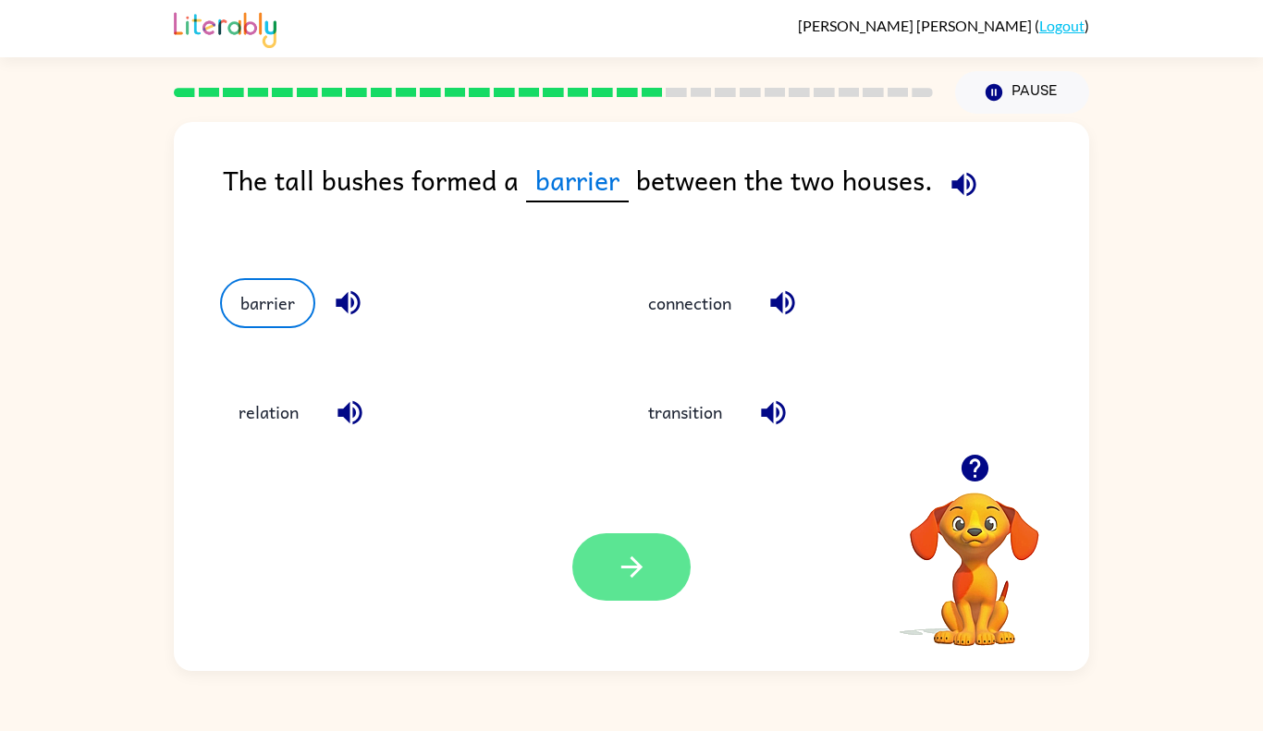
click at [617, 543] on button "button" at bounding box center [631, 566] width 118 height 67
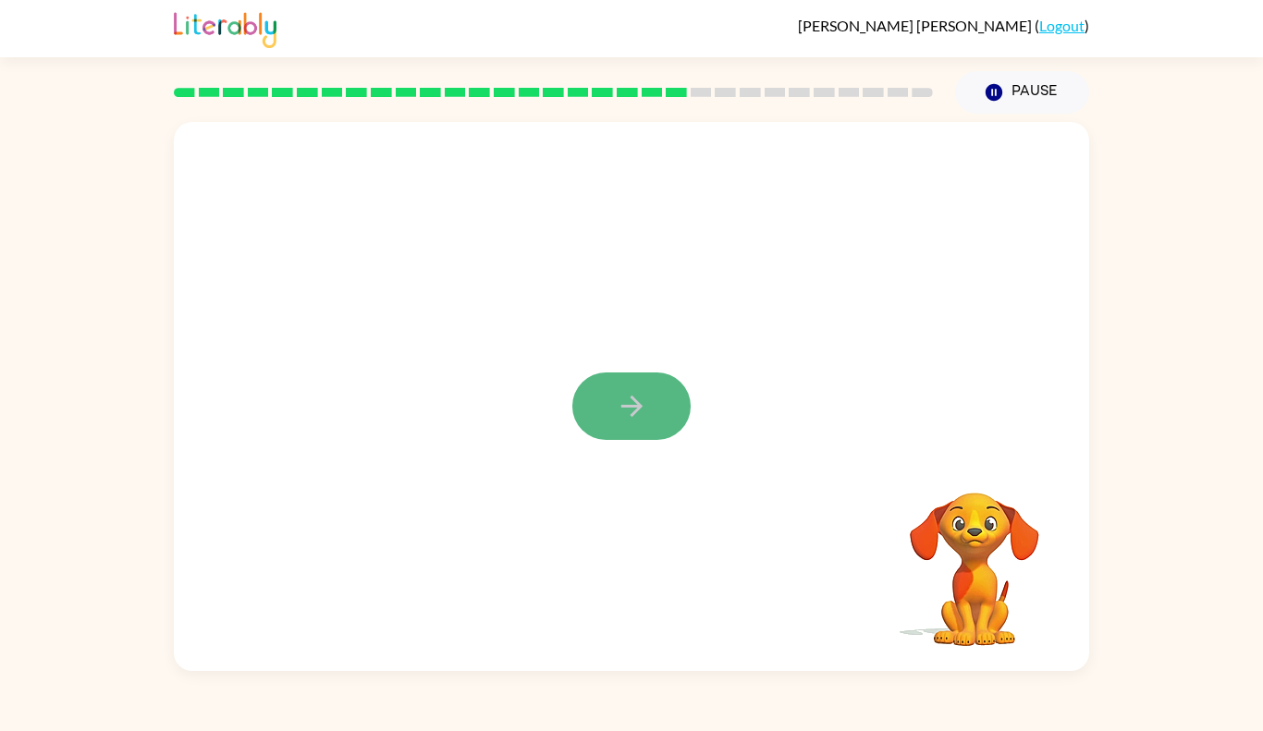
click at [625, 377] on button "button" at bounding box center [631, 406] width 118 height 67
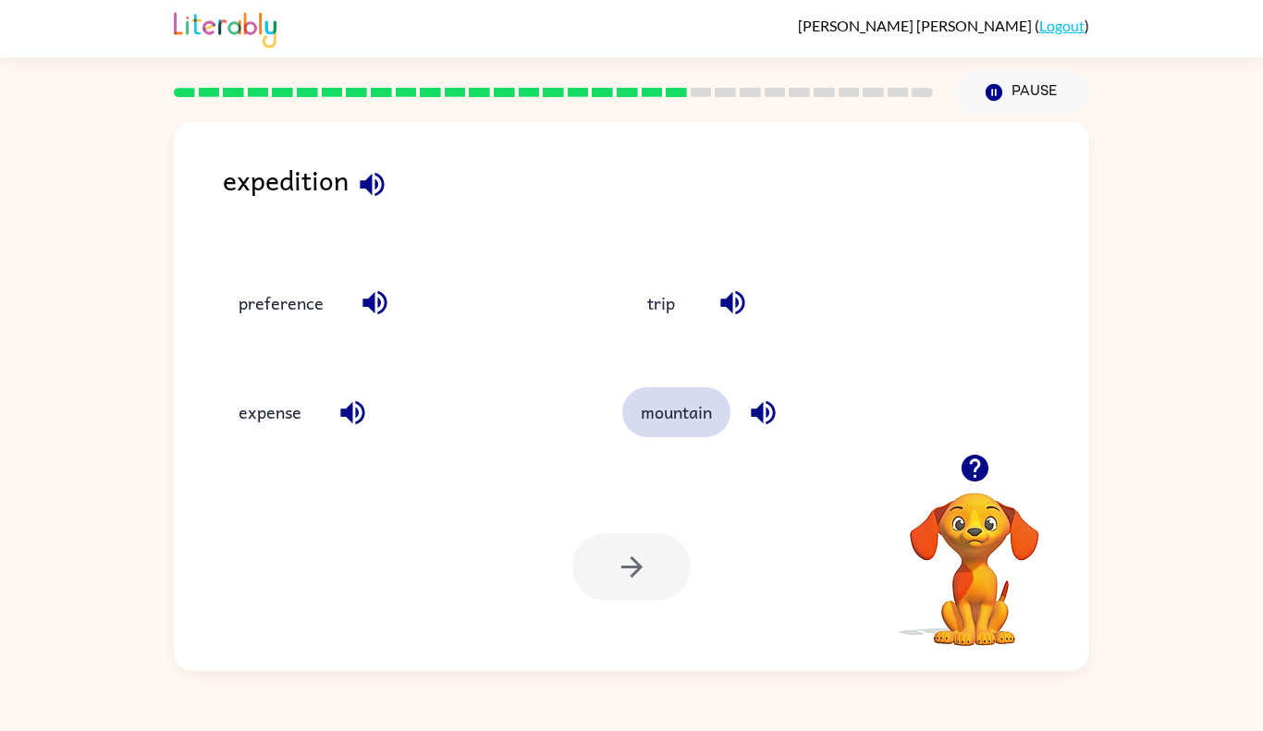
click at [636, 389] on button "mountain" at bounding box center [676, 412] width 108 height 50
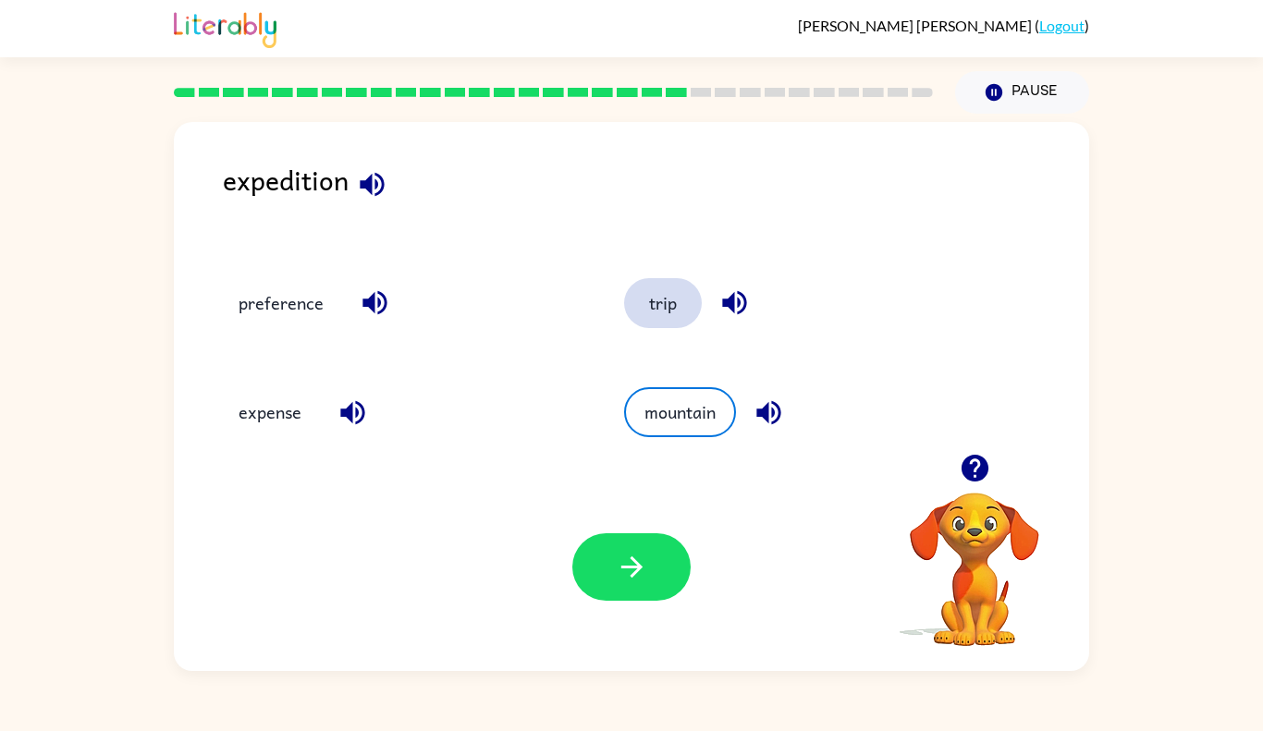
click at [635, 319] on button "trip" at bounding box center [663, 303] width 78 height 50
click at [609, 611] on div "Your browser must support playing .mp4 files to use Literably. Please try using…" at bounding box center [631, 567] width 915 height 208
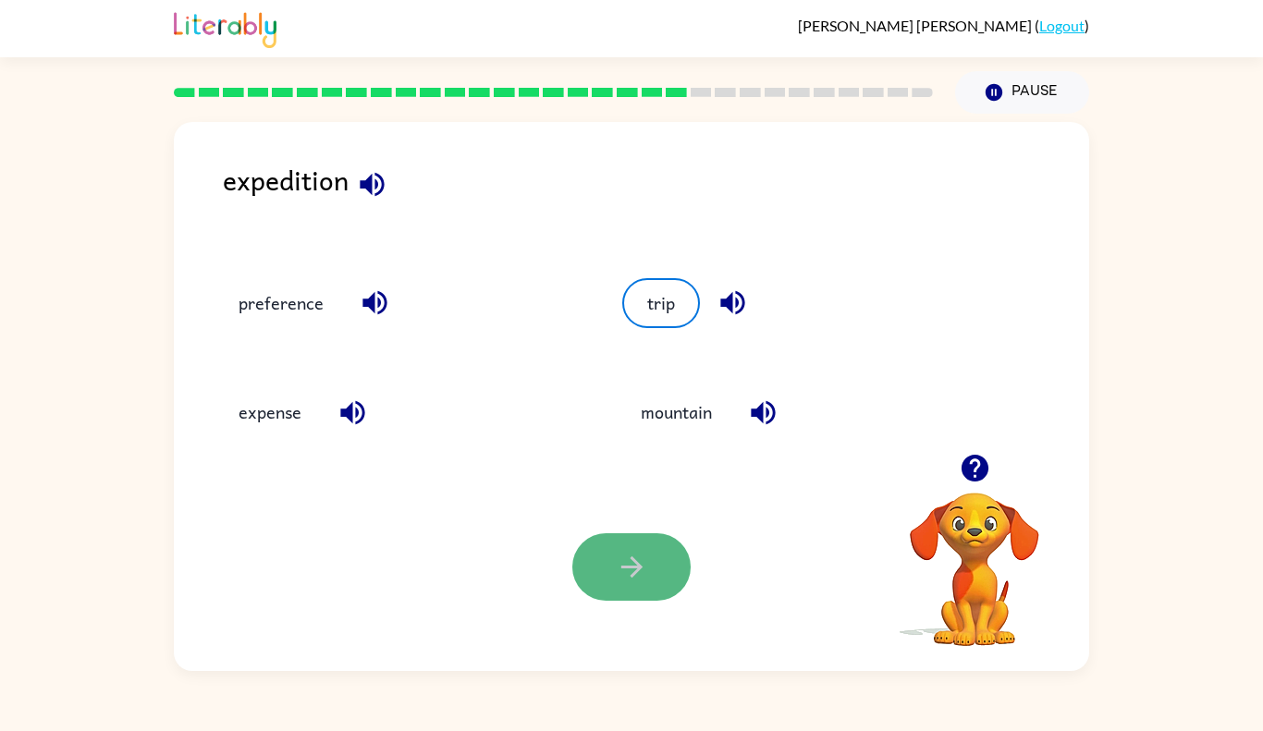
click at [606, 577] on button "button" at bounding box center [631, 566] width 118 height 67
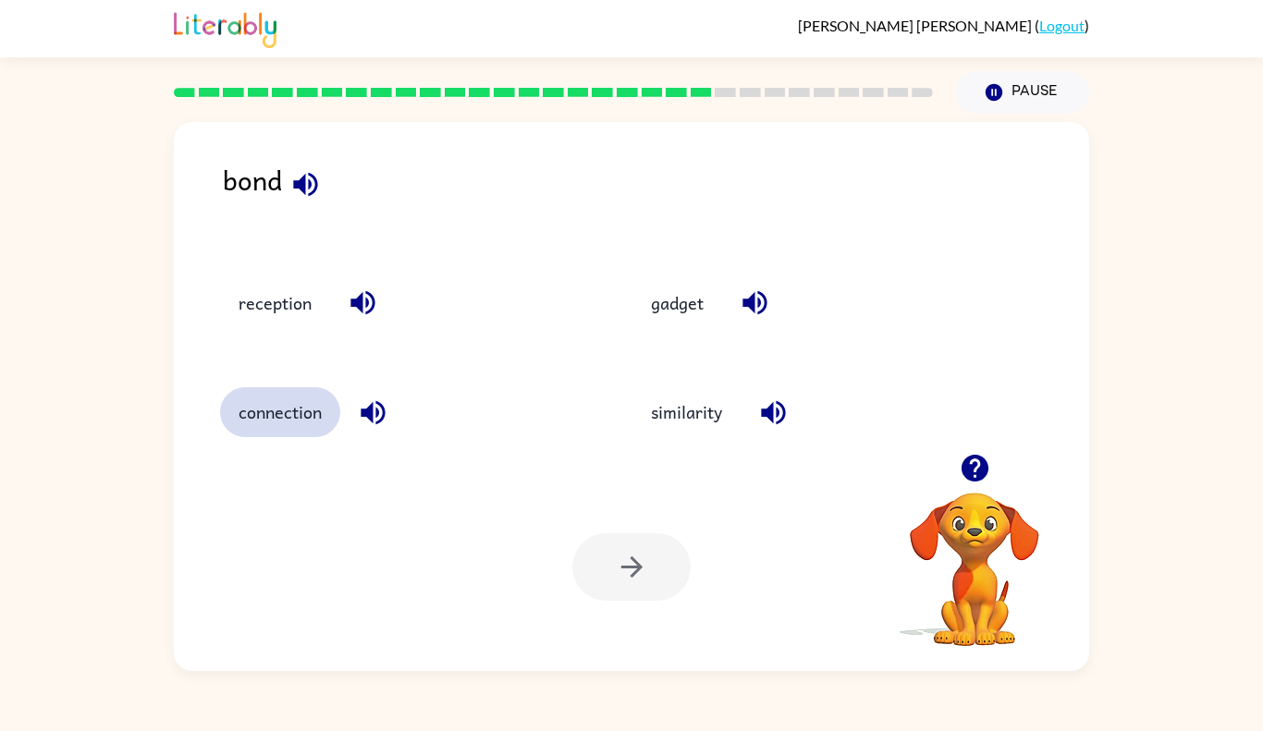
click at [291, 411] on button "connection" at bounding box center [280, 412] width 120 height 50
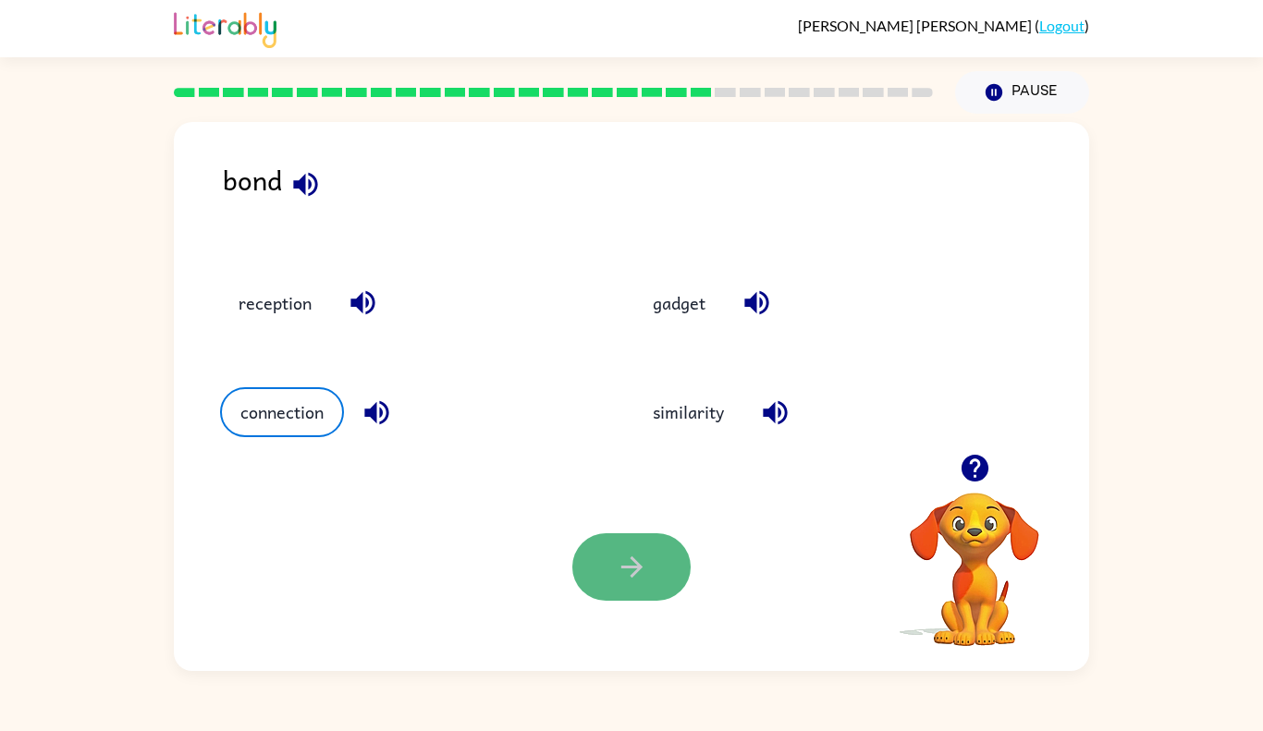
click at [618, 545] on button "button" at bounding box center [631, 566] width 118 height 67
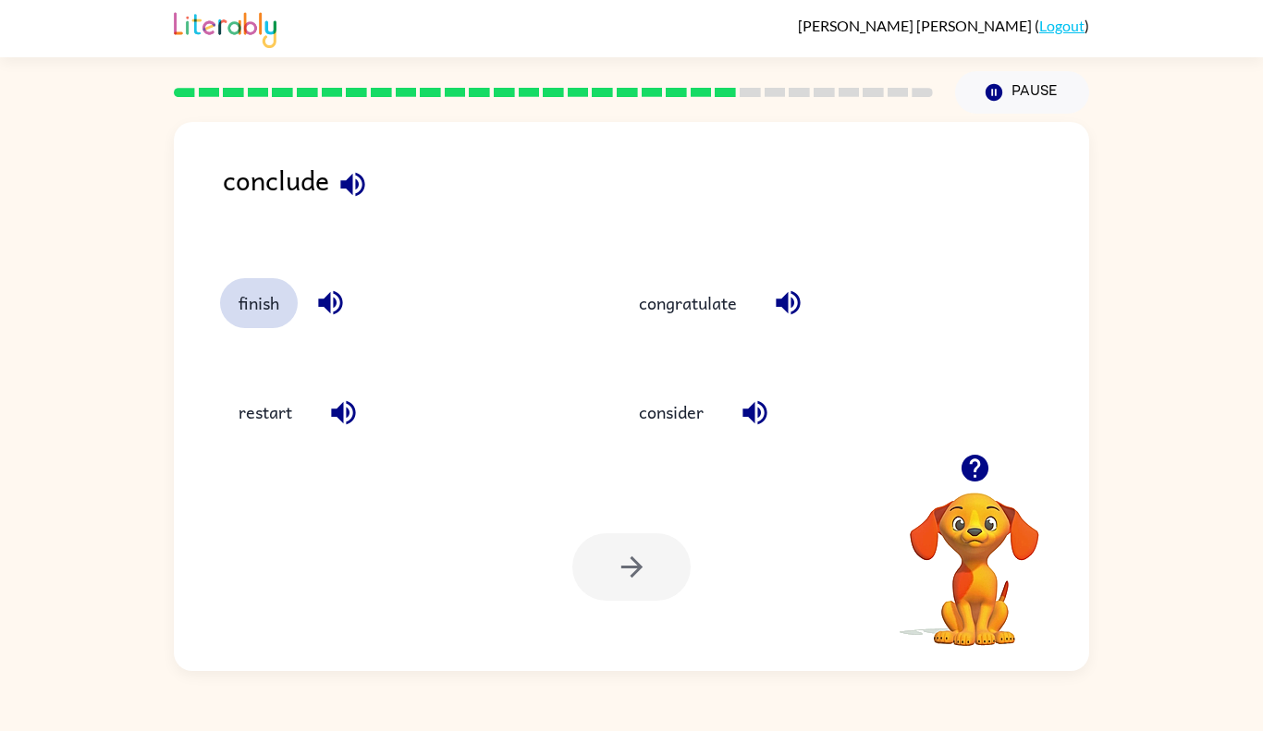
click at [276, 291] on button "finish" at bounding box center [259, 303] width 78 height 50
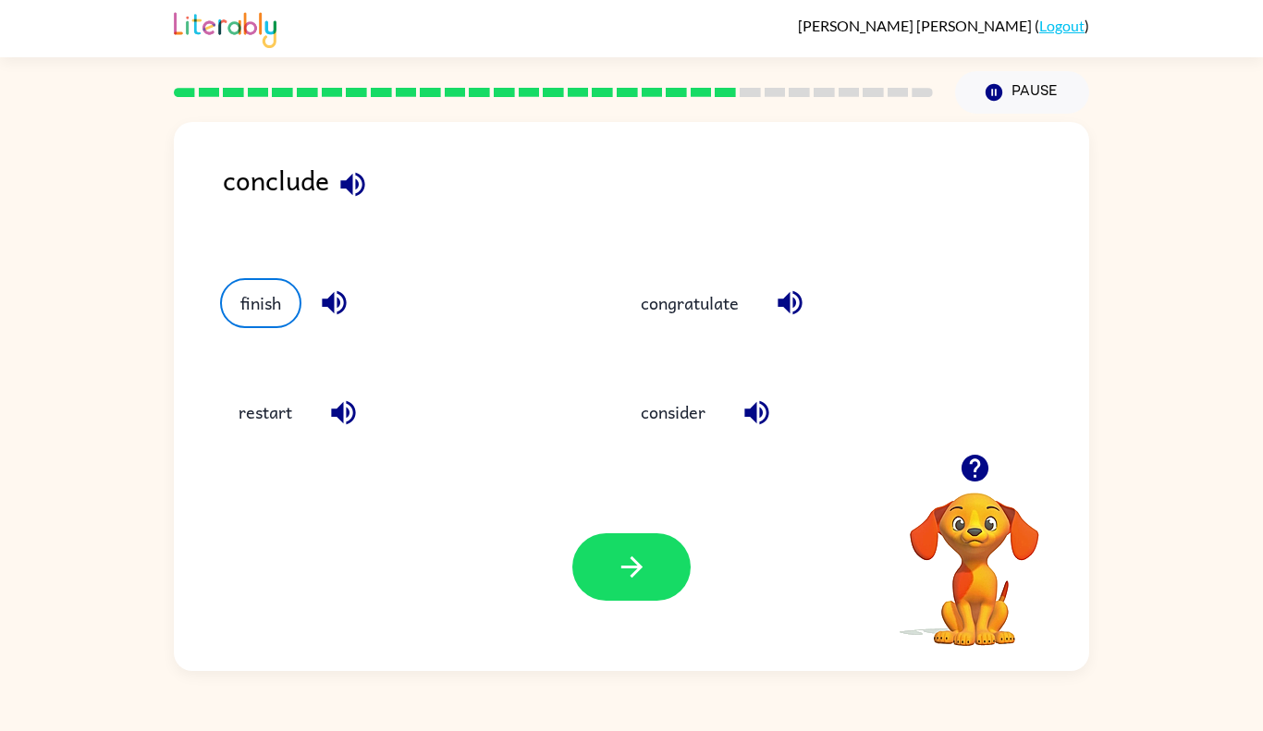
click at [559, 546] on div "Your browser must support playing .mp4 files to use Literably. Please try using…" at bounding box center [631, 567] width 915 height 208
click at [628, 569] on icon "button" at bounding box center [632, 567] width 32 height 32
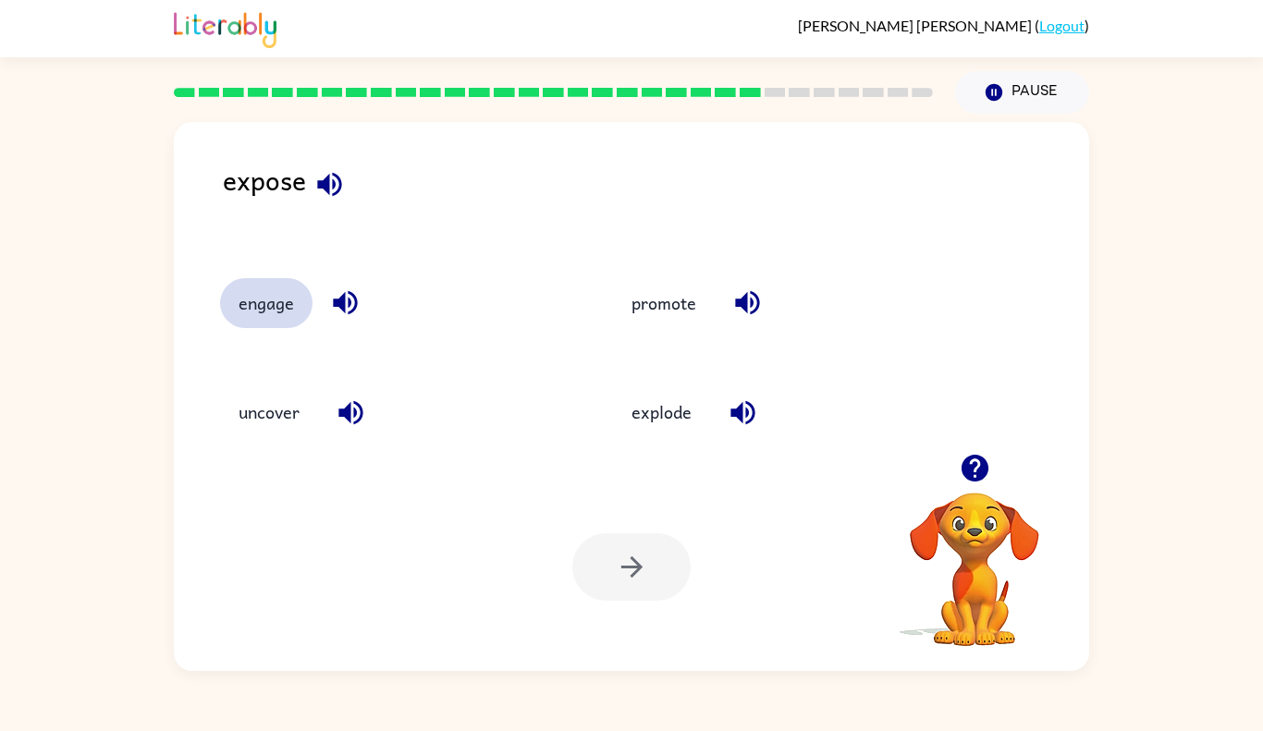
click at [263, 296] on button "engage" at bounding box center [266, 303] width 92 height 50
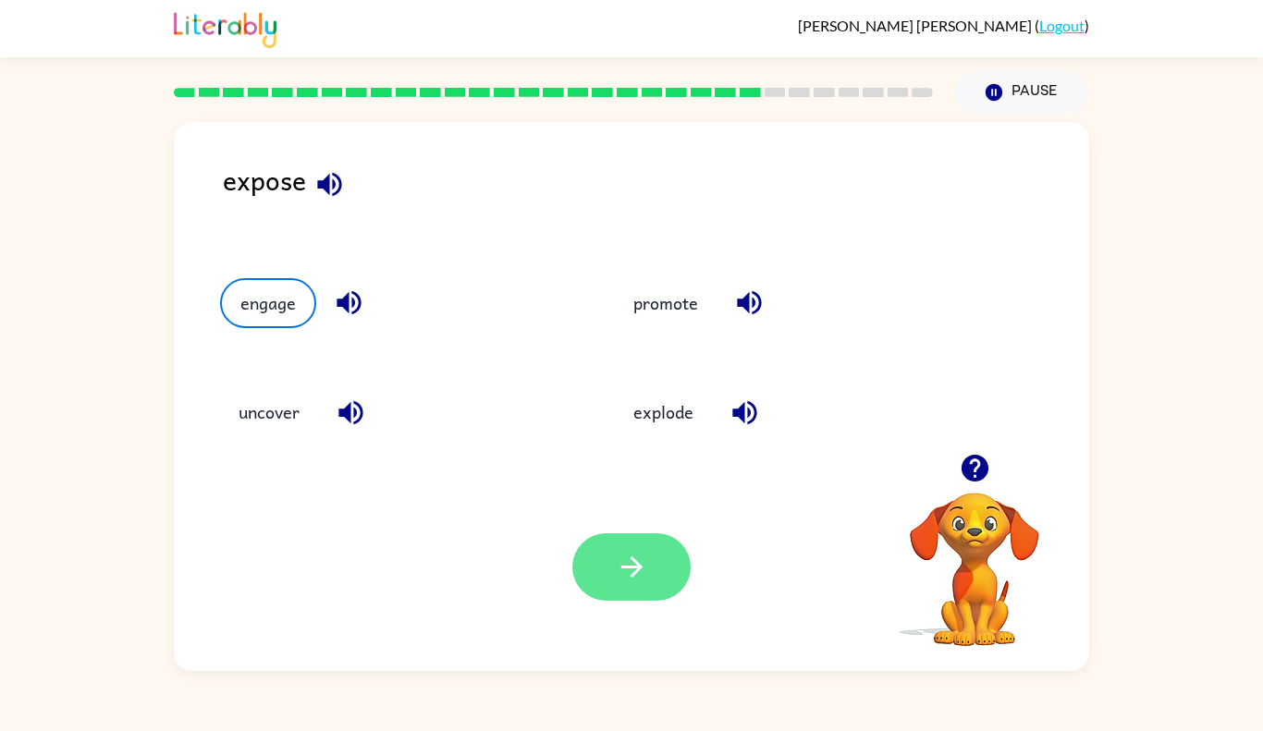
click at [637, 575] on icon "button" at bounding box center [632, 567] width 32 height 32
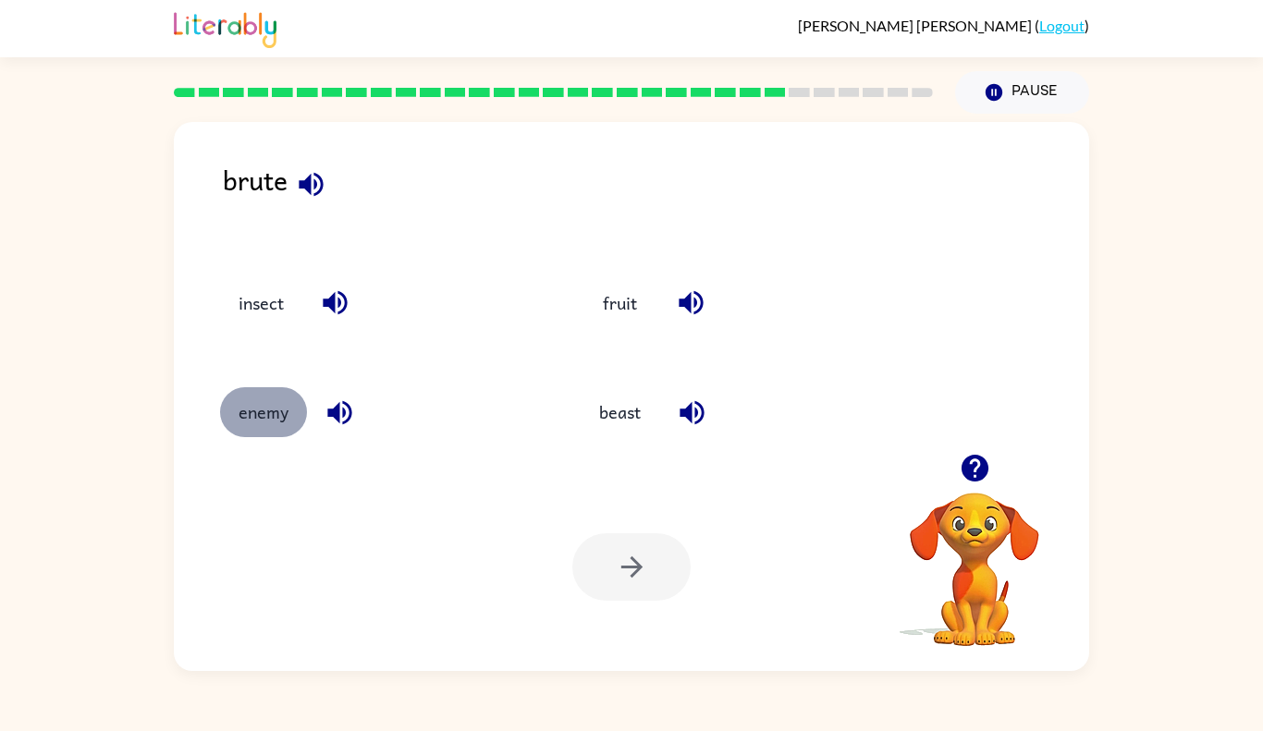
click at [276, 407] on button "enemy" at bounding box center [263, 412] width 87 height 50
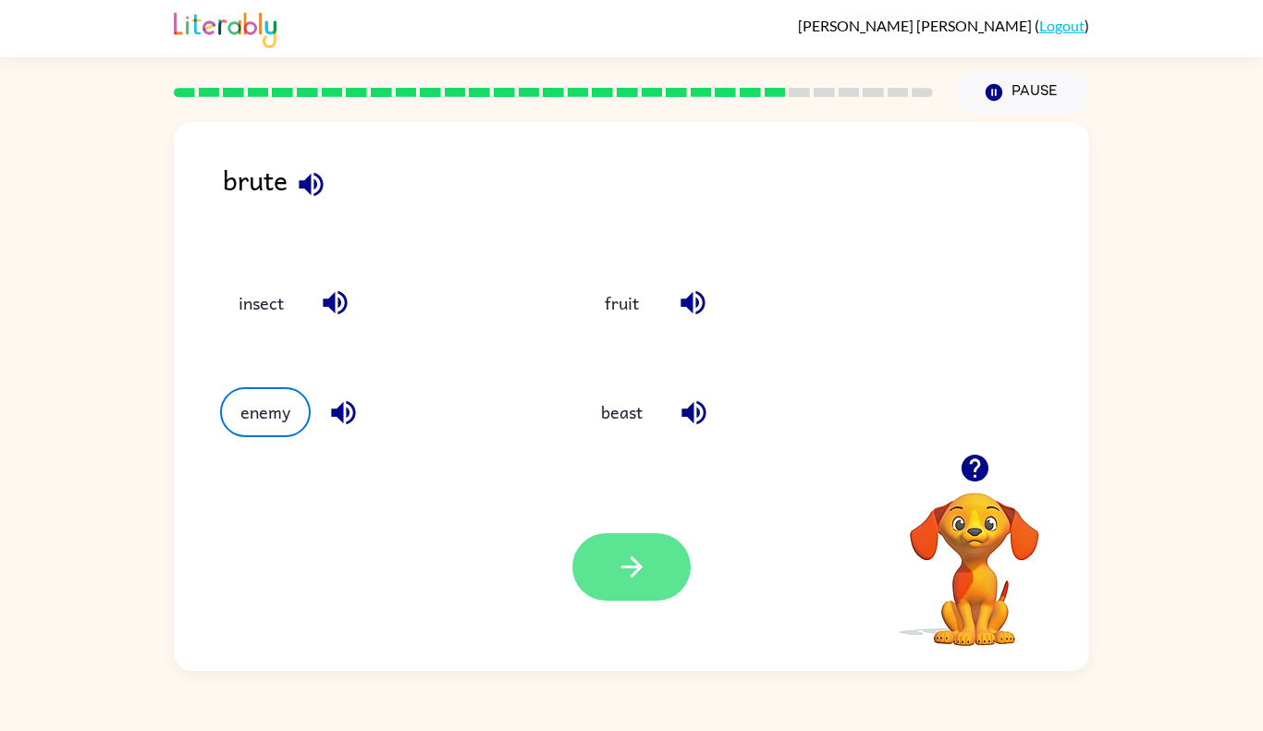
click at [641, 562] on icon "button" at bounding box center [632, 567] width 32 height 32
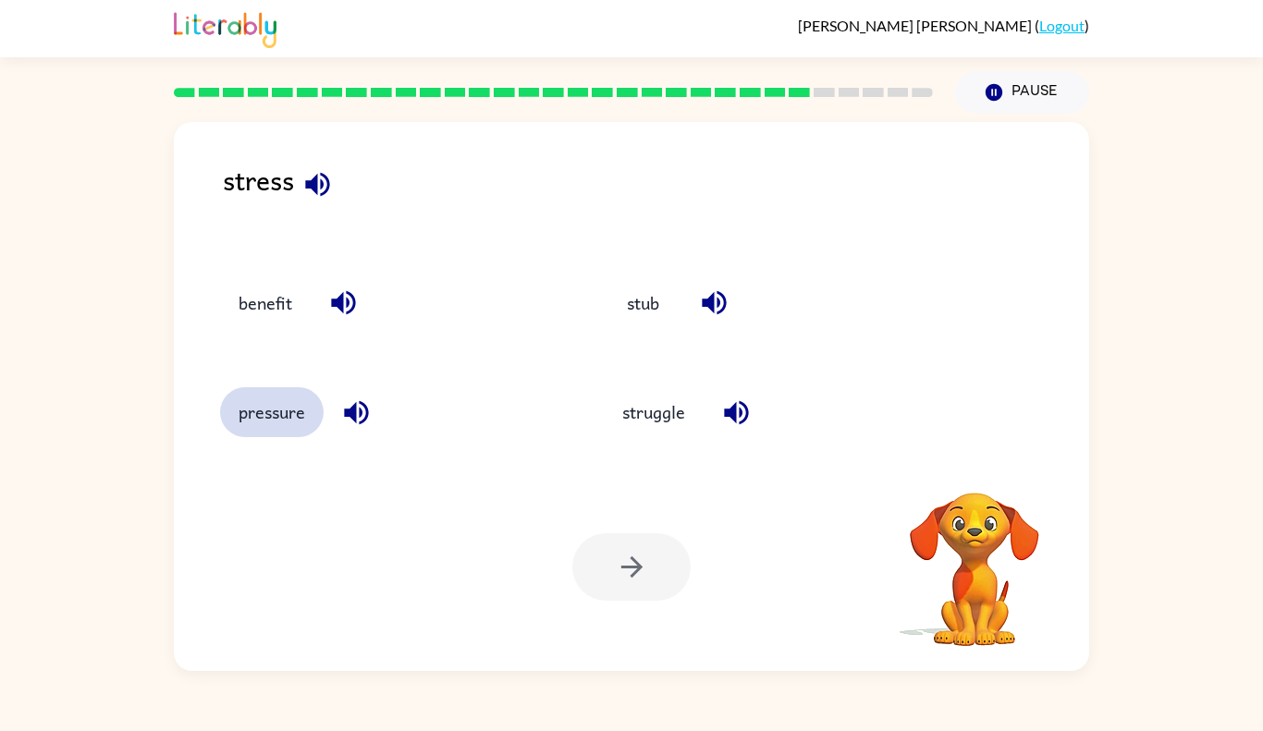
click at [283, 407] on button "pressure" at bounding box center [272, 412] width 104 height 50
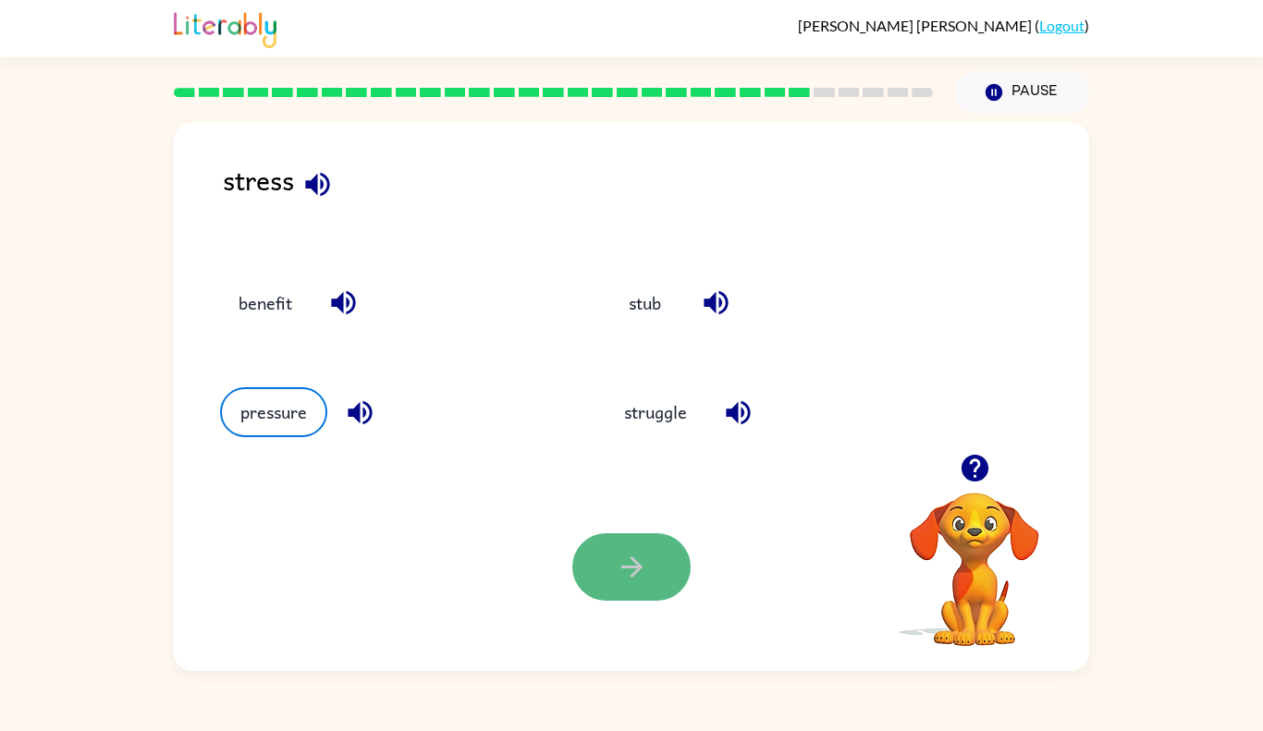
click at [680, 552] on button "button" at bounding box center [631, 566] width 118 height 67
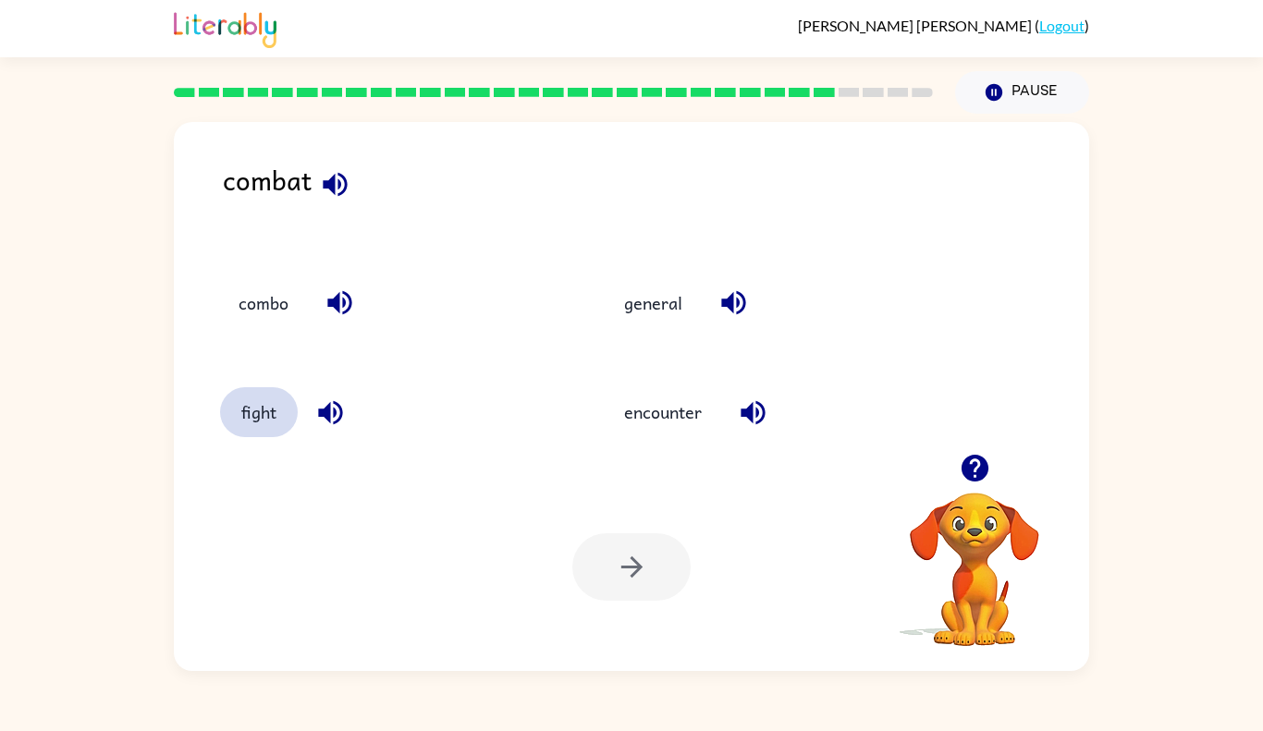
click at [225, 417] on button "fight" at bounding box center [259, 412] width 78 height 50
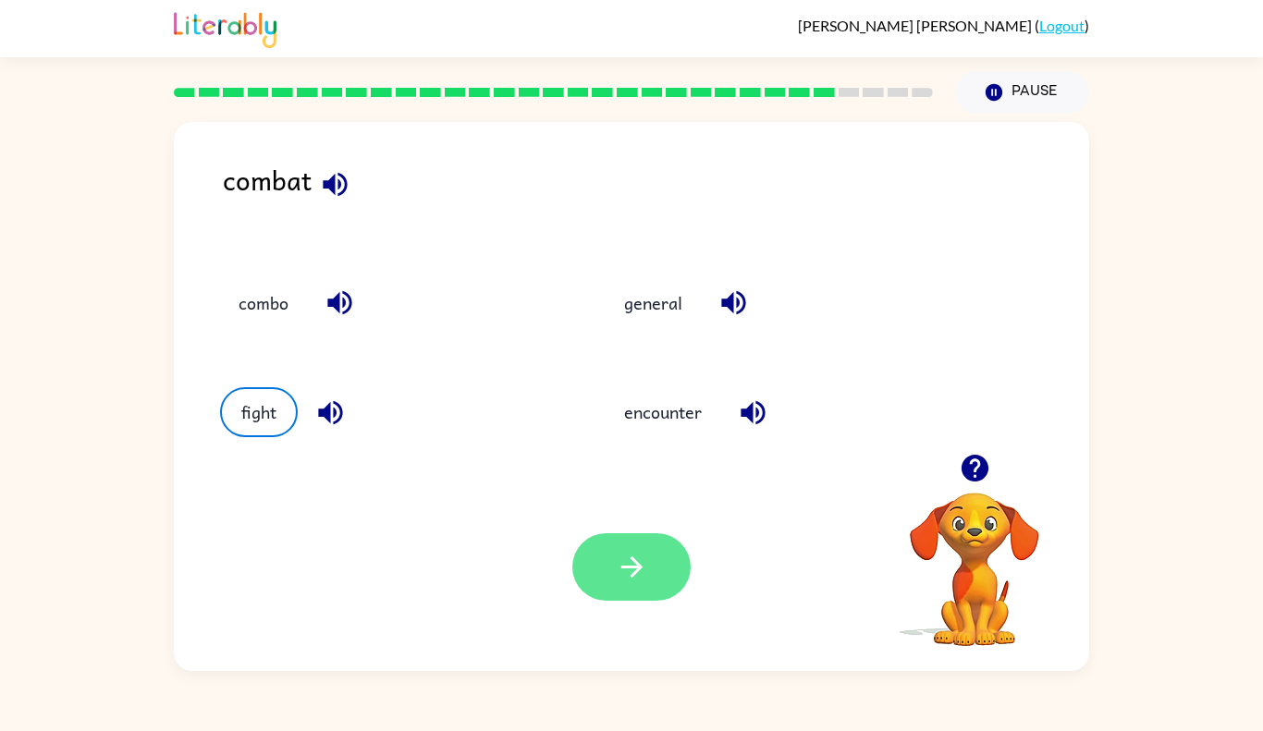
click at [591, 545] on button "button" at bounding box center [631, 566] width 118 height 67
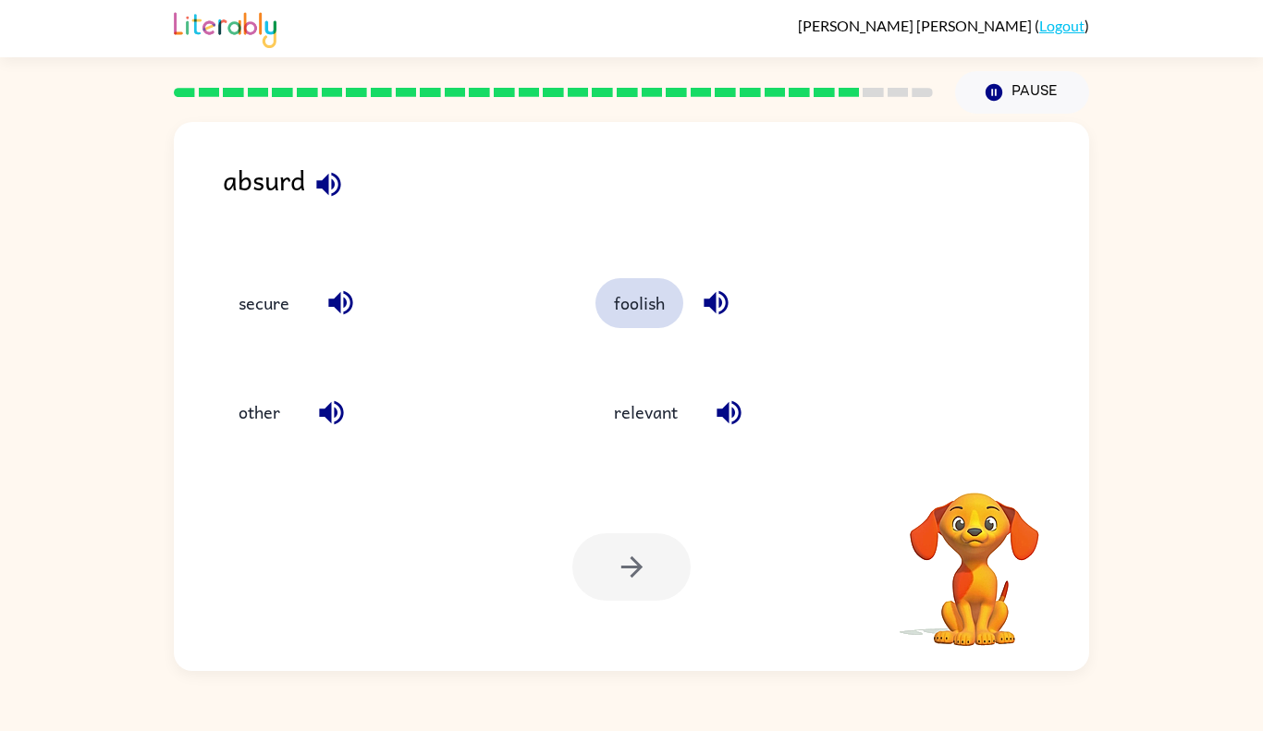
click at [642, 290] on button "foolish" at bounding box center [639, 303] width 88 height 50
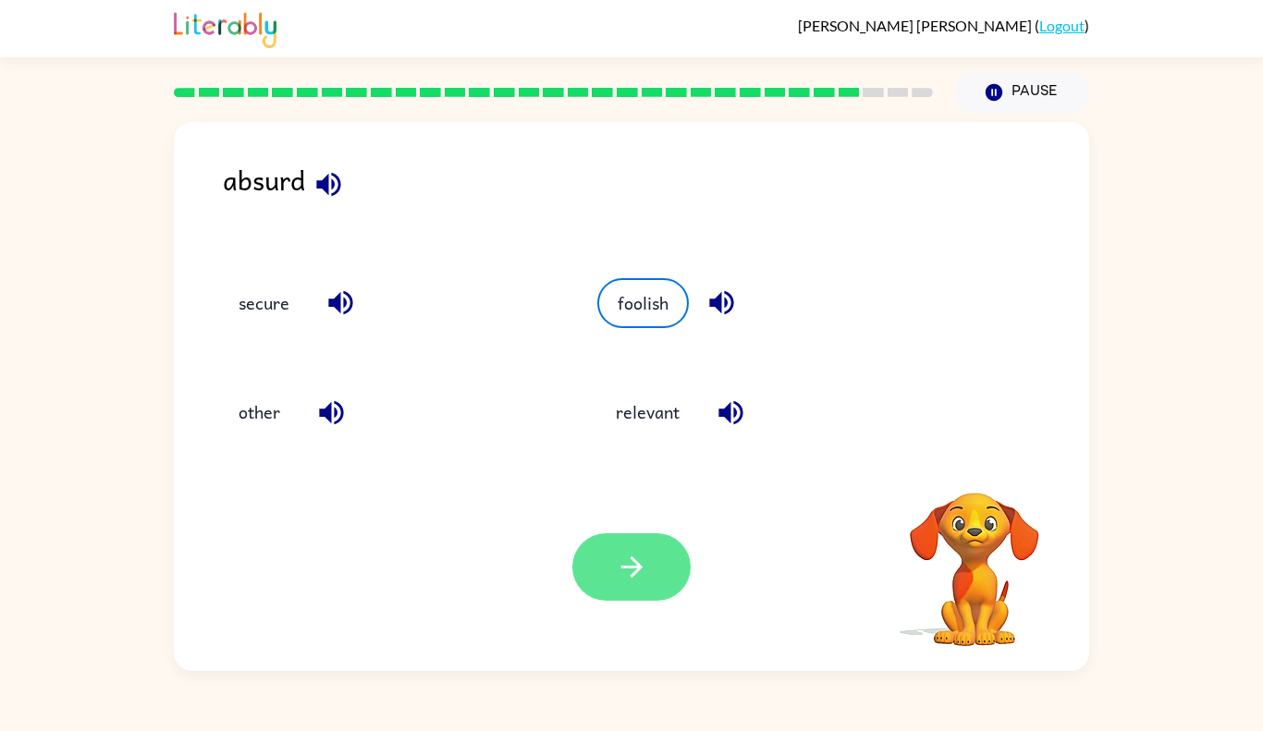
click at [621, 582] on icon "button" at bounding box center [632, 567] width 32 height 32
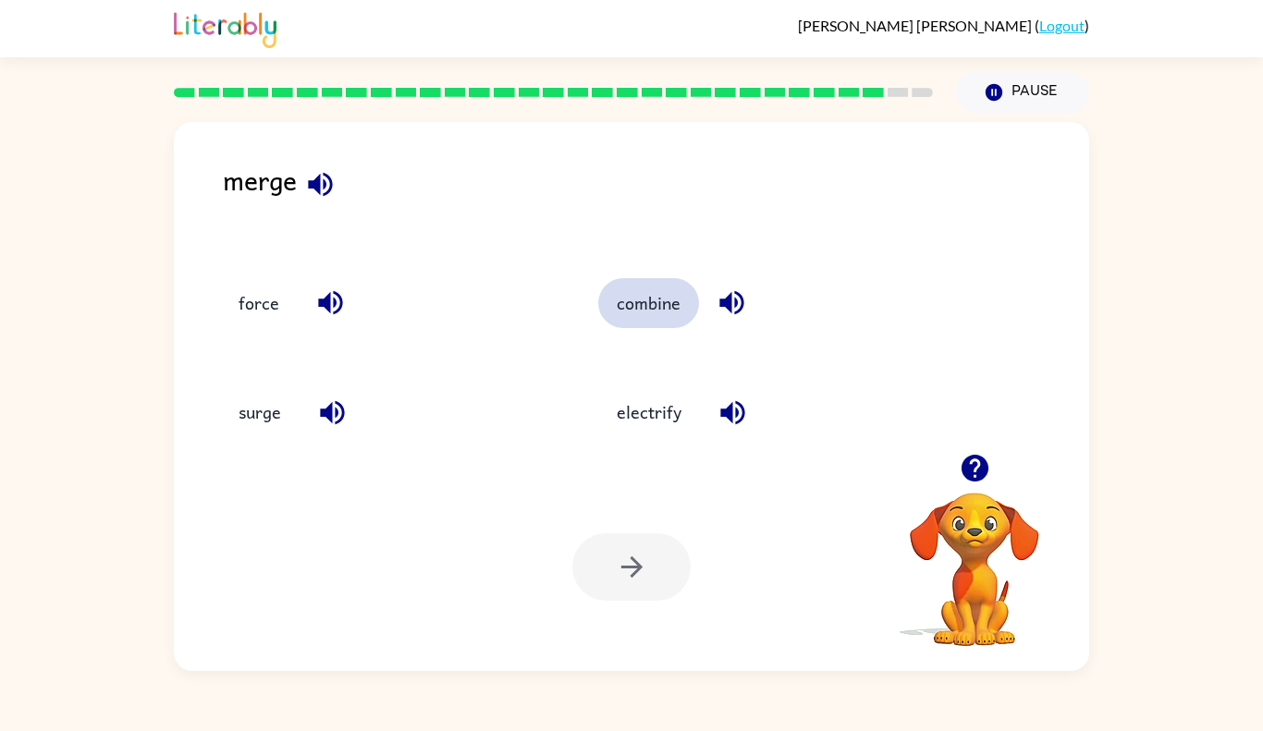
click at [659, 300] on button "combine" at bounding box center [648, 303] width 101 height 50
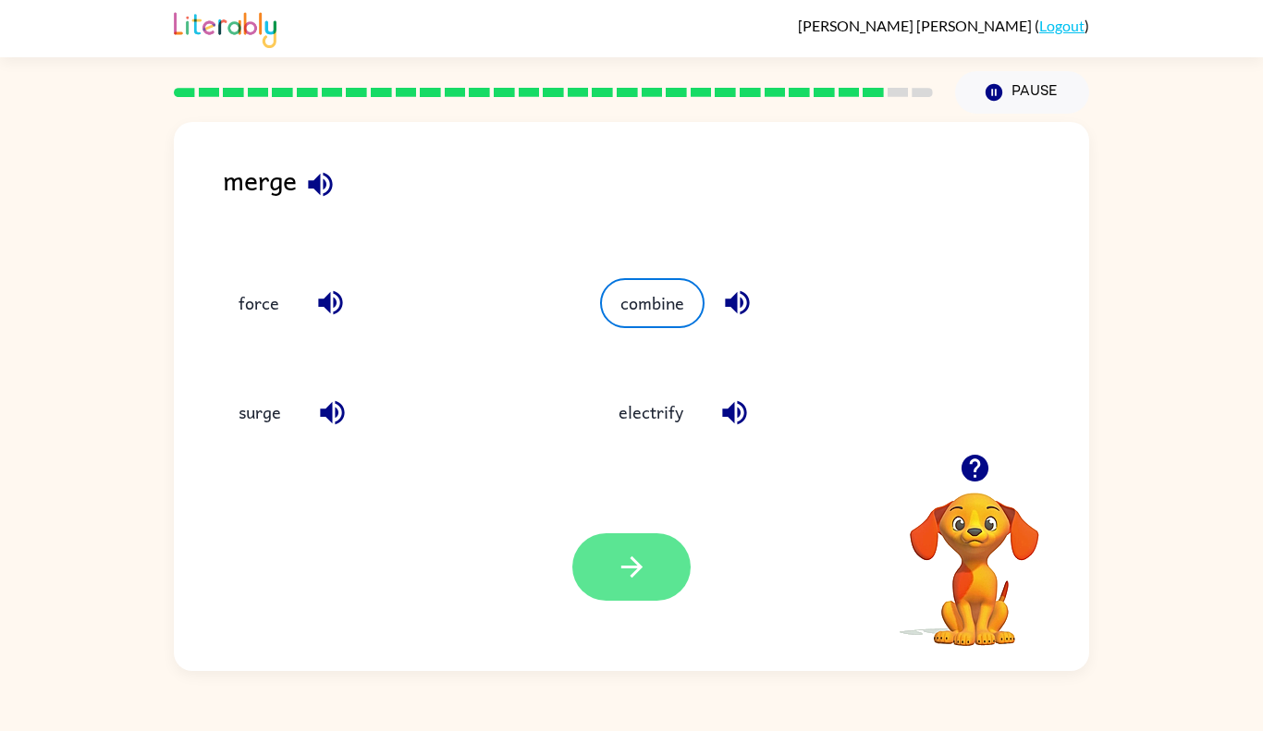
click at [614, 548] on button "button" at bounding box center [631, 566] width 118 height 67
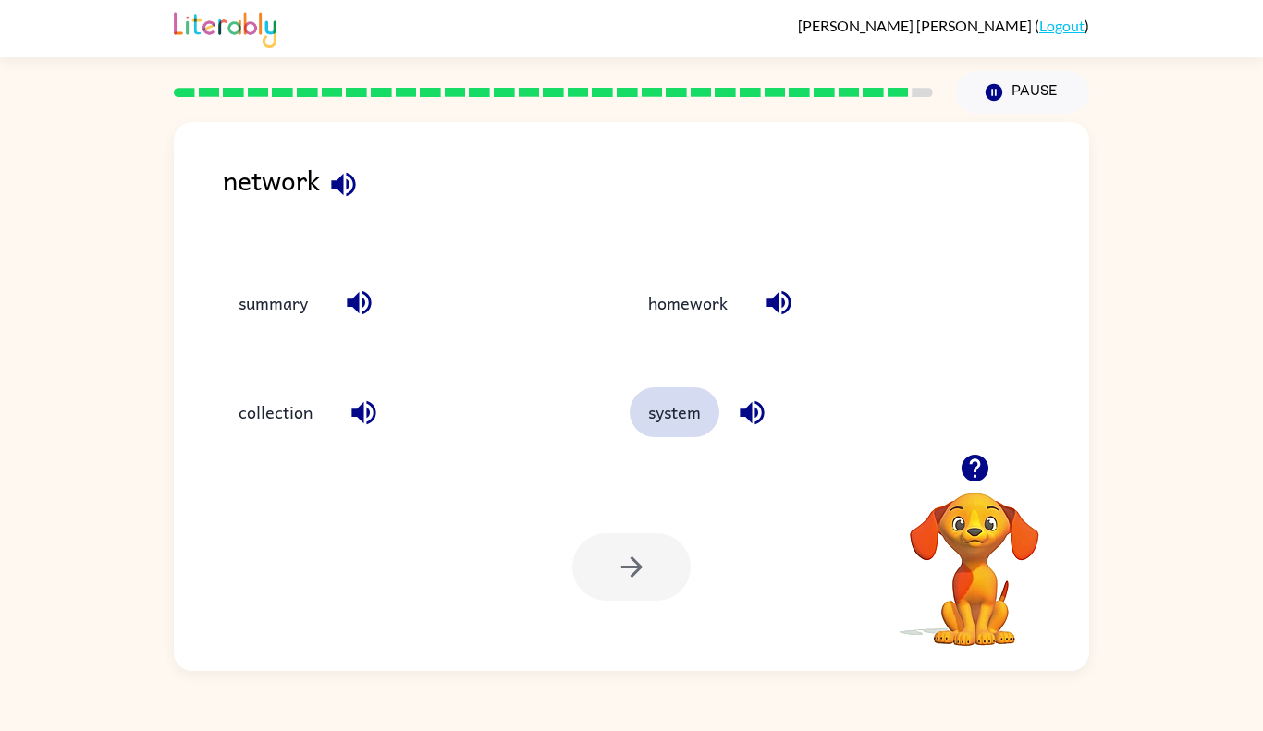
click at [675, 434] on button "system" at bounding box center [675, 412] width 90 height 50
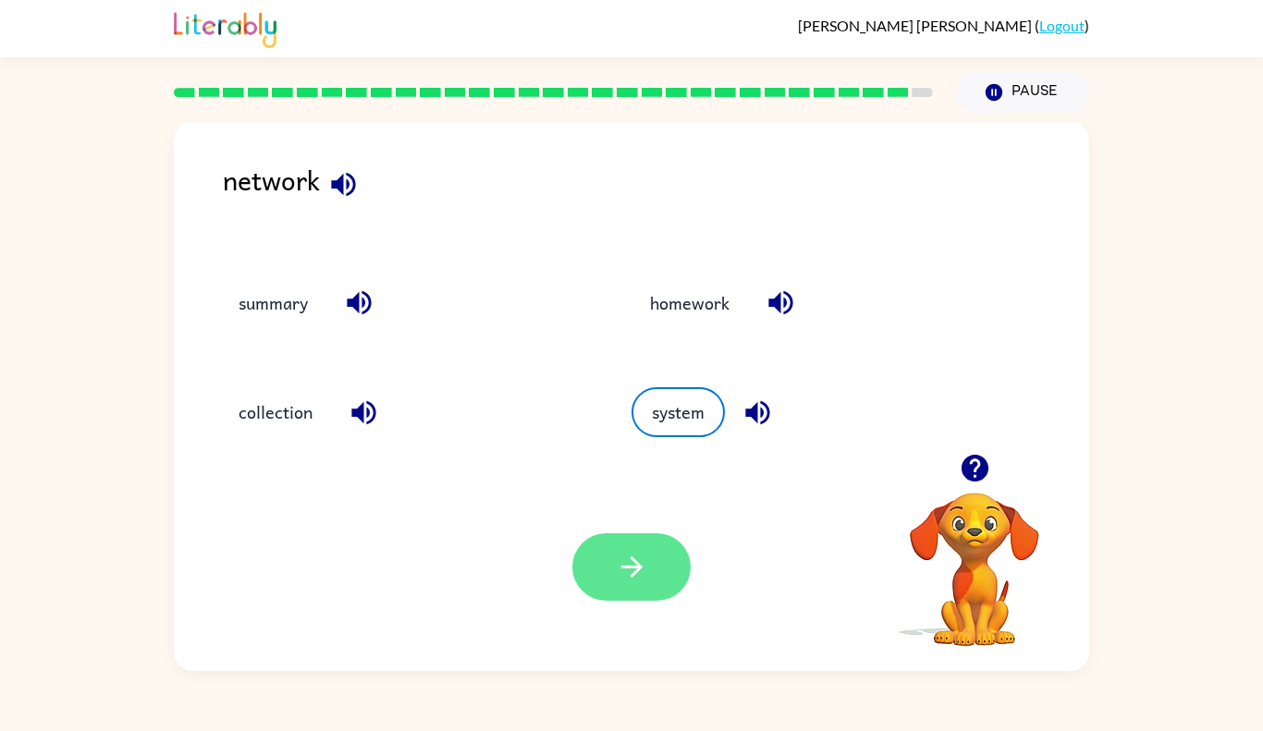
click at [602, 569] on button "button" at bounding box center [631, 566] width 118 height 67
